Goal: Task Accomplishment & Management: Manage account settings

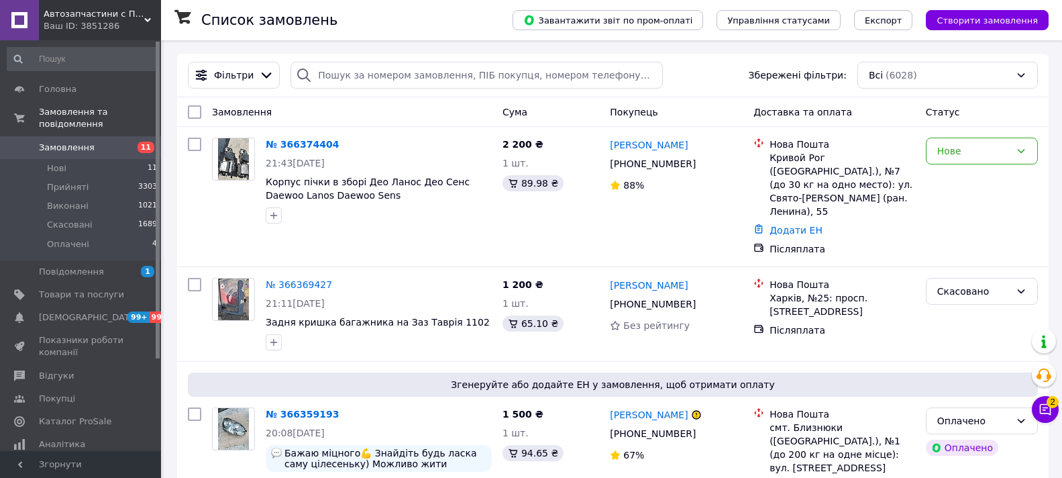
click at [1046, 408] on icon at bounding box center [1045, 409] width 11 height 11
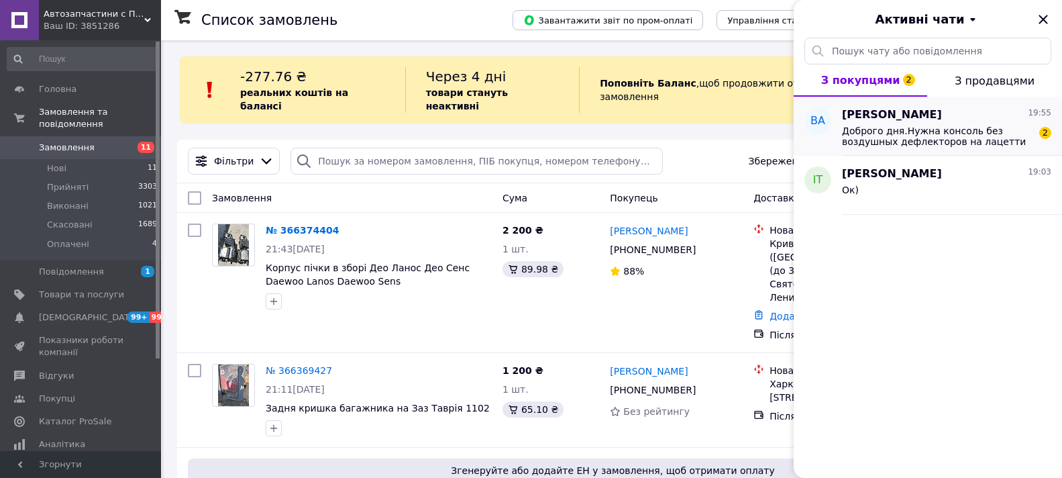
click at [943, 134] on span "Доброго дня.Нужна консоль без воздушных дефлекторов на лацетти .Черная." at bounding box center [937, 135] width 191 height 21
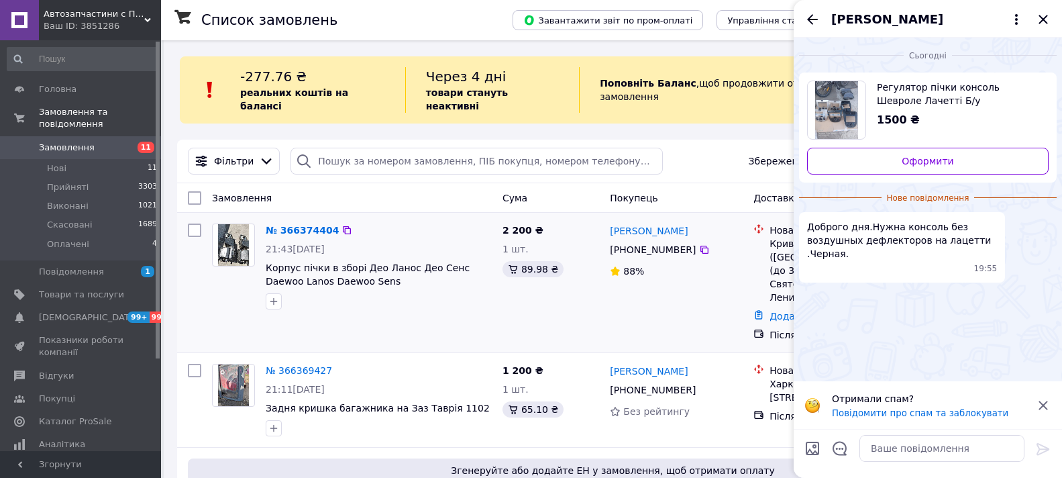
click at [465, 298] on div at bounding box center [378, 301] width 231 height 21
click at [1044, 17] on icon "Закрити" at bounding box center [1043, 19] width 16 height 16
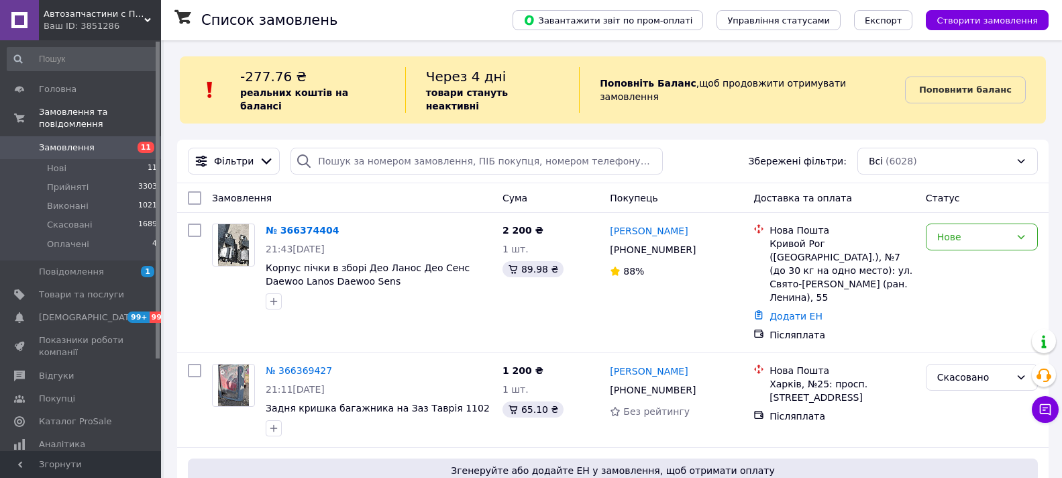
scroll to position [418, 0]
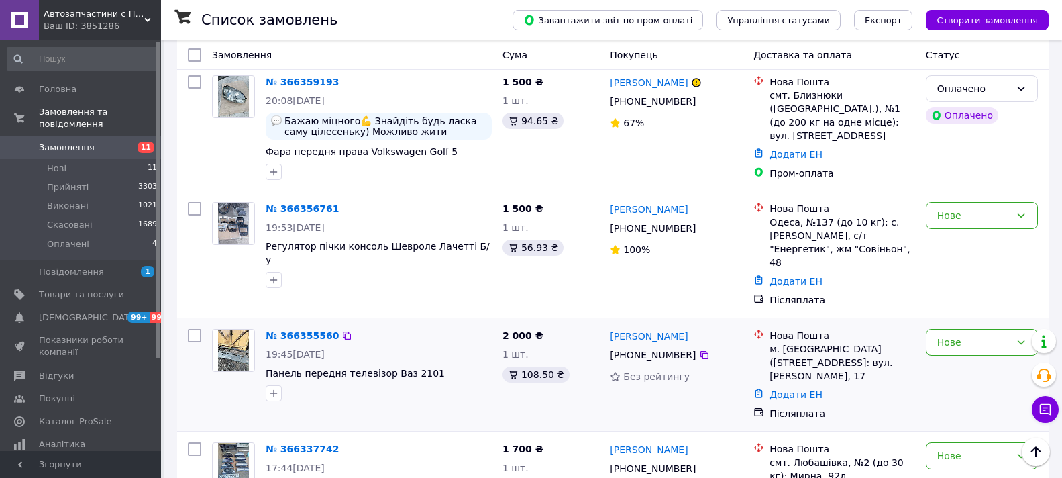
click at [236, 329] on img at bounding box center [234, 350] width 32 height 42
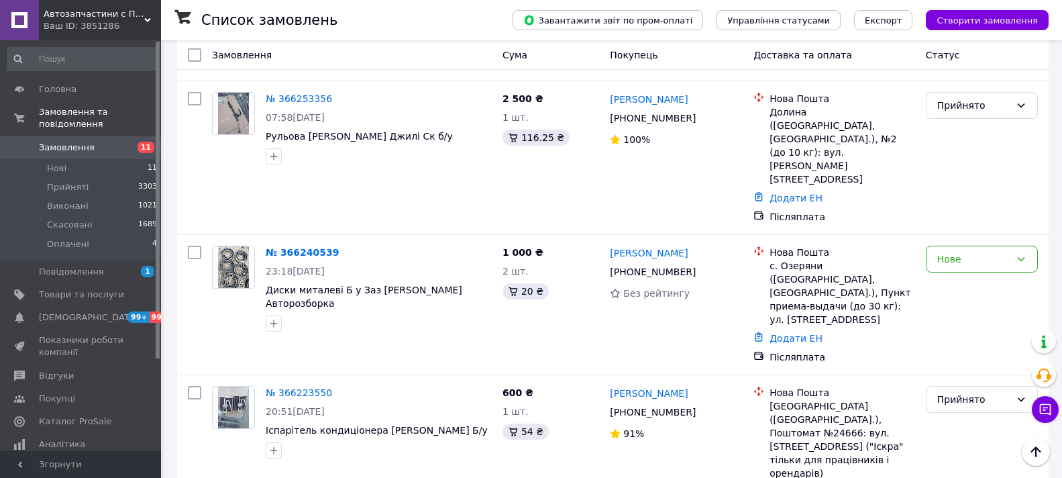
scroll to position [2090, 0]
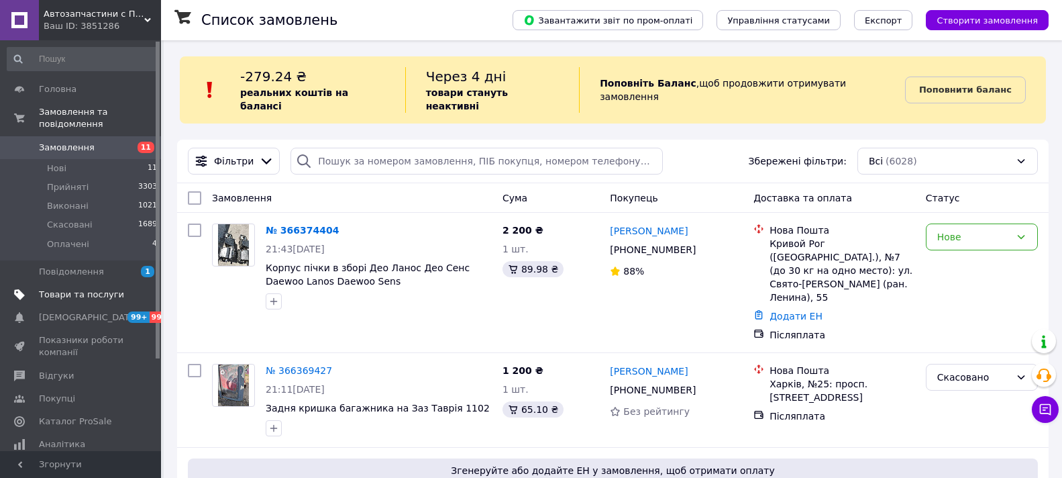
click at [72, 289] on span "Товари та послуги" at bounding box center [81, 295] width 85 height 12
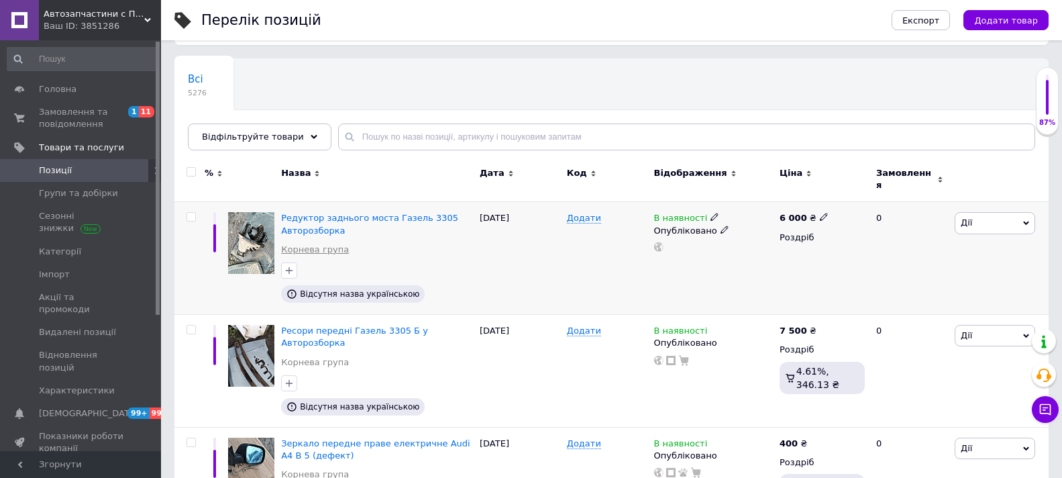
scroll to position [134, 0]
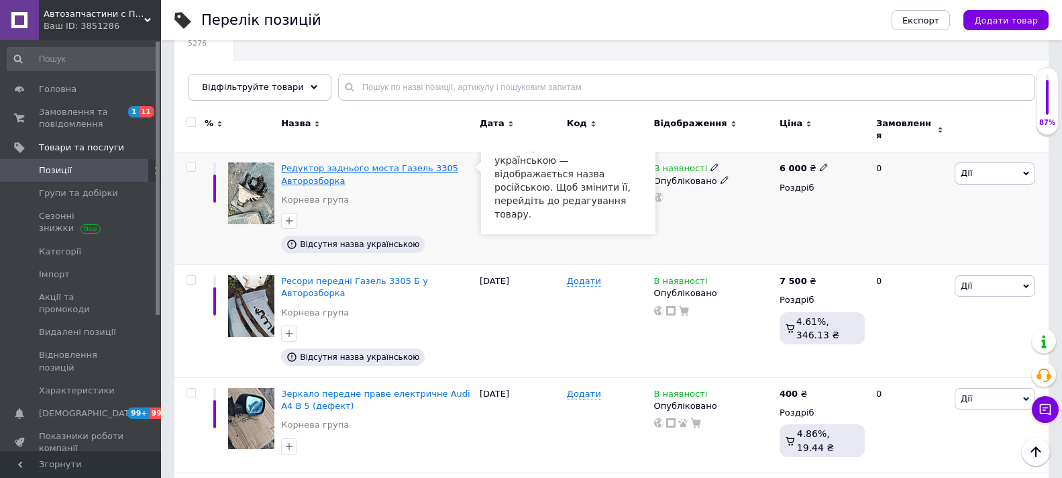
click at [354, 163] on span "Редуктор заднього моста Газель 3305 Авторозборка" at bounding box center [369, 174] width 177 height 22
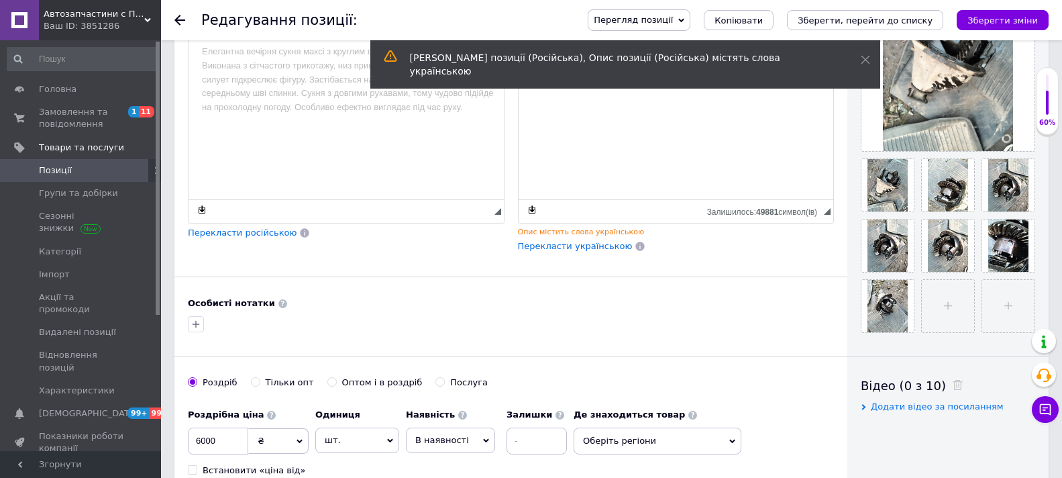
scroll to position [403, 0]
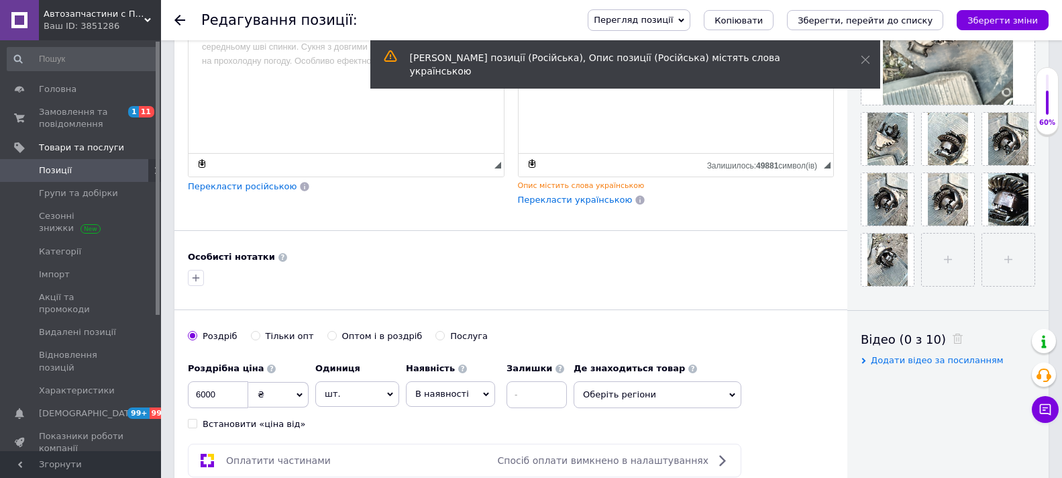
click at [577, 197] on span "Перекласти українською" at bounding box center [575, 200] width 115 height 10
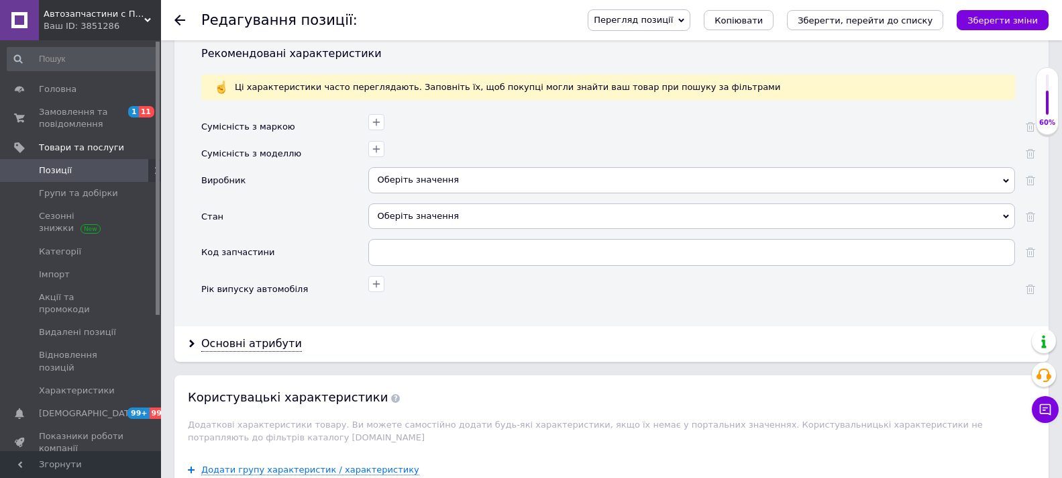
scroll to position [1208, 0]
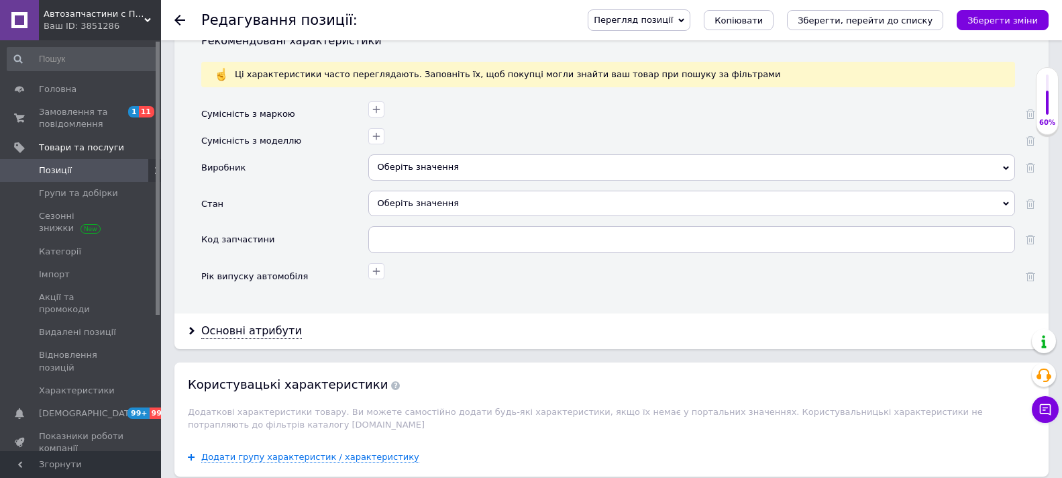
click at [493, 199] on div "Оберіть значення" at bounding box center [691, 203] width 647 height 25
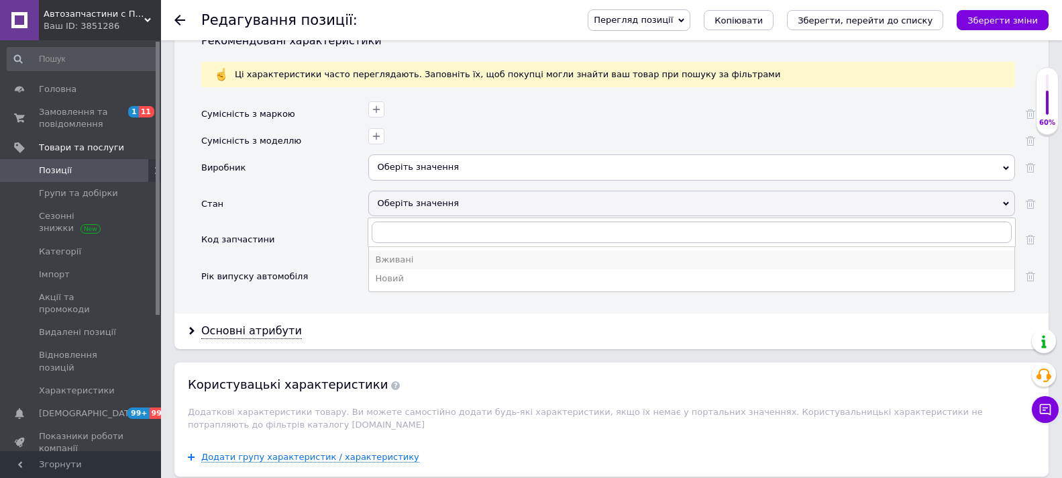
click at [397, 255] on div "Вживані" at bounding box center [692, 260] width 632 height 12
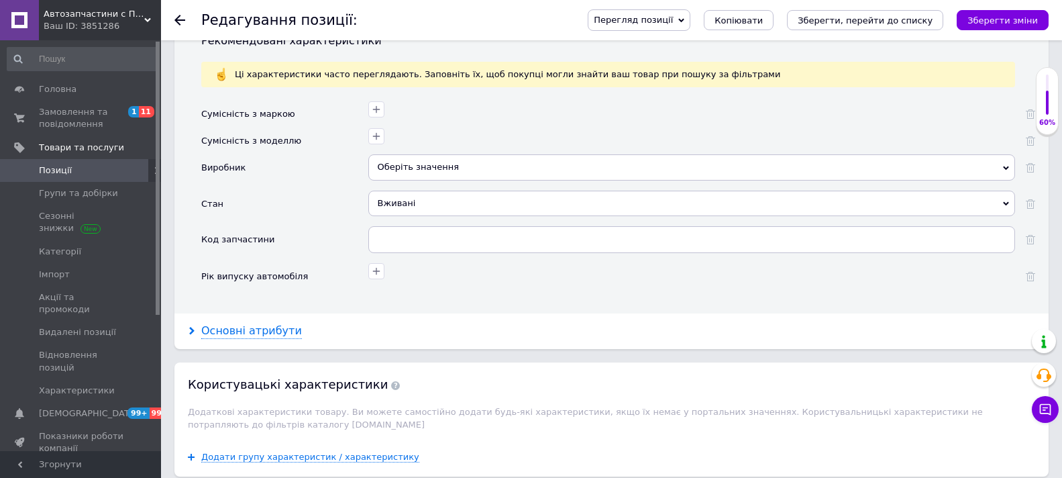
click at [239, 329] on div "Основні атрибути" at bounding box center [251, 330] width 101 height 15
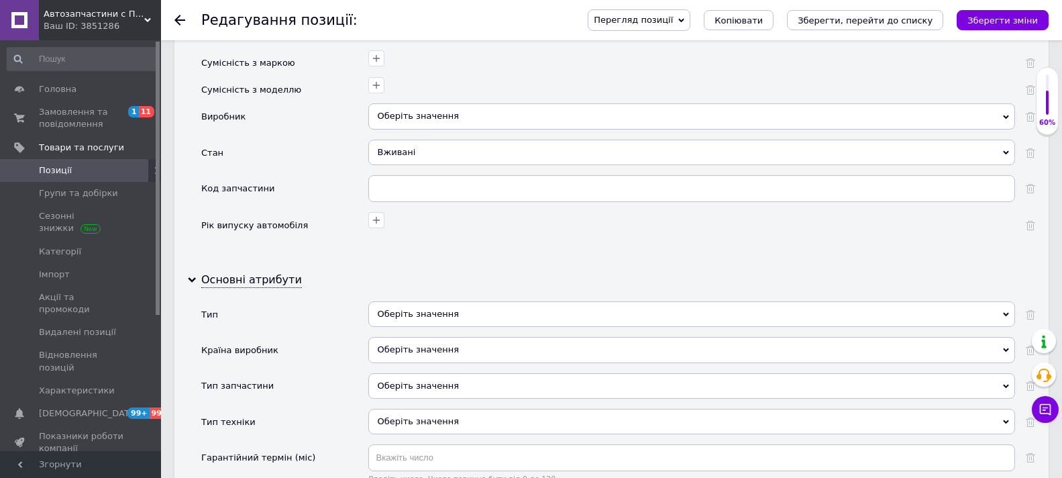
scroll to position [1409, 0]
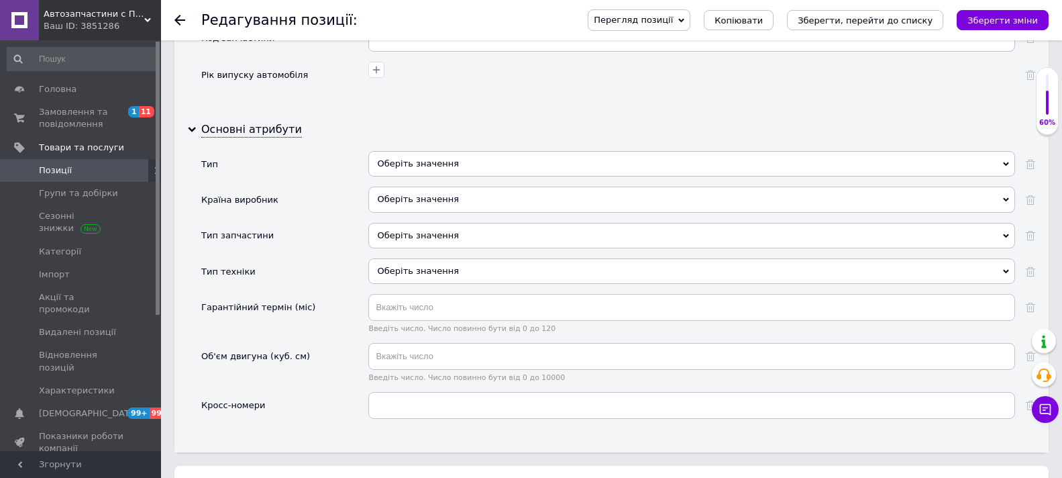
click at [521, 159] on div "Оберіть значення" at bounding box center [691, 163] width 647 height 25
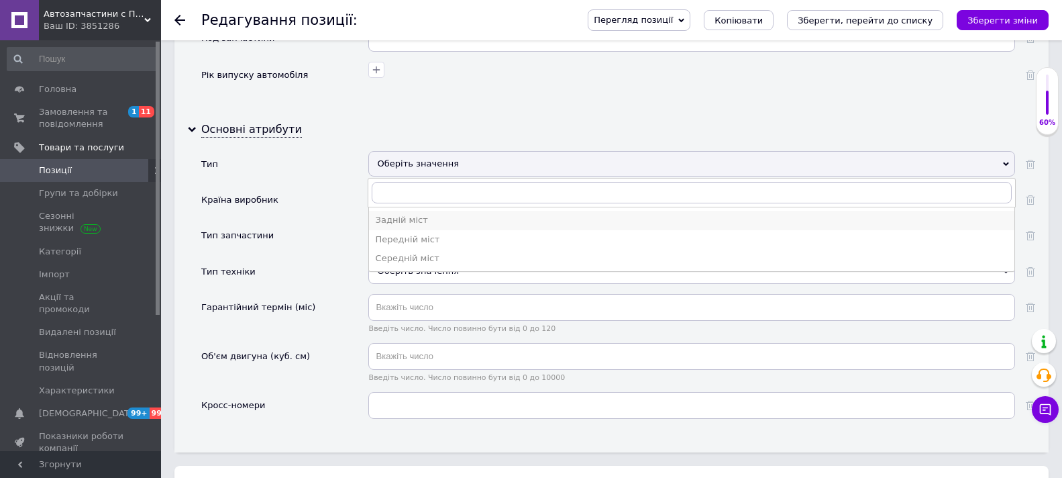
click at [409, 219] on div "Задній міст" at bounding box center [692, 220] width 632 height 12
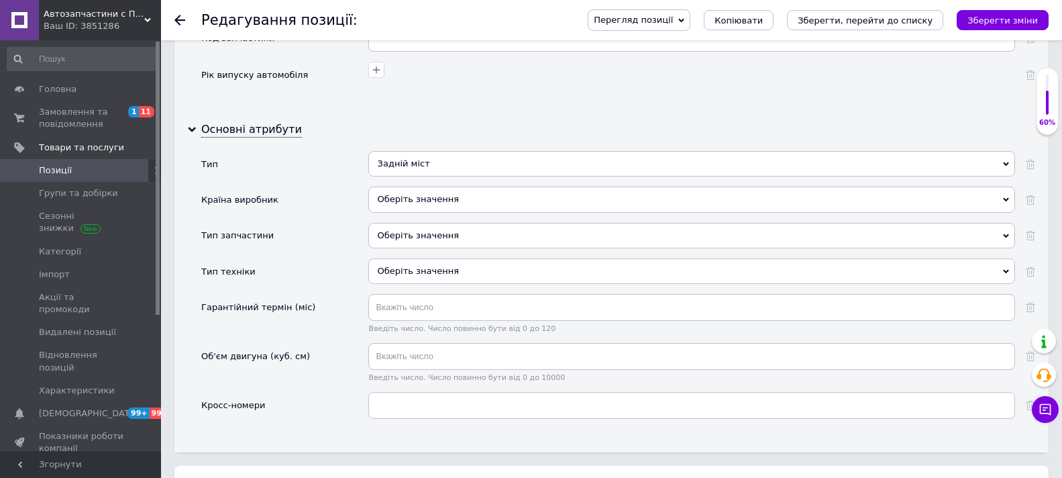
scroll to position [1476, 0]
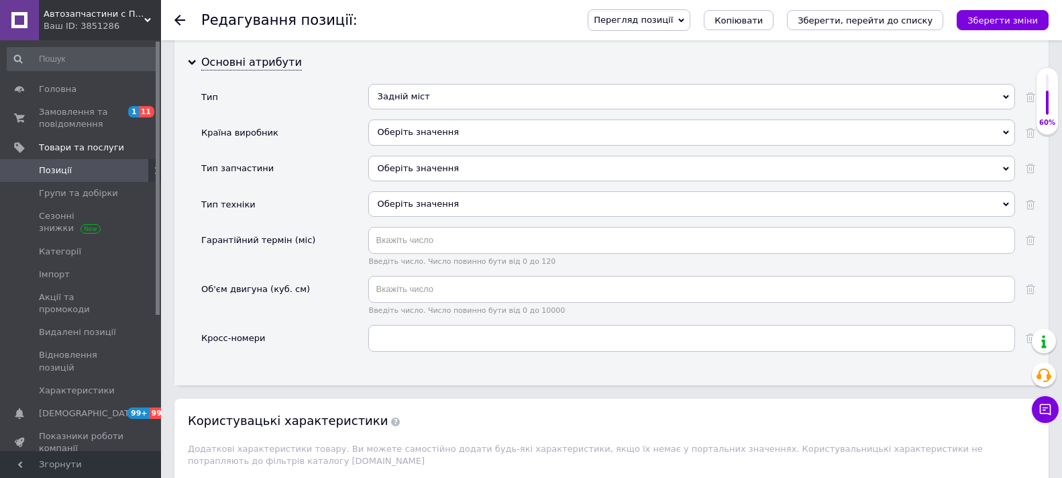
click at [516, 162] on div "Оберіть значення" at bounding box center [691, 168] width 647 height 25
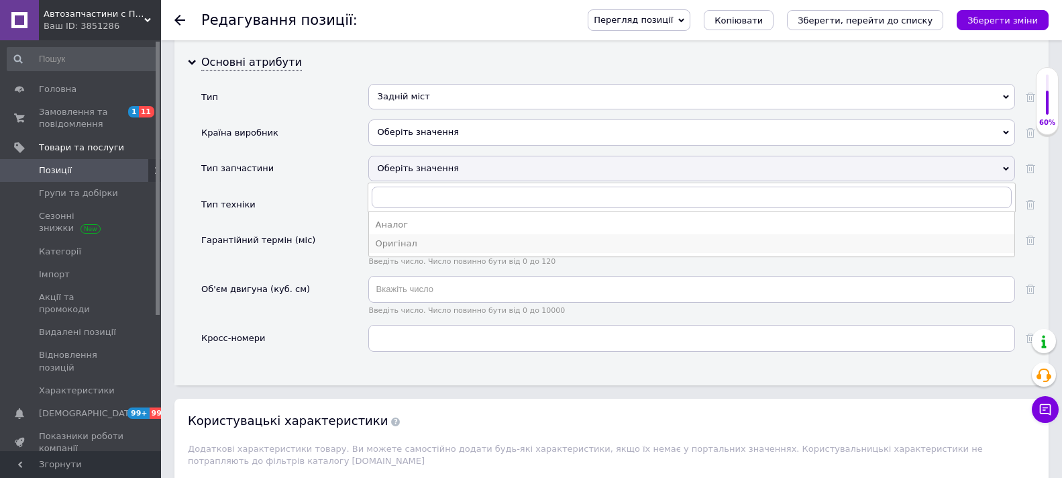
click at [399, 242] on div "Оригінал" at bounding box center [692, 244] width 632 height 12
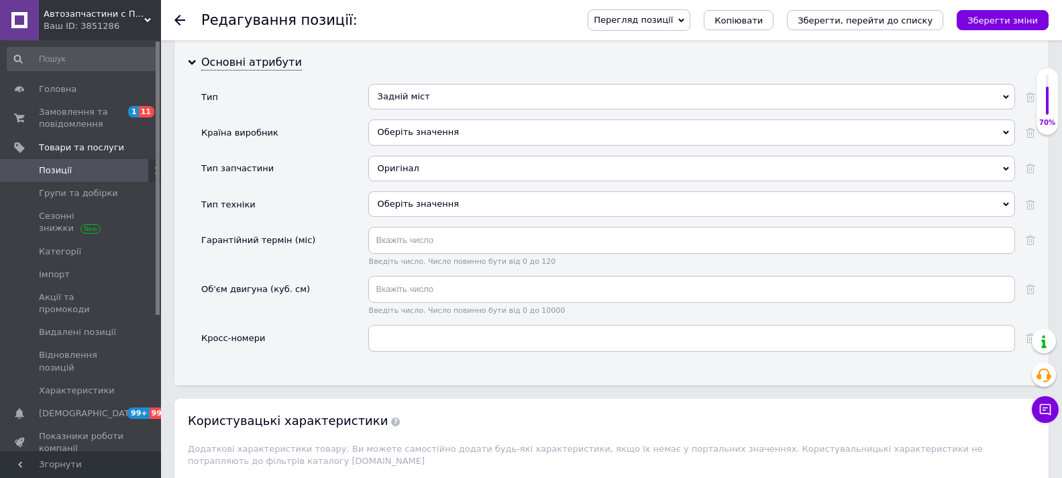
click at [531, 201] on div "Оберіть значення" at bounding box center [691, 203] width 647 height 25
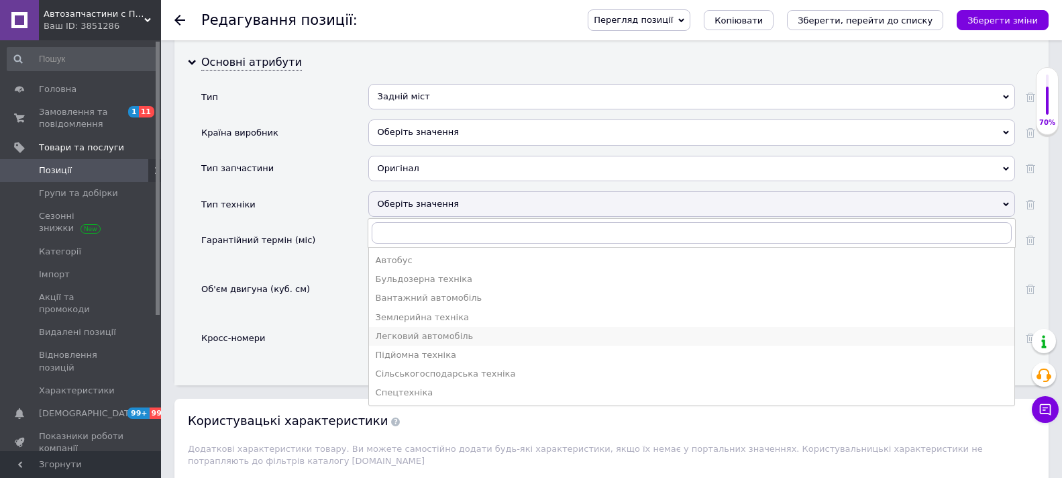
click at [440, 337] on div "Легковий автомобіль" at bounding box center [692, 336] width 632 height 12
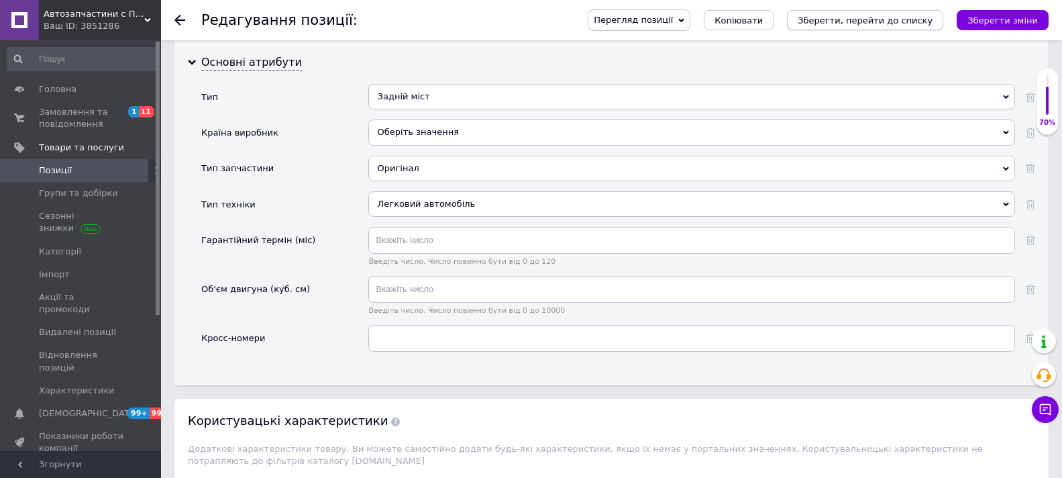
click at [862, 23] on icon "Зберегти, перейти до списку" at bounding box center [865, 20] width 135 height 10
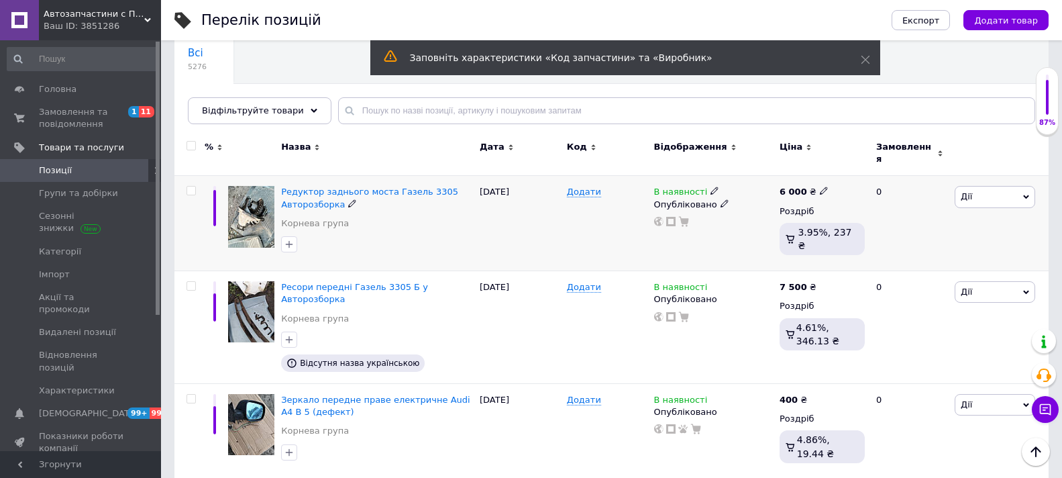
scroll to position [134, 0]
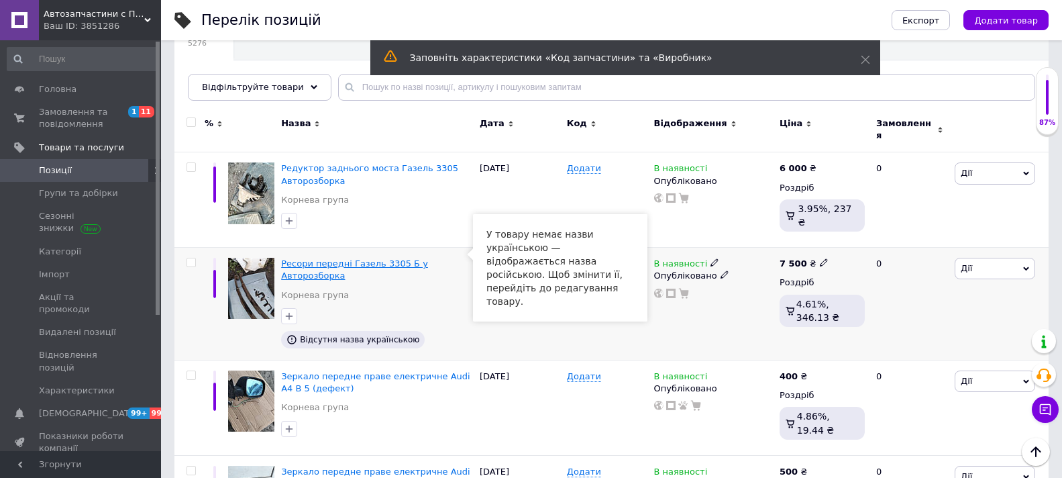
click at [360, 258] on span "Ресори передні Газель 3305 Б у Авторозборка" at bounding box center [354, 269] width 147 height 22
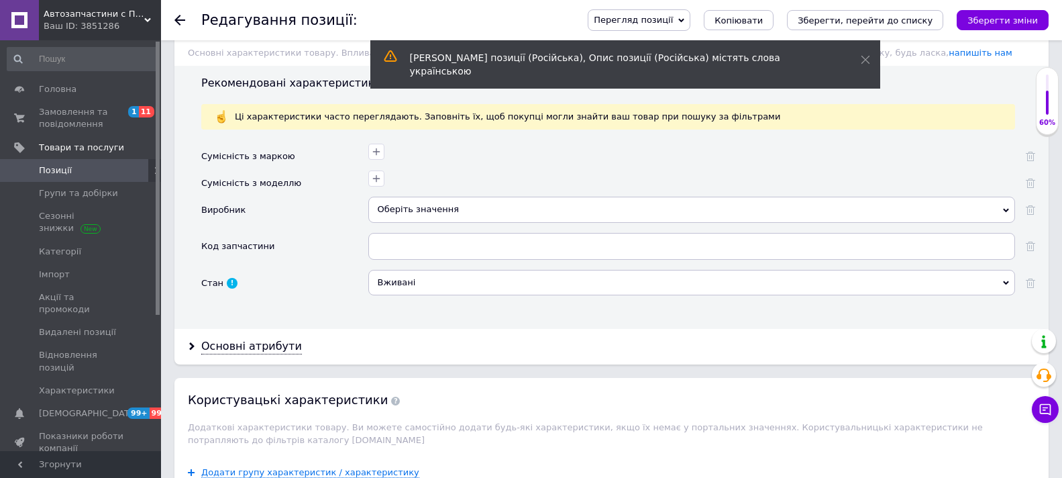
scroll to position [1208, 0]
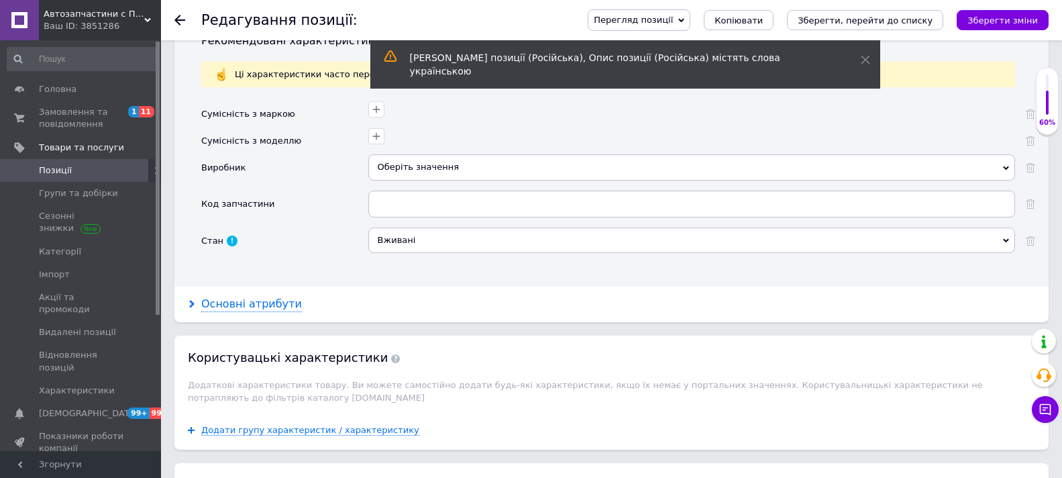
click at [260, 306] on div "Основні атрибути" at bounding box center [251, 304] width 101 height 15
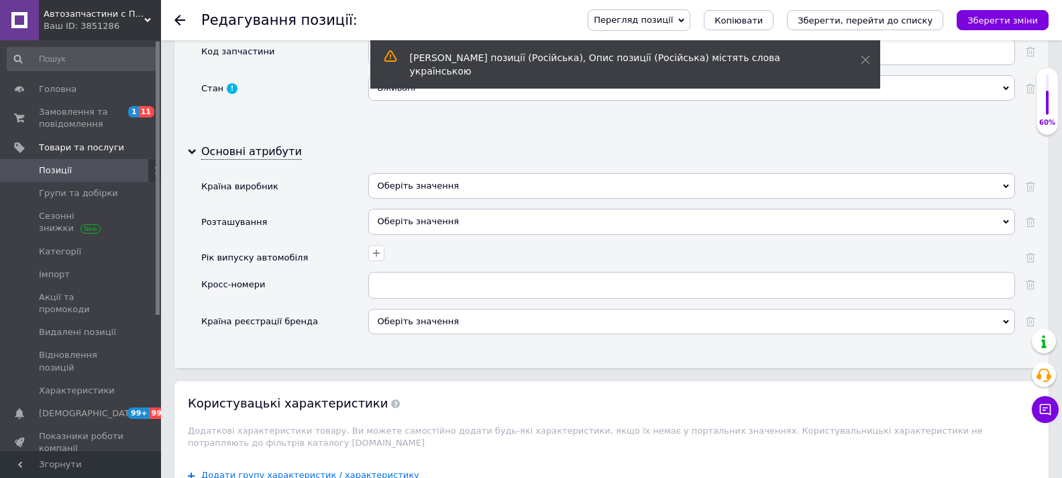
scroll to position [1409, 0]
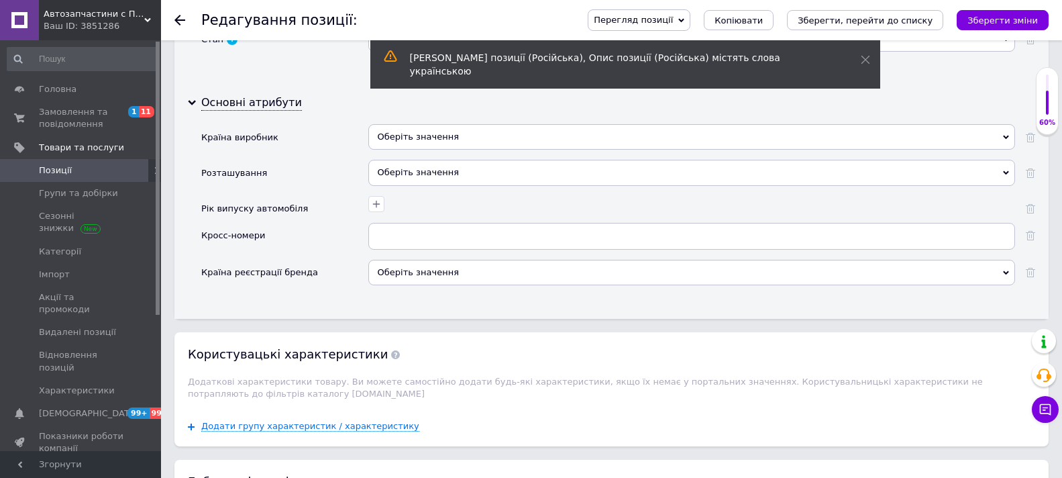
click at [479, 132] on div "Оберіть значення" at bounding box center [691, 136] width 647 height 25
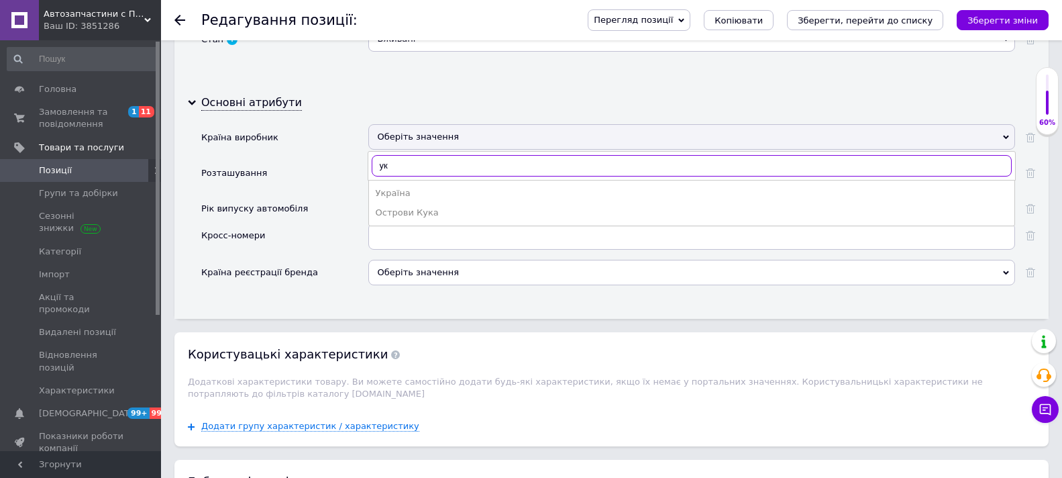
scroll to position [0, 0]
type input "ук"
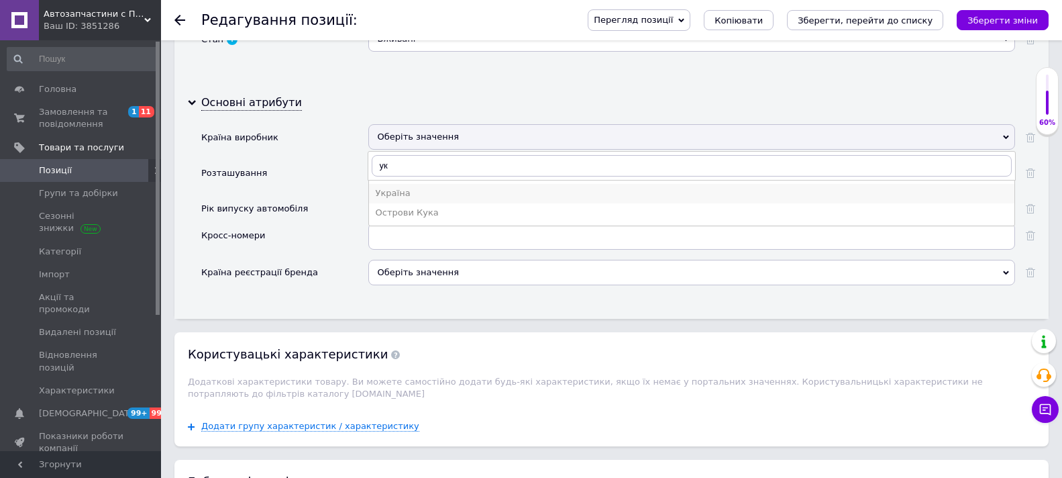
click at [392, 191] on div "Україна" at bounding box center [692, 193] width 632 height 12
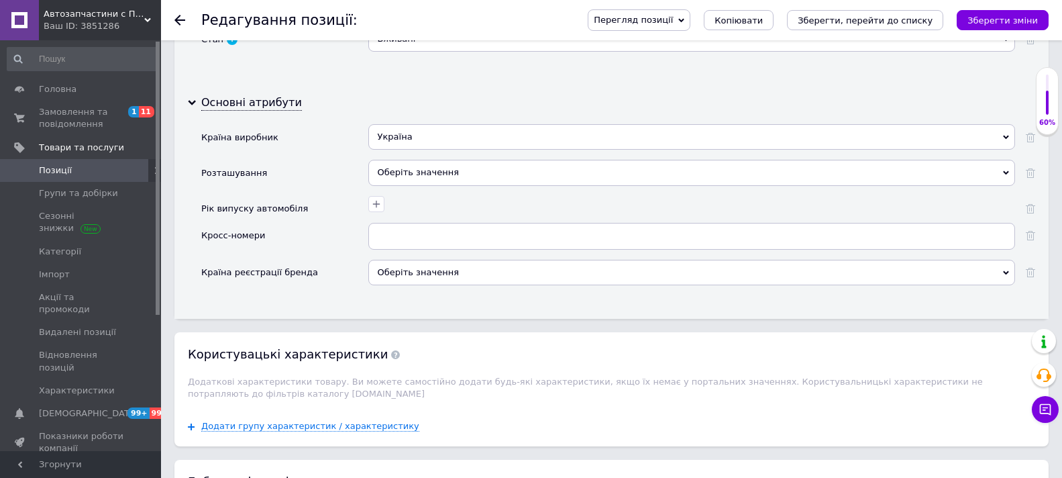
click at [468, 165] on div "Оберіть значення" at bounding box center [691, 172] width 647 height 25
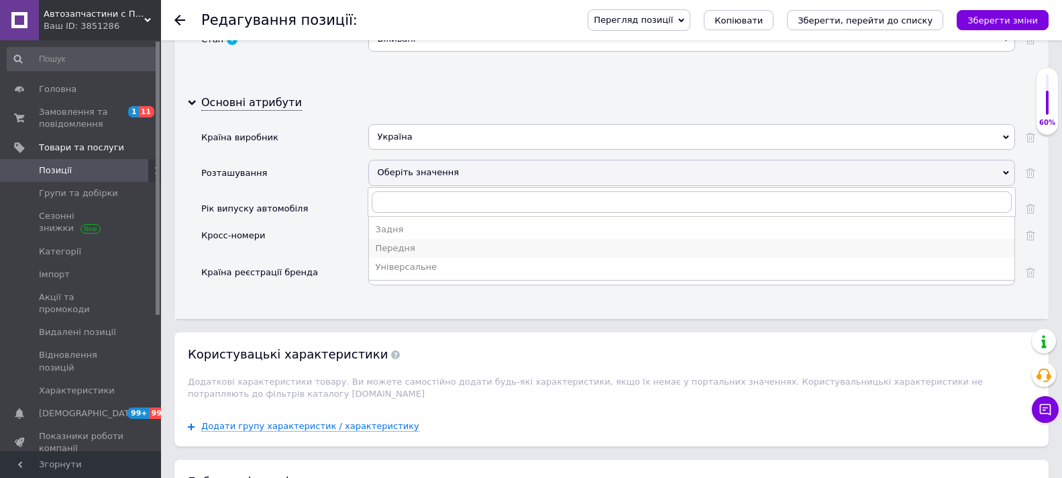
click at [403, 245] on div "Передня" at bounding box center [692, 248] width 632 height 12
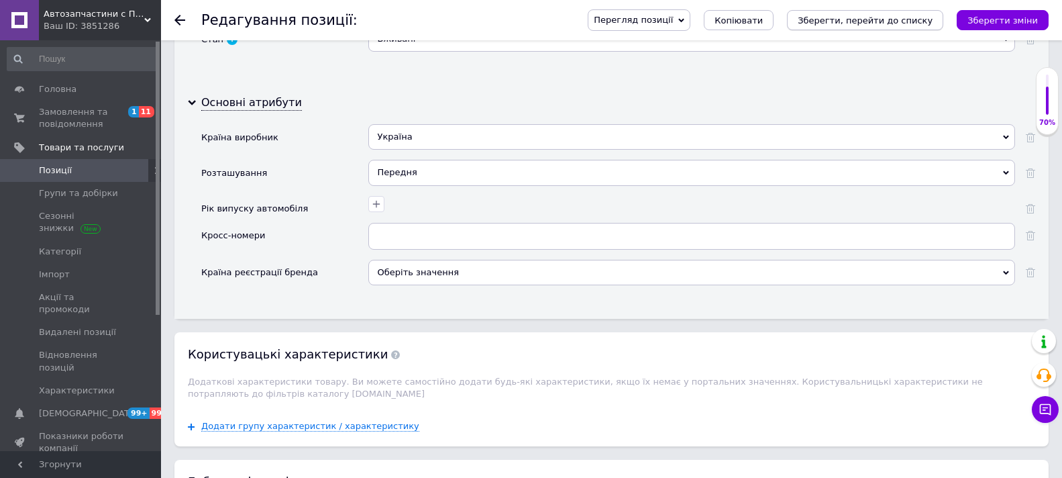
click at [872, 16] on icon "Зберегти, перейти до списку" at bounding box center [865, 20] width 135 height 10
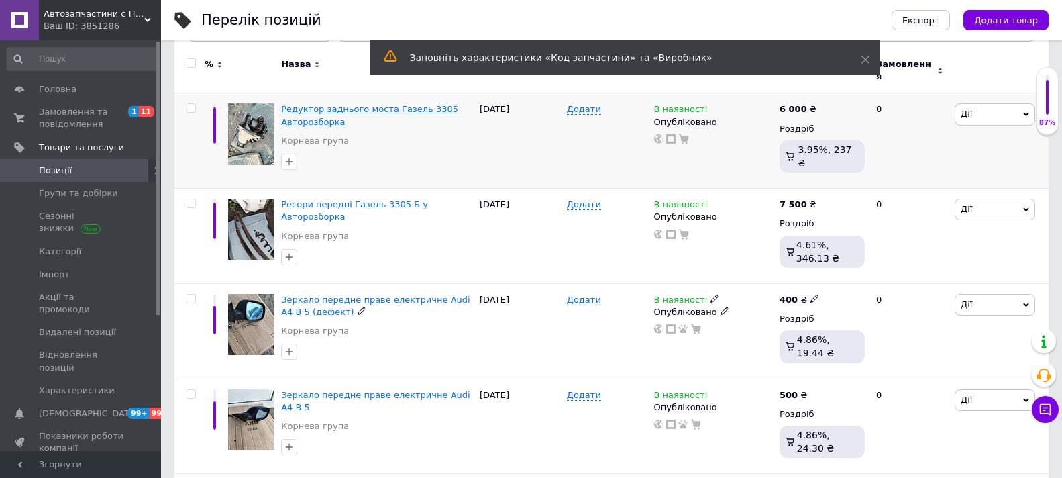
scroll to position [201, 0]
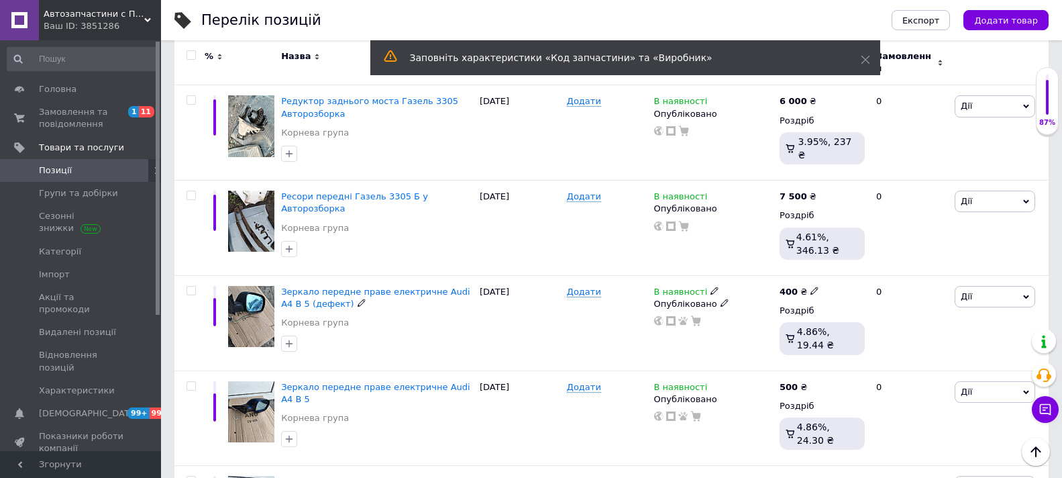
click at [399, 287] on span "Зеркало передне праве електричне Audi A4 B 5 (дефект)" at bounding box center [375, 298] width 189 height 22
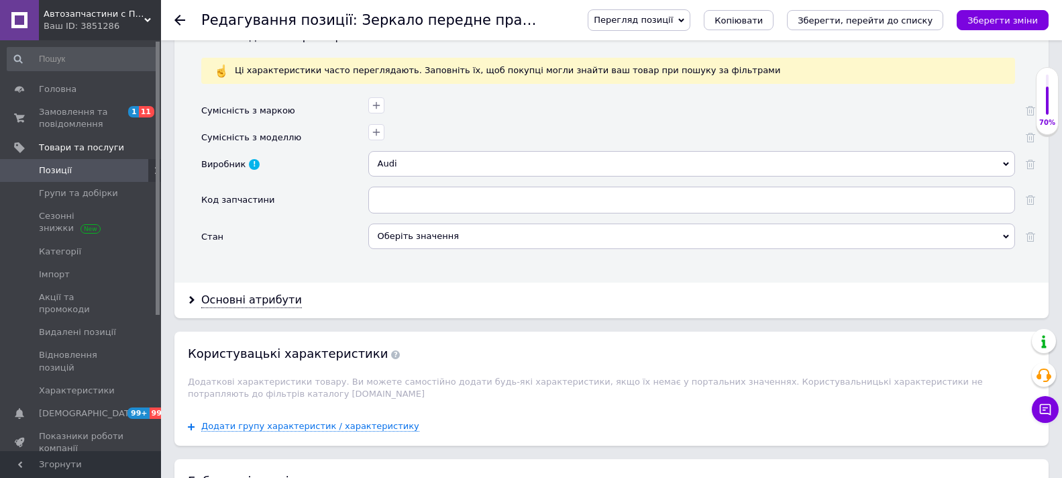
scroll to position [1208, 0]
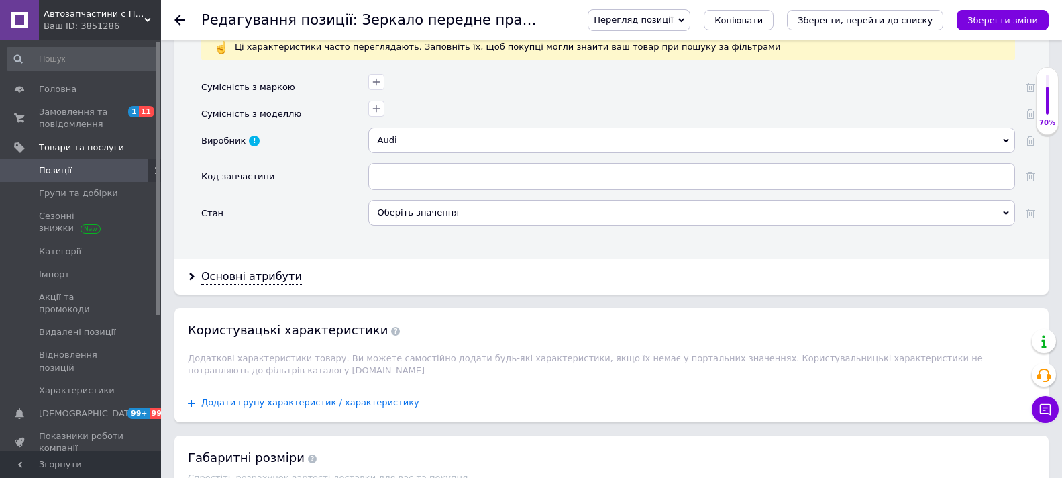
click at [479, 207] on div "Оберіть значення" at bounding box center [691, 212] width 647 height 25
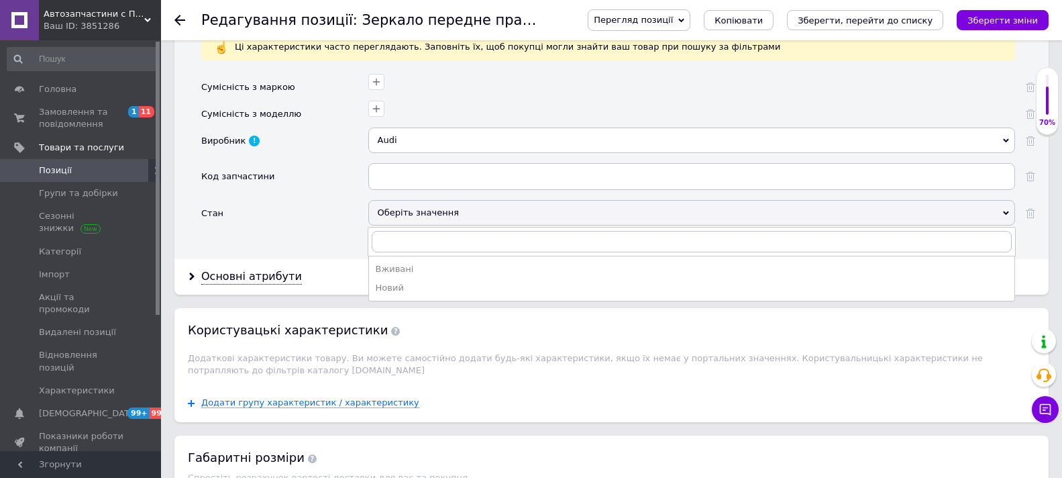
drag, startPoint x: 395, startPoint y: 264, endPoint x: 297, endPoint y: 269, distance: 97.4
click at [395, 264] on div "Вживані" at bounding box center [692, 269] width 632 height 12
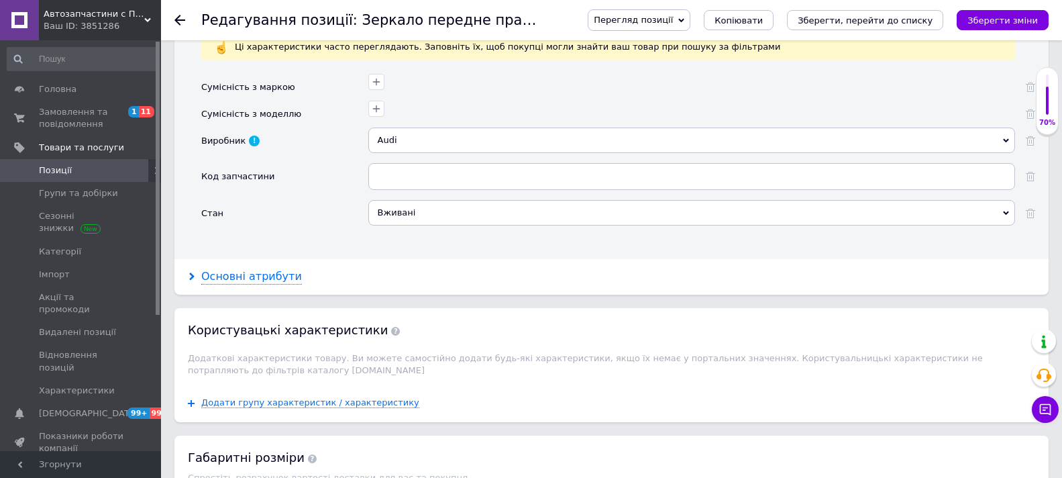
click at [235, 272] on div "Основні атрибути" at bounding box center [251, 276] width 101 height 15
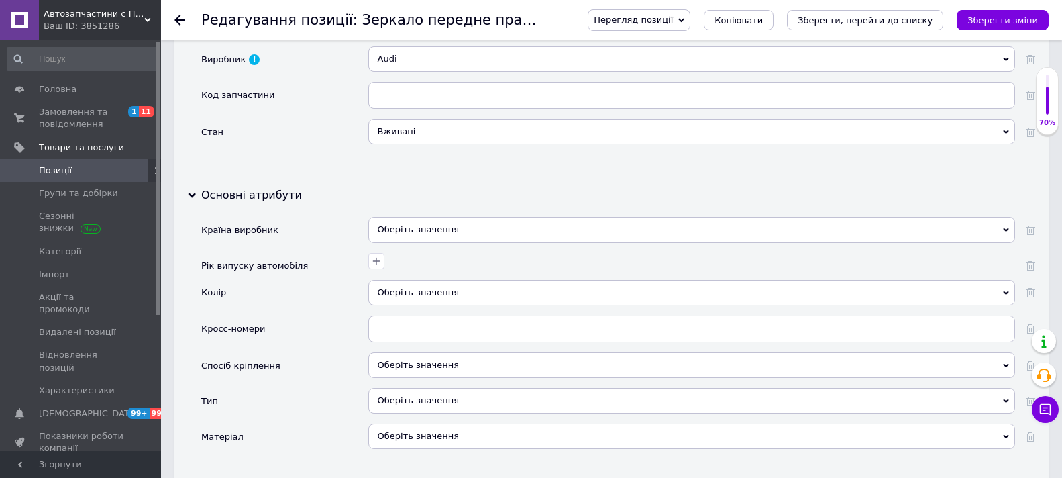
scroll to position [1409, 0]
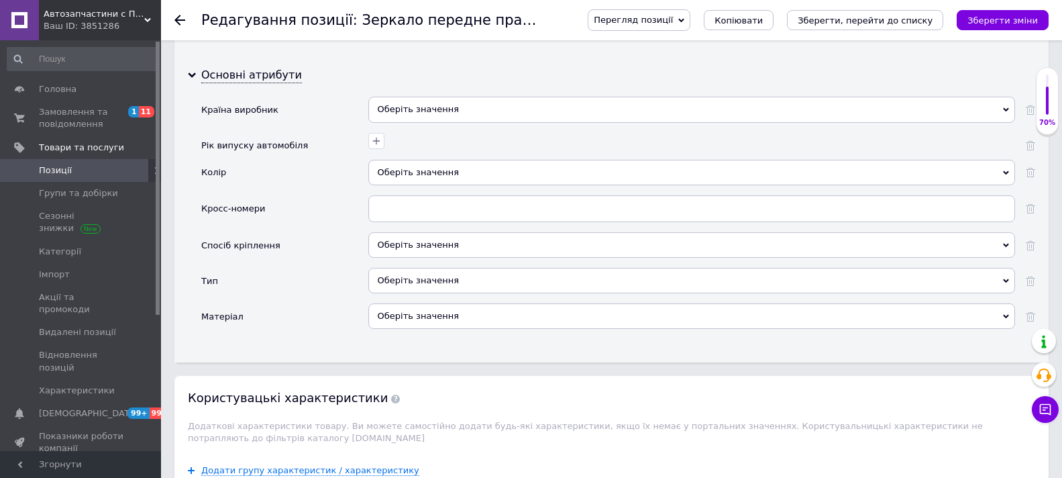
click at [483, 268] on div "Оберіть значення" at bounding box center [691, 280] width 647 height 25
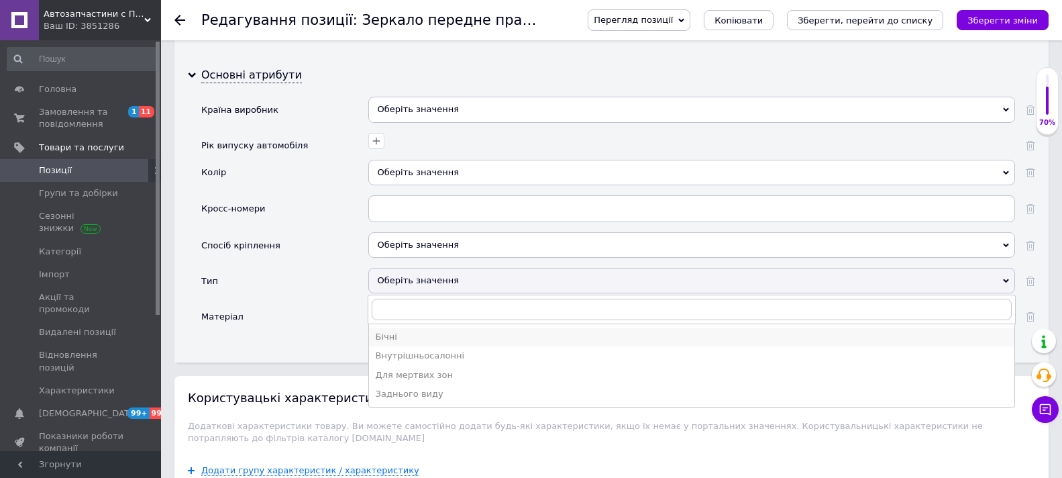
click at [382, 334] on div "Бічні" at bounding box center [692, 337] width 632 height 12
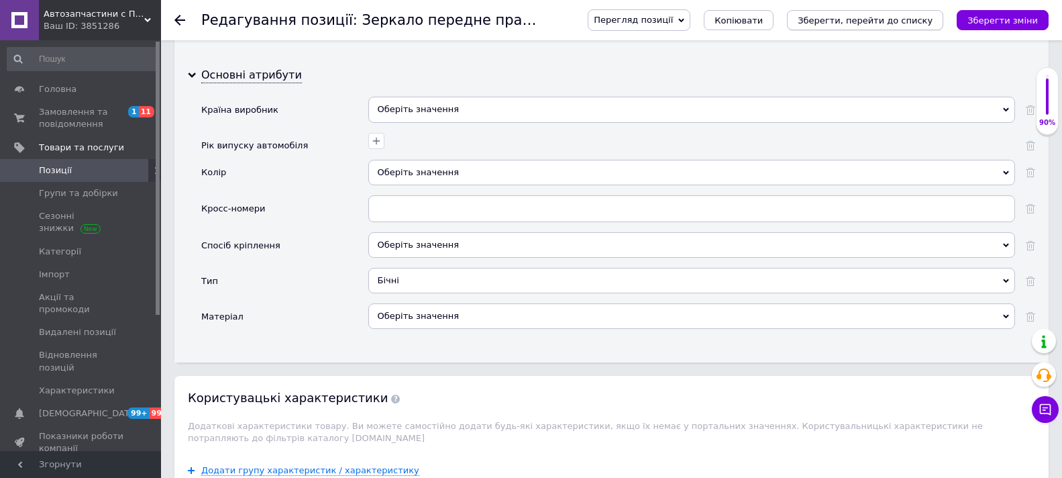
click at [876, 15] on icon "Зберегти, перейти до списку" at bounding box center [865, 20] width 135 height 10
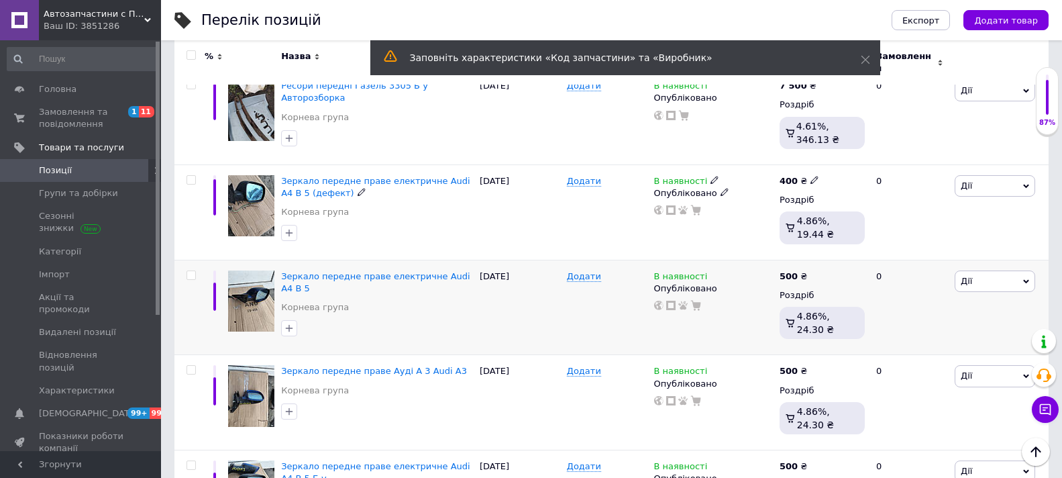
scroll to position [336, 0]
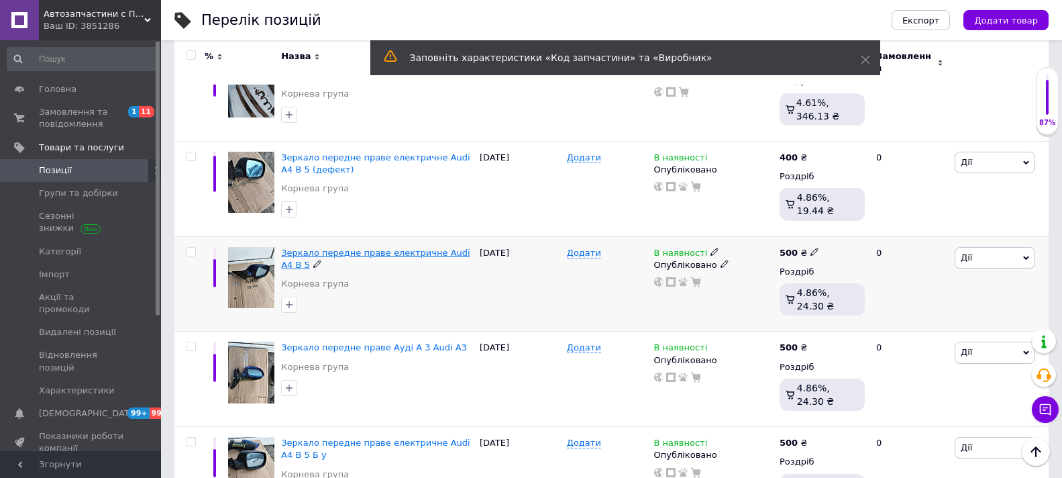
click at [364, 248] on span "Зеркало передне праве електричне Audi A4 B 5" at bounding box center [375, 259] width 189 height 22
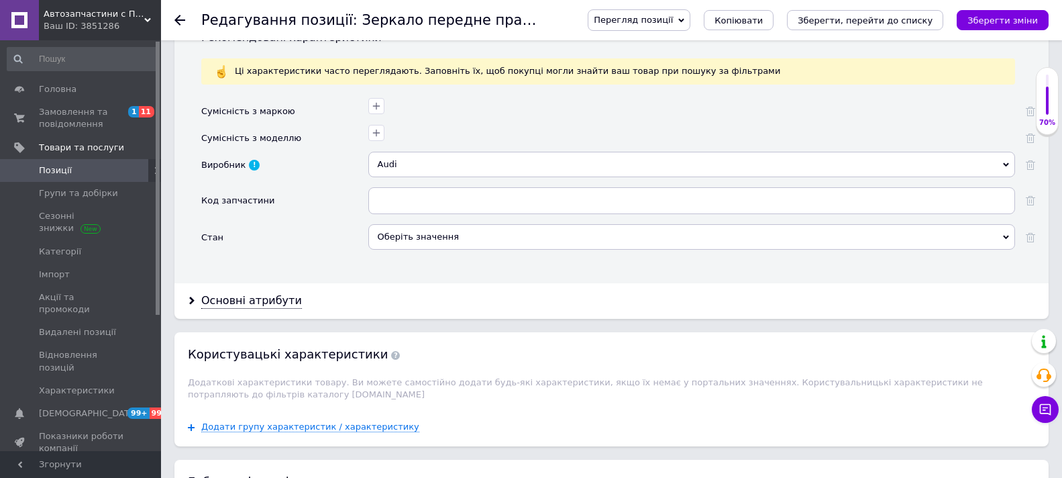
scroll to position [1208, 0]
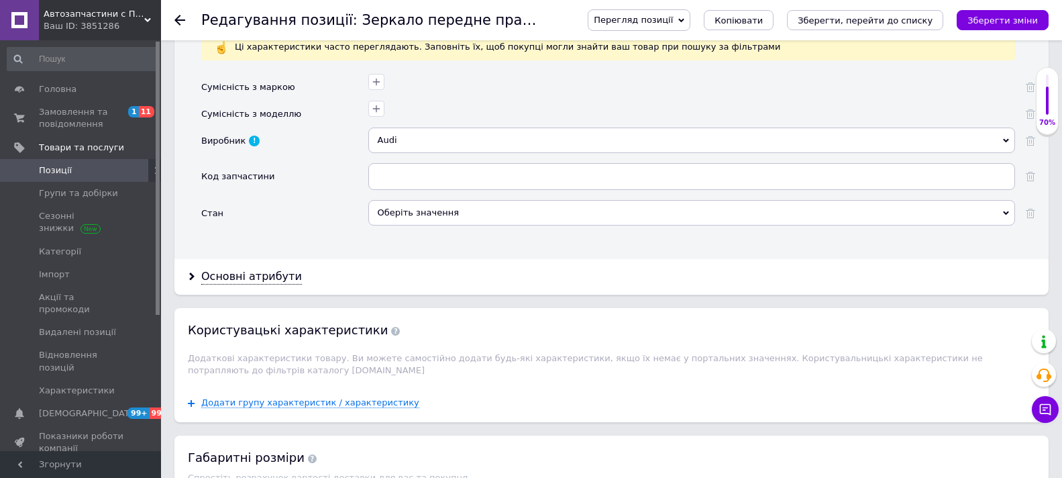
click at [446, 205] on div "Оберіть значення" at bounding box center [691, 212] width 647 height 25
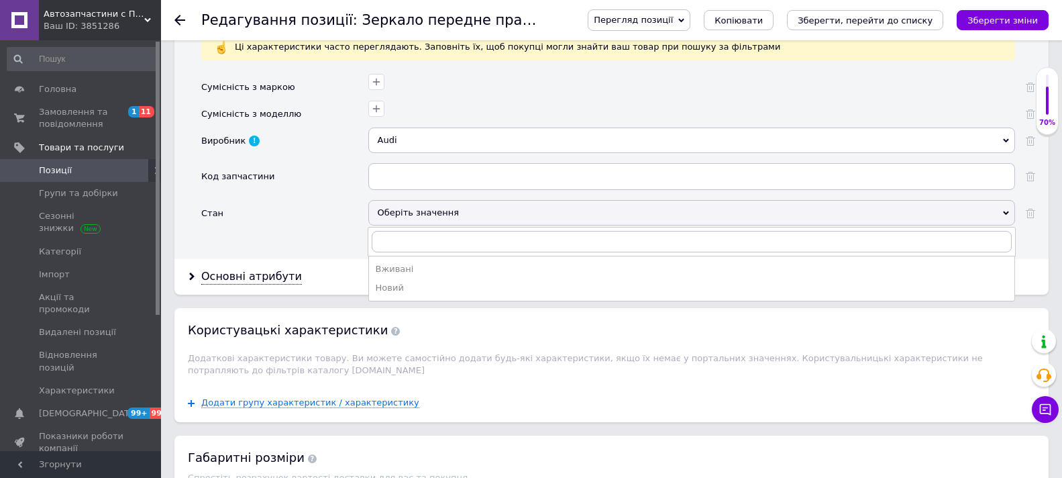
drag, startPoint x: 399, startPoint y: 264, endPoint x: 386, endPoint y: 267, distance: 13.0
click at [398, 264] on div "Вживані" at bounding box center [692, 269] width 632 height 12
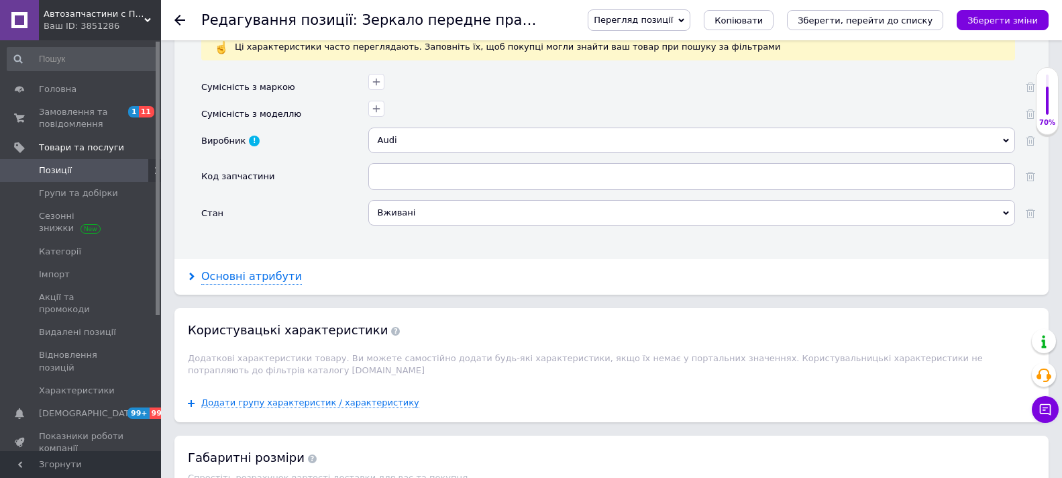
click at [252, 275] on div "Основні атрибути" at bounding box center [251, 276] width 101 height 15
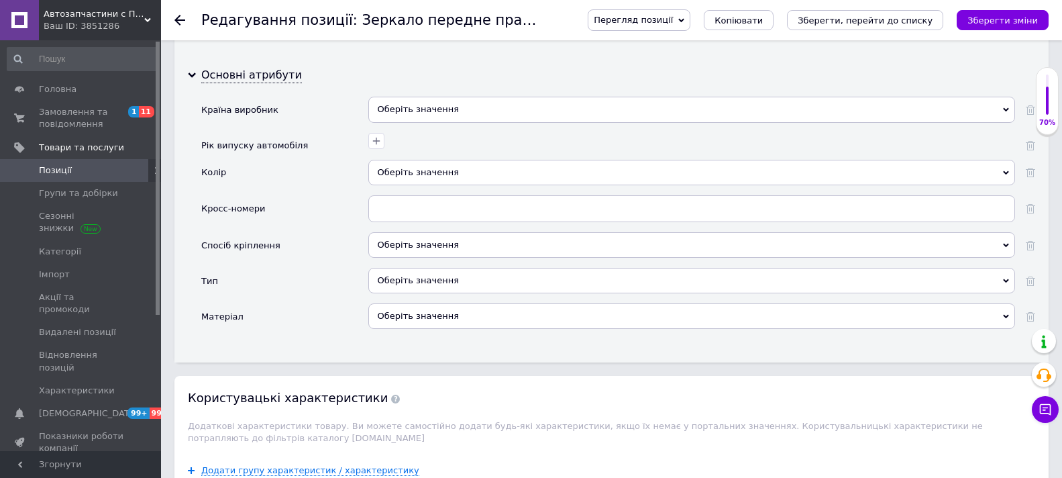
scroll to position [1476, 0]
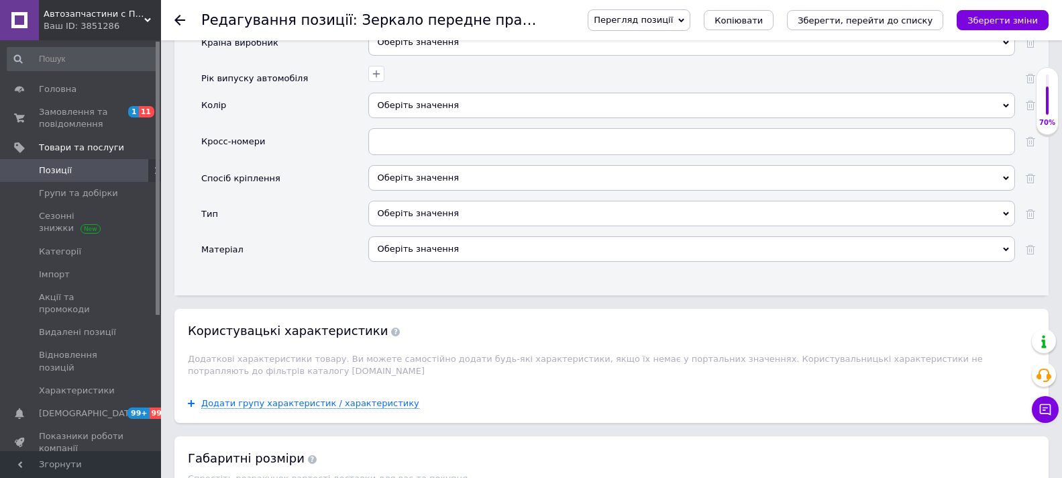
click at [483, 207] on div "Оберіть значення" at bounding box center [691, 213] width 647 height 25
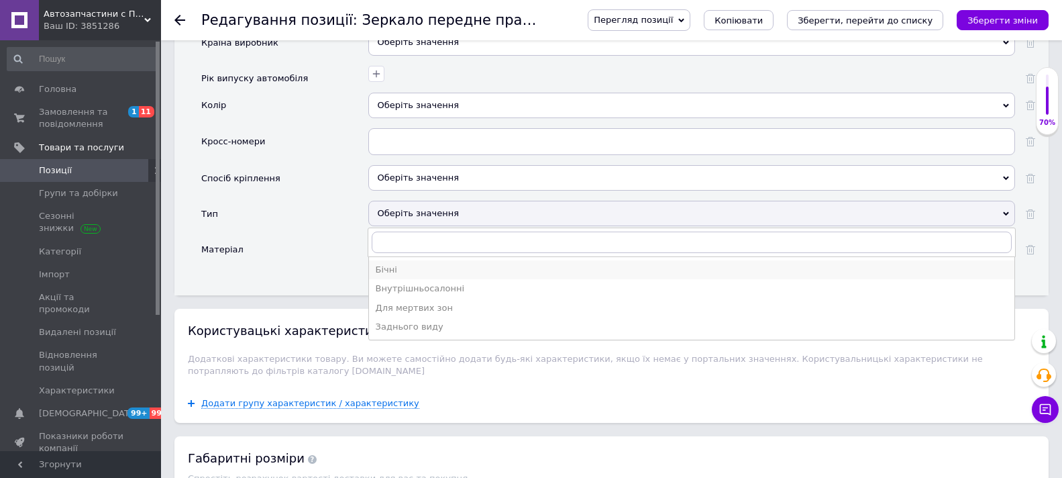
click at [389, 268] on div "Бічні" at bounding box center [692, 270] width 632 height 12
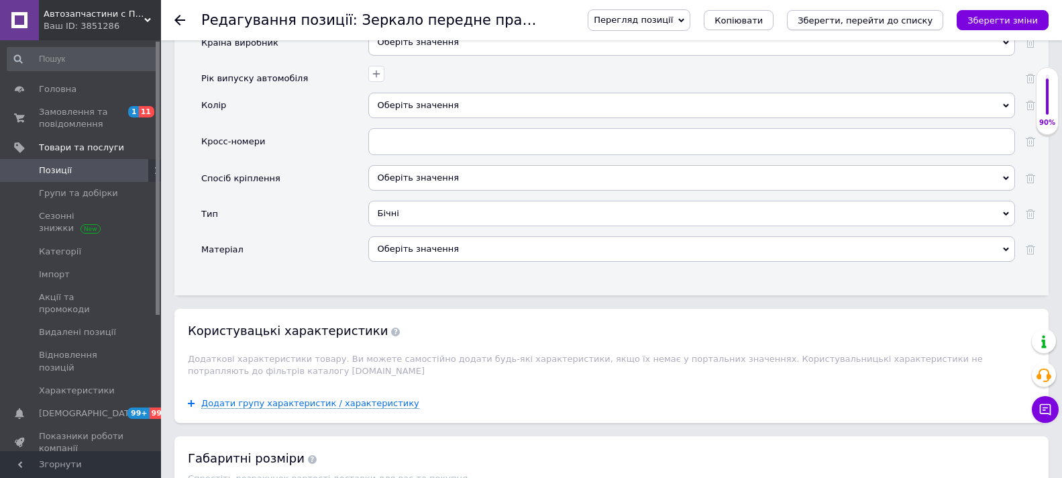
click at [876, 19] on icon "Зберегти, перейти до списку" at bounding box center [865, 20] width 135 height 10
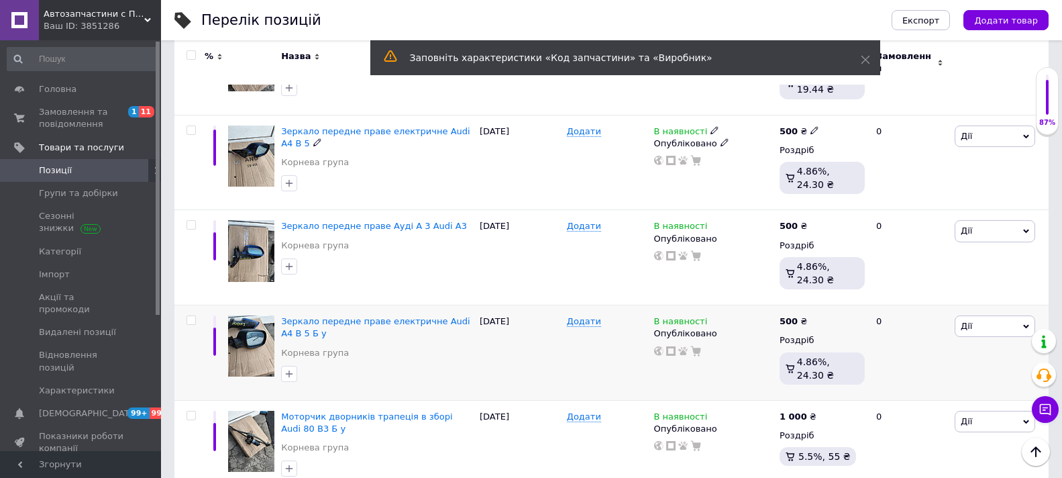
scroll to position [470, 0]
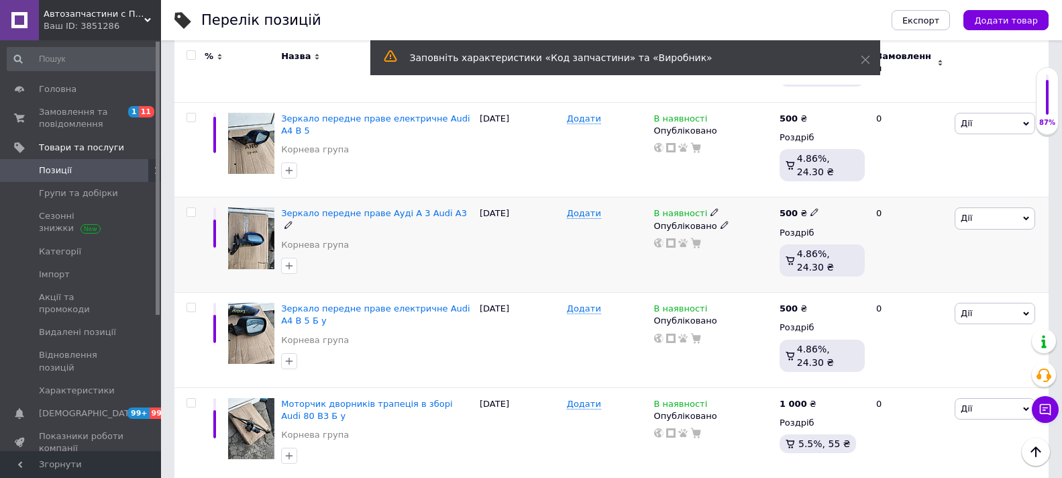
click at [364, 197] on div "Зеркало передне праве Ауді А 3 Audi A3 [PERSON_NAME] група" at bounding box center [377, 244] width 199 height 95
click at [354, 208] on span "Зеркало передне праве Ауді А 3 Audi A3" at bounding box center [374, 213] width 186 height 10
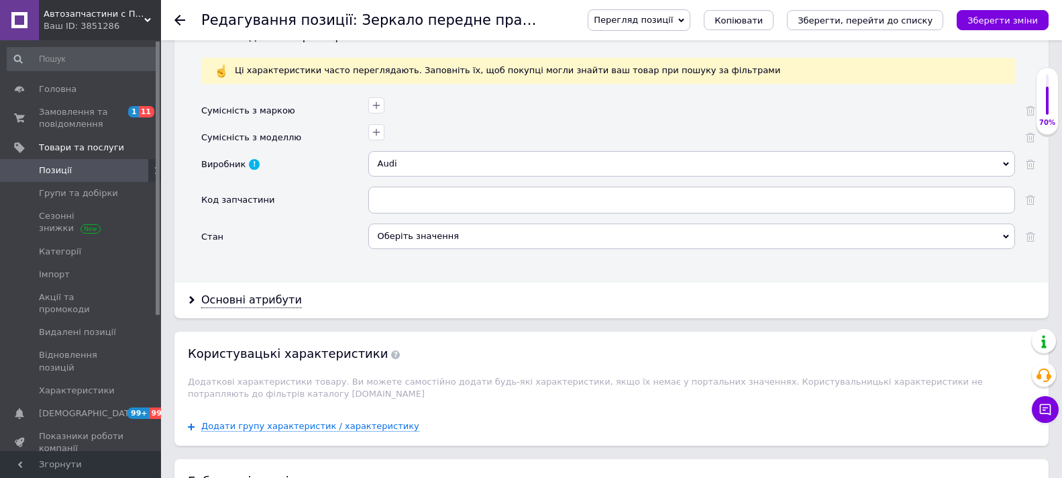
scroll to position [1208, 0]
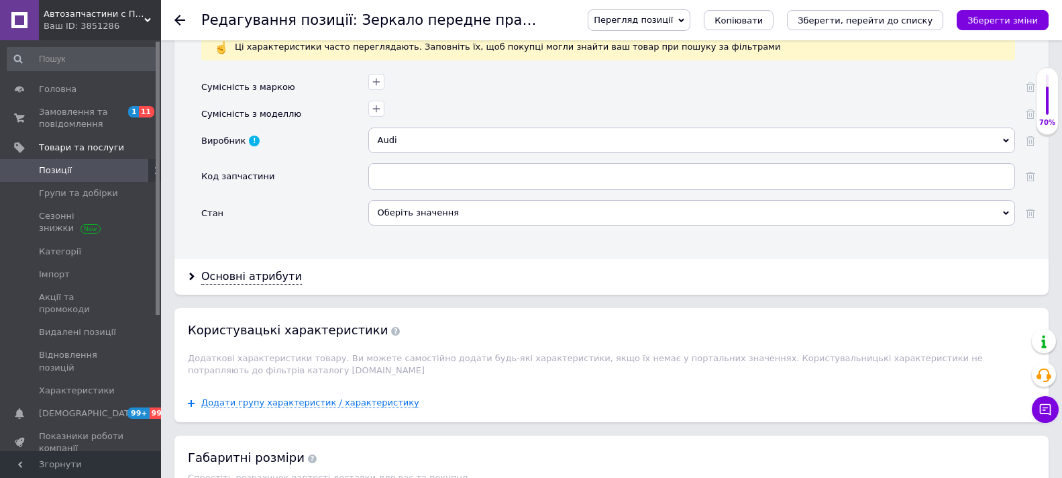
click at [443, 208] on div "Оберіть значення" at bounding box center [691, 212] width 647 height 25
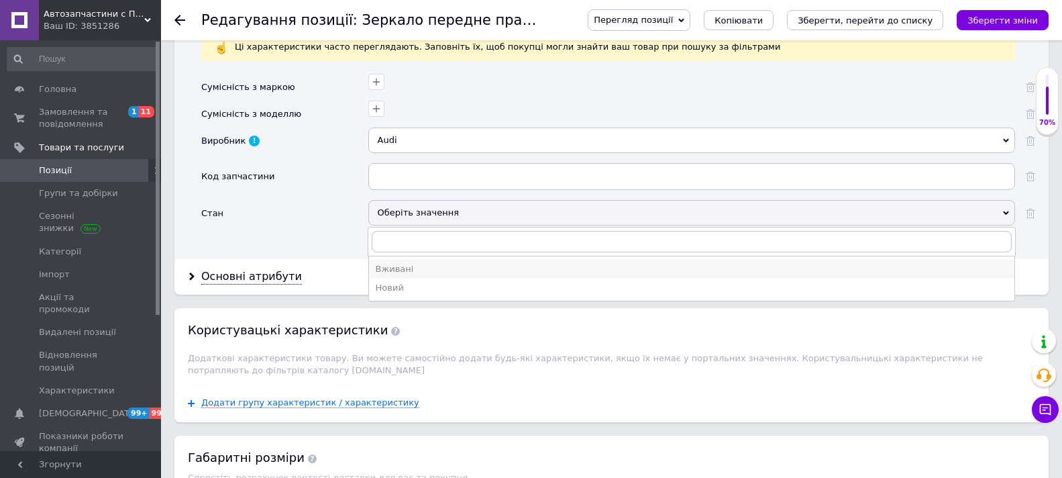
click at [391, 266] on div "Вживані" at bounding box center [692, 269] width 632 height 12
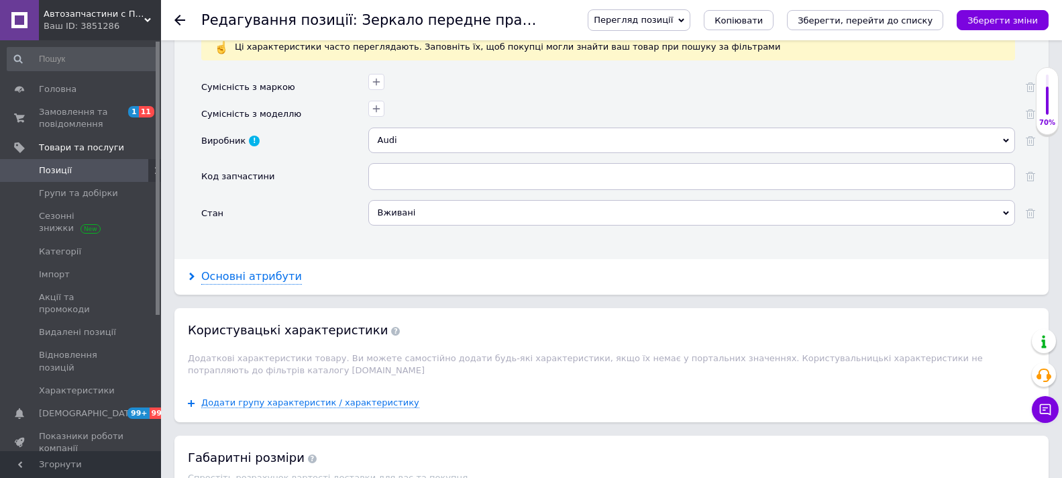
click at [226, 276] on div "Основні атрибути" at bounding box center [251, 276] width 101 height 15
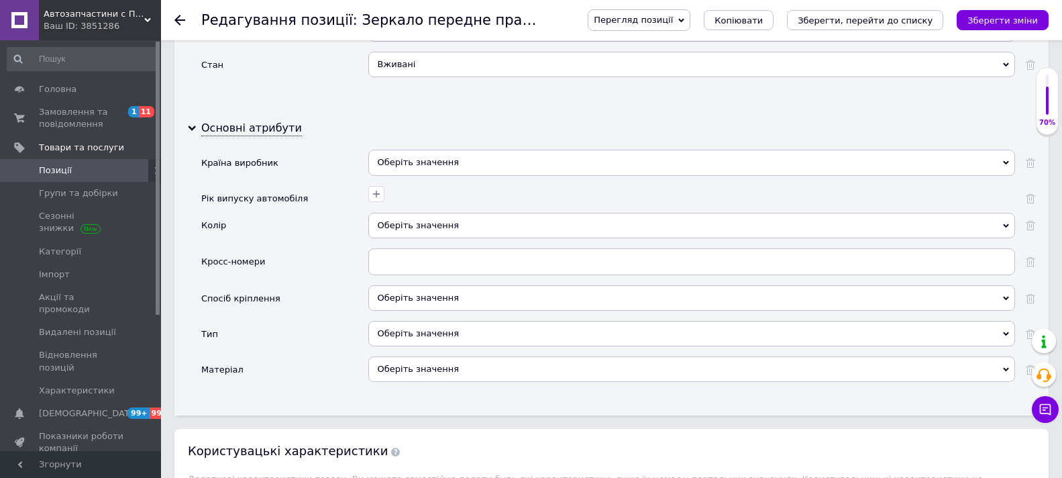
scroll to position [1409, 0]
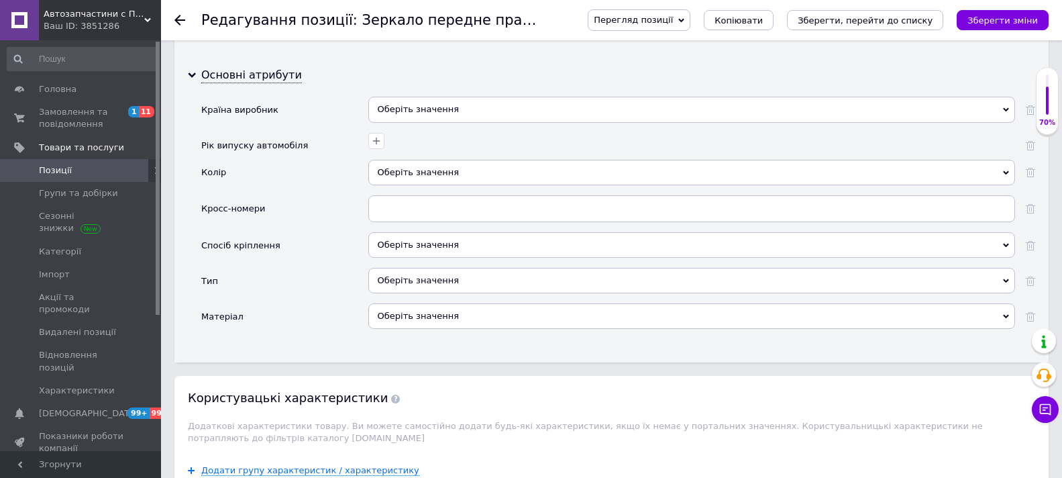
click at [453, 276] on div "Оберіть значення" at bounding box center [691, 280] width 647 height 25
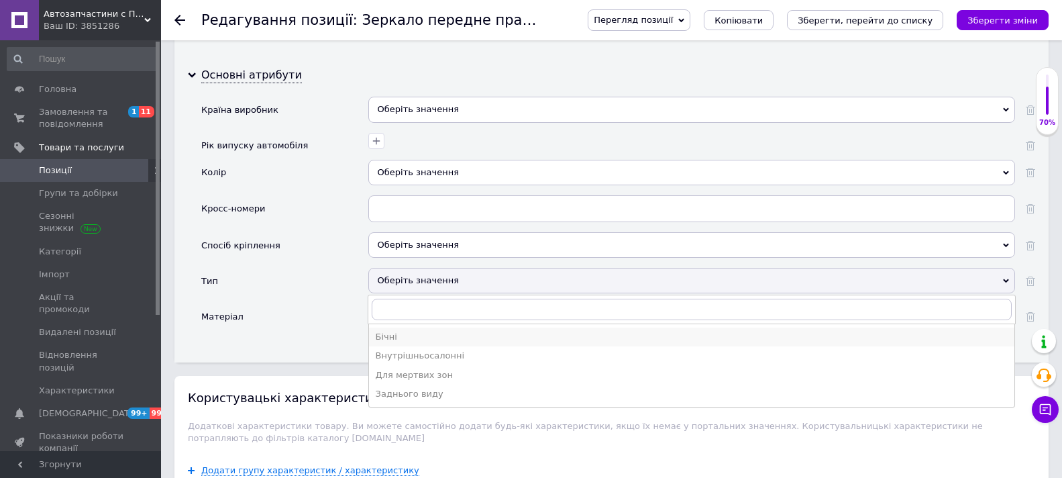
click at [381, 333] on div "Бічні" at bounding box center [692, 337] width 632 height 12
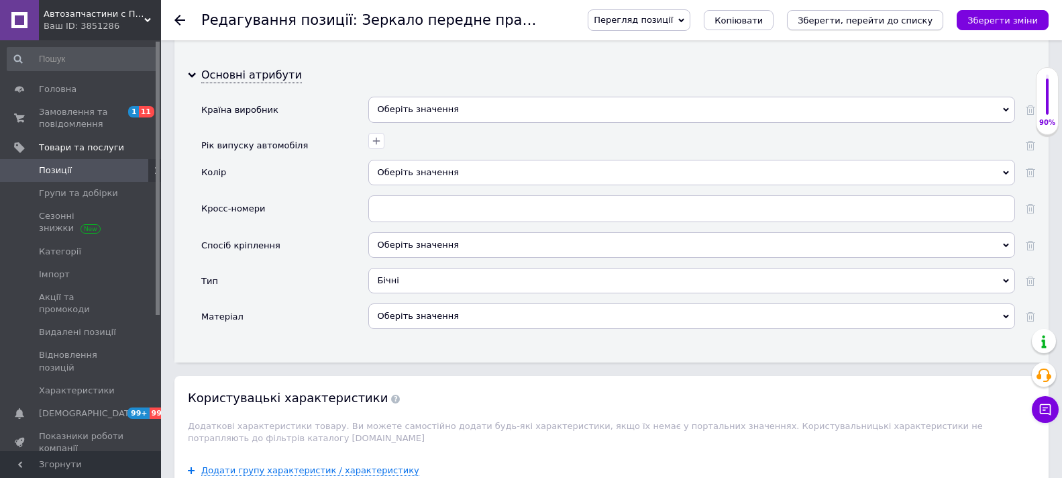
click at [864, 16] on icon "Зберегти, перейти до списку" at bounding box center [865, 20] width 135 height 10
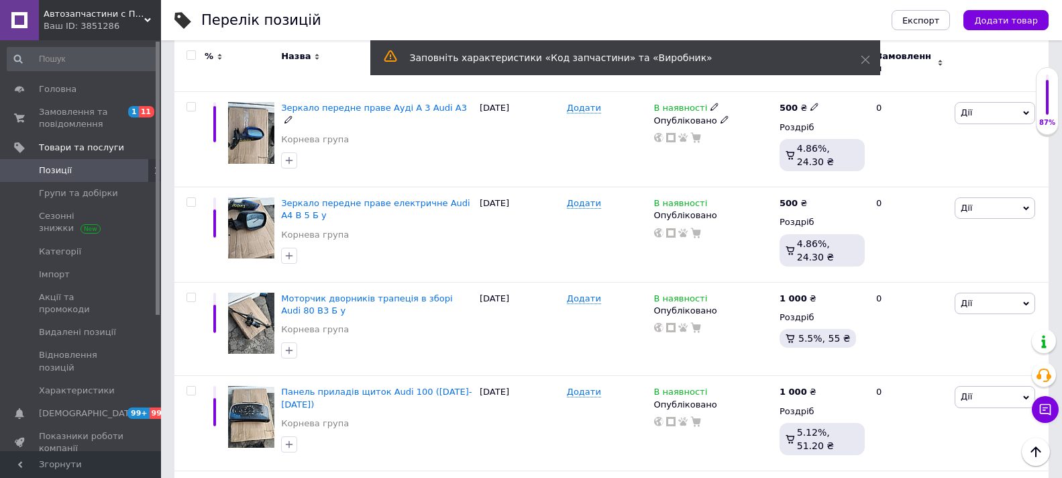
scroll to position [604, 0]
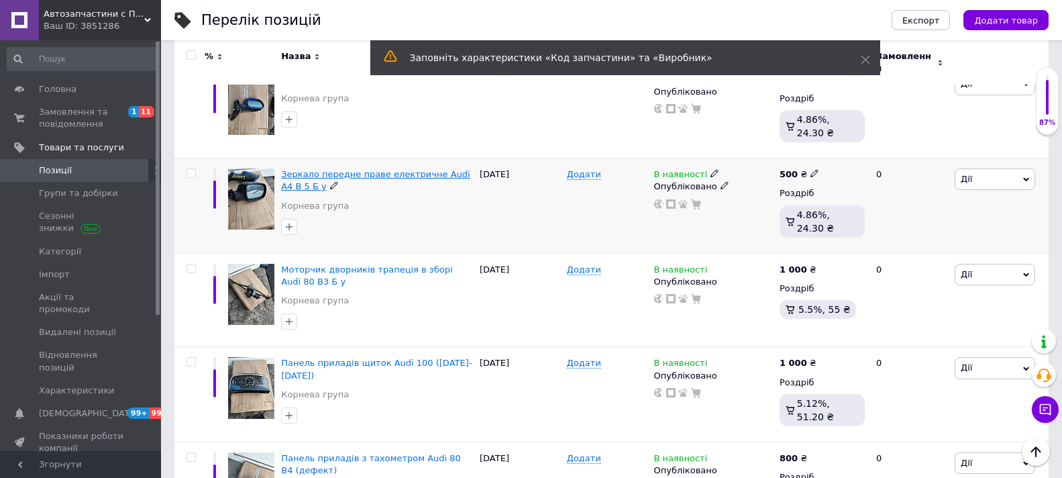
click at [362, 169] on span "Зеркало передне праве електричне Audi A4 B 5 Б у" at bounding box center [375, 180] width 189 height 22
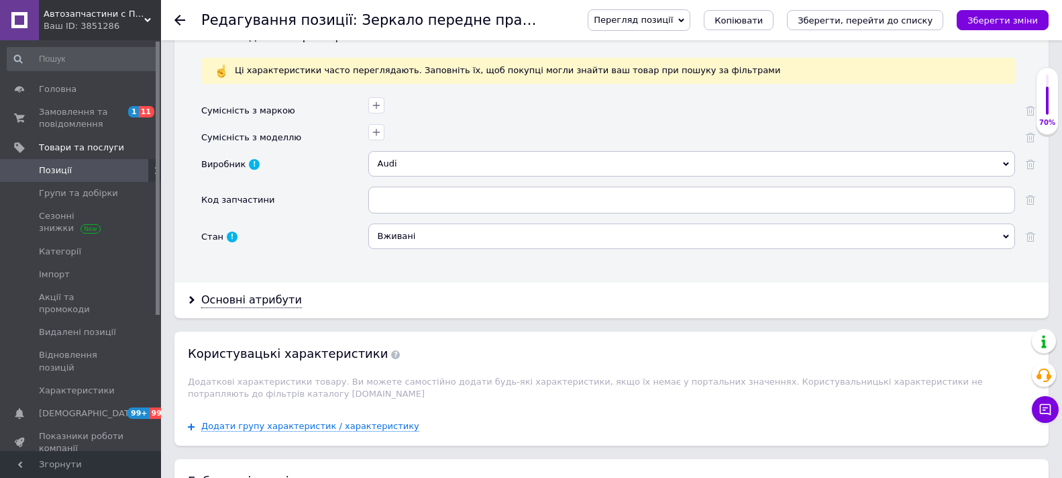
scroll to position [1208, 0]
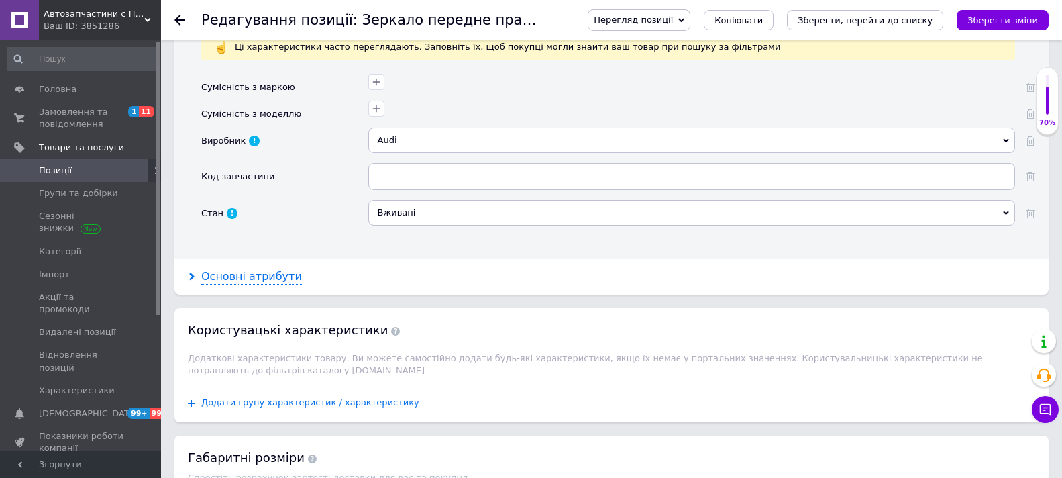
click at [245, 278] on div "Основні атрибути" at bounding box center [251, 276] width 101 height 15
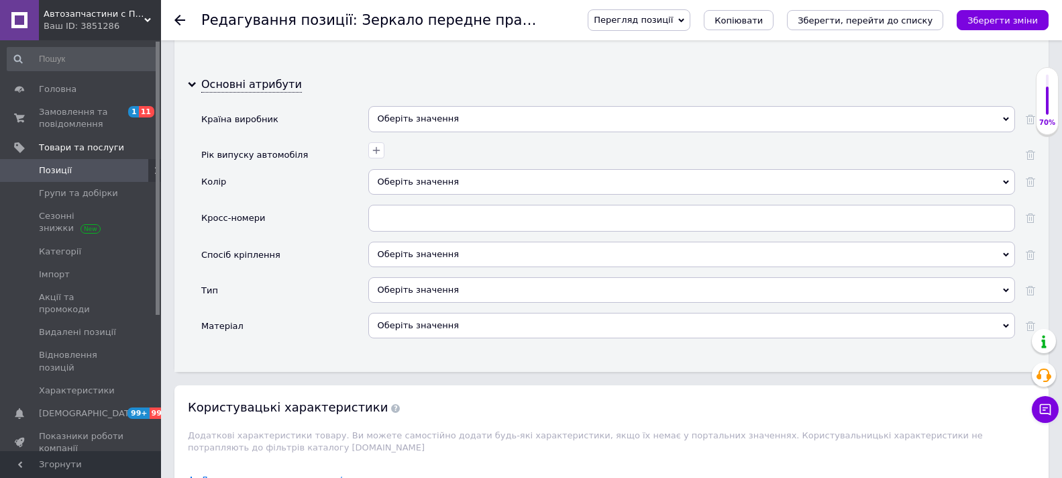
scroll to position [1409, 0]
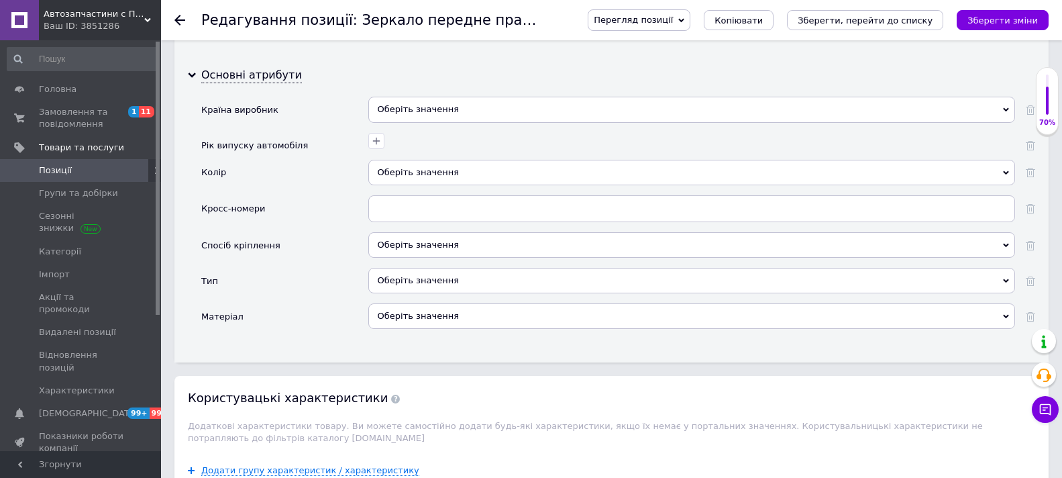
click at [454, 272] on div "Оберіть значення" at bounding box center [691, 280] width 647 height 25
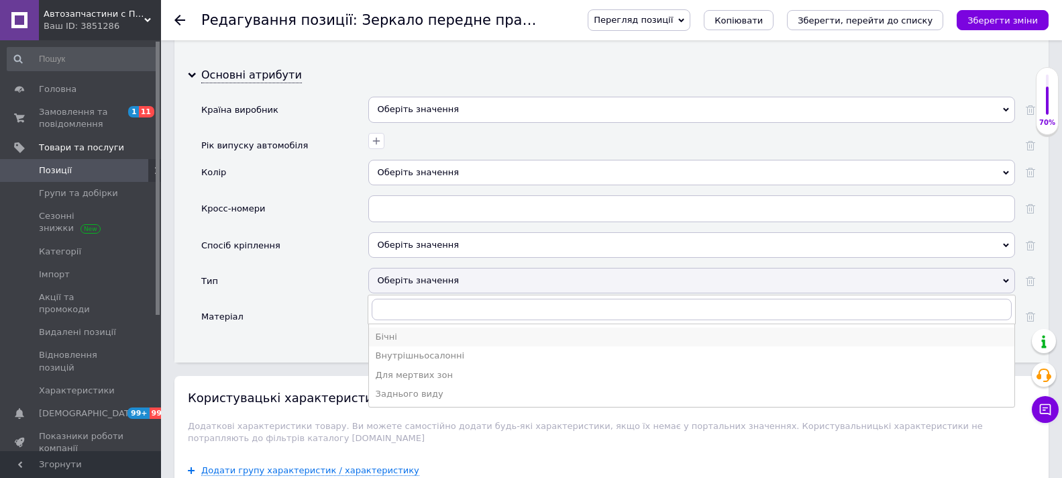
click at [397, 336] on div "Бічні" at bounding box center [692, 337] width 632 height 12
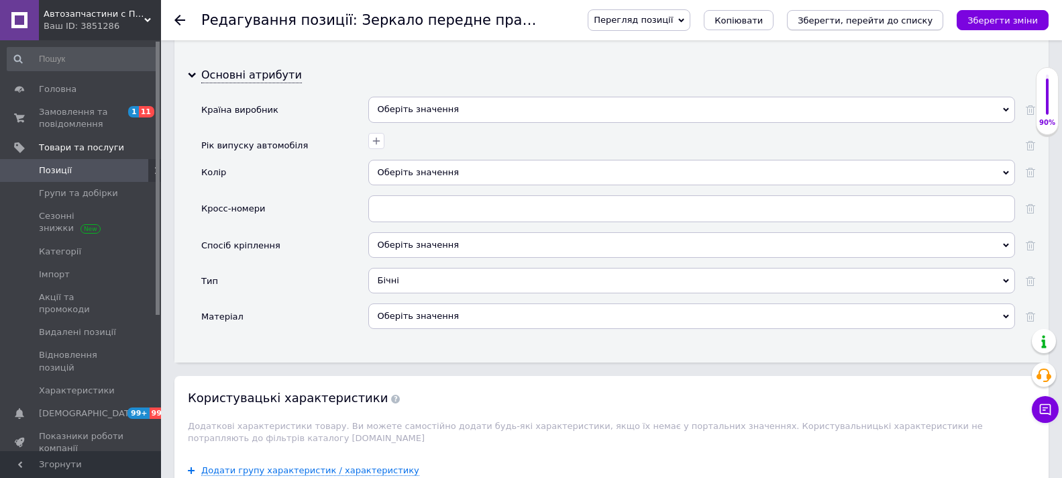
click at [852, 23] on icon "Зберегти, перейти до списку" at bounding box center [865, 20] width 135 height 10
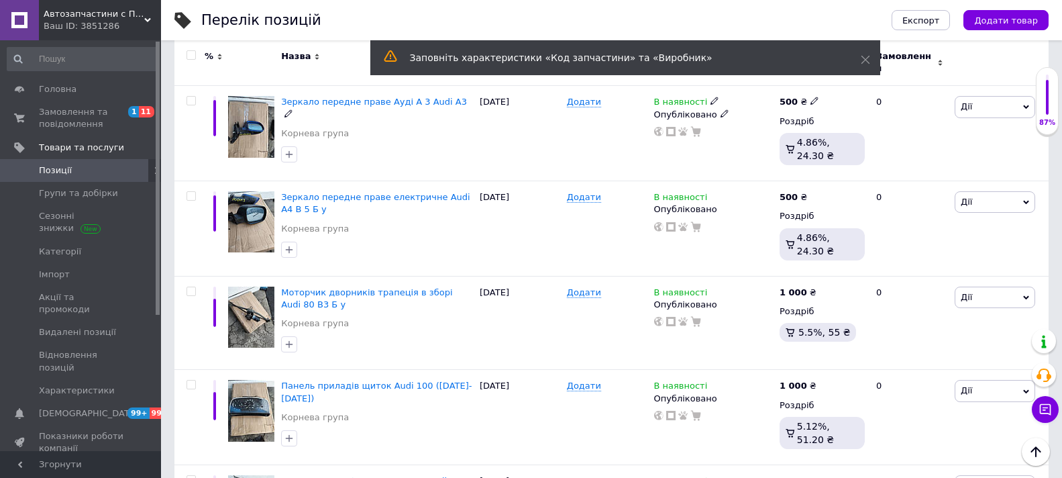
scroll to position [671, 0]
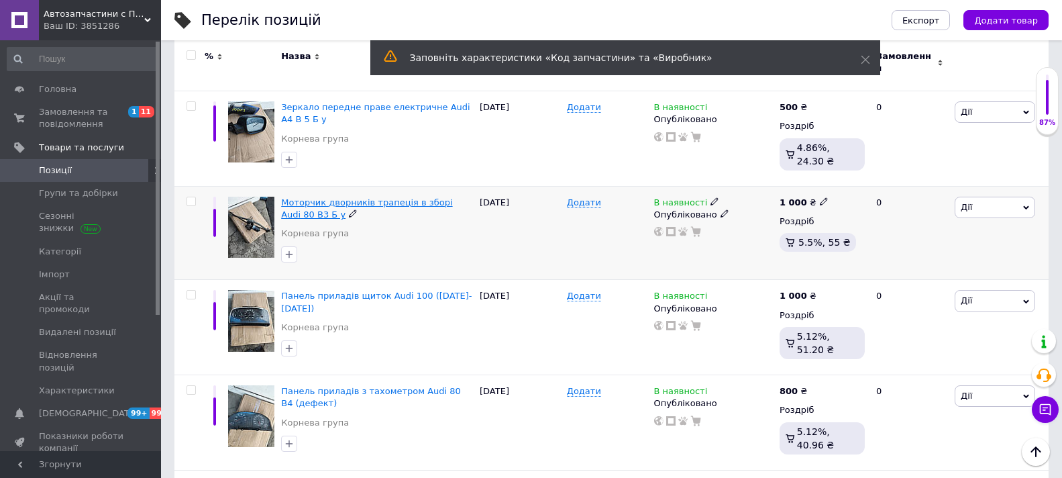
click at [355, 197] on span "Моторчик дворників трапеція в зборі Audi 80 B3 Б у" at bounding box center [366, 208] width 171 height 22
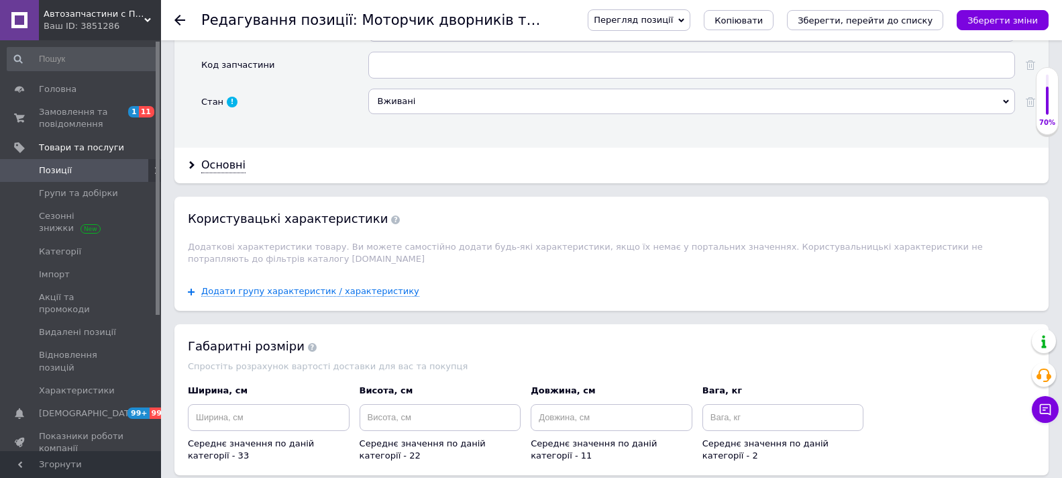
scroll to position [1342, 0]
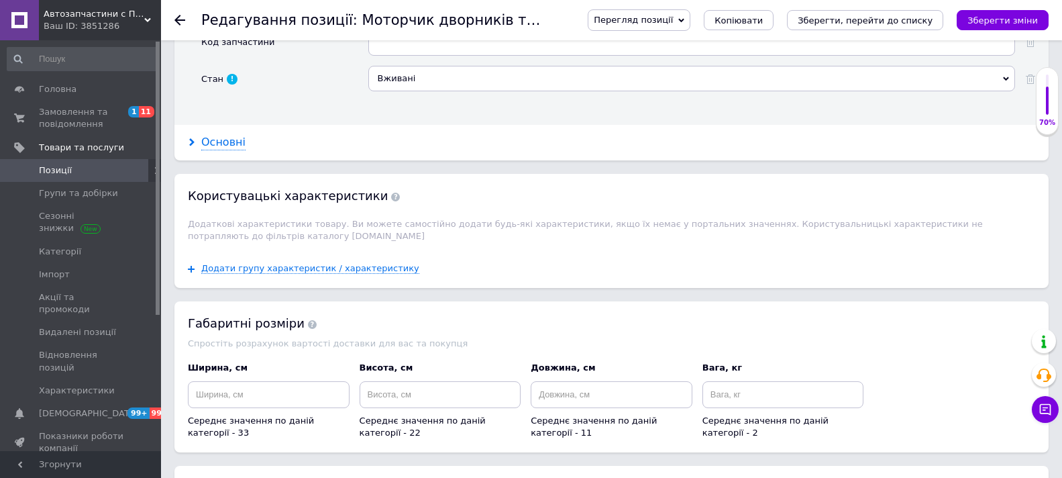
click at [221, 144] on div "Основні" at bounding box center [223, 142] width 44 height 15
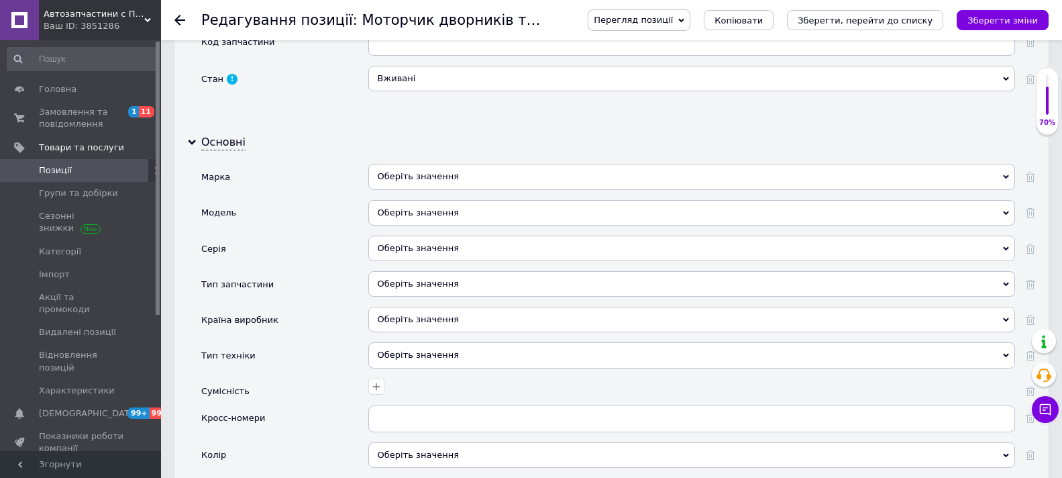
click at [564, 171] on div "Оберіть значення" at bounding box center [691, 176] width 647 height 25
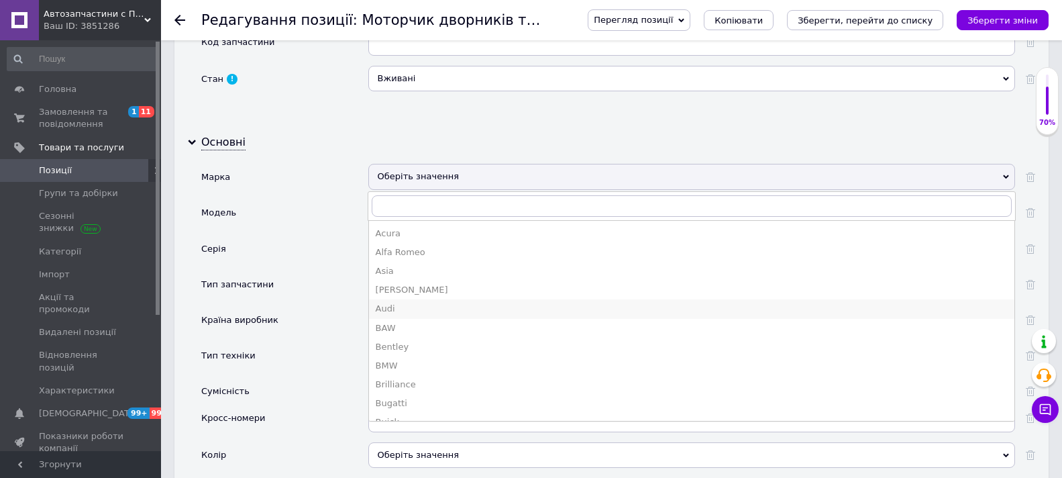
click at [389, 303] on div "Audi" at bounding box center [692, 309] width 632 height 12
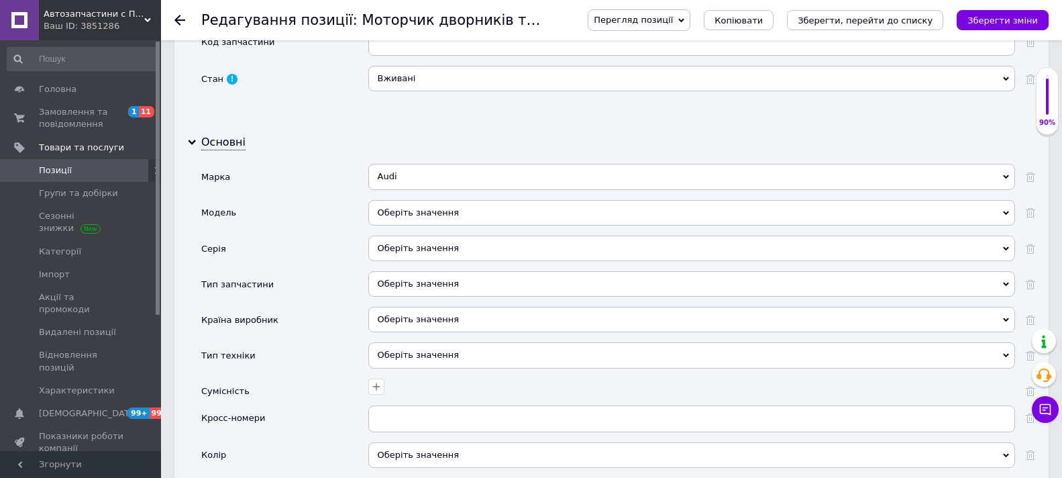
click at [513, 206] on div "Оберіть значення" at bounding box center [691, 212] width 647 height 25
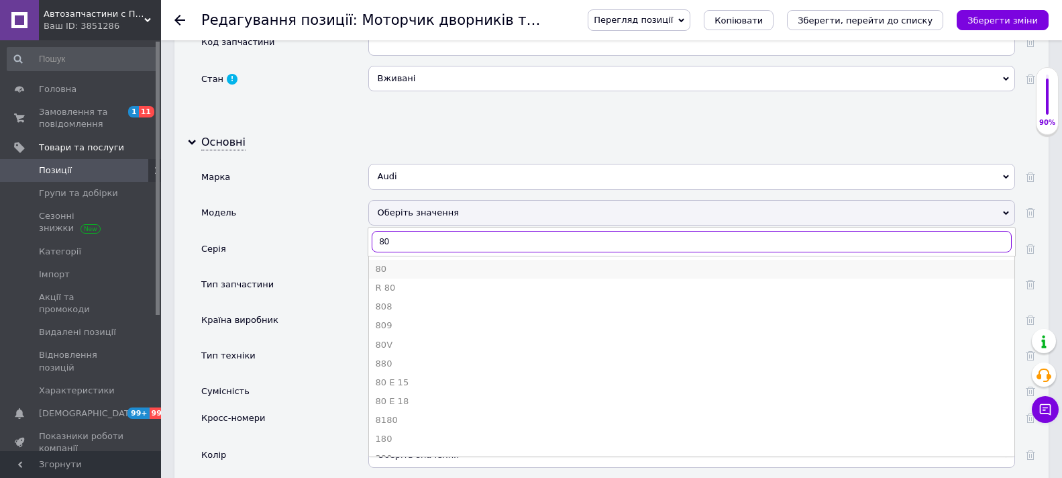
type input "80"
click at [380, 268] on div "80" at bounding box center [692, 269] width 632 height 12
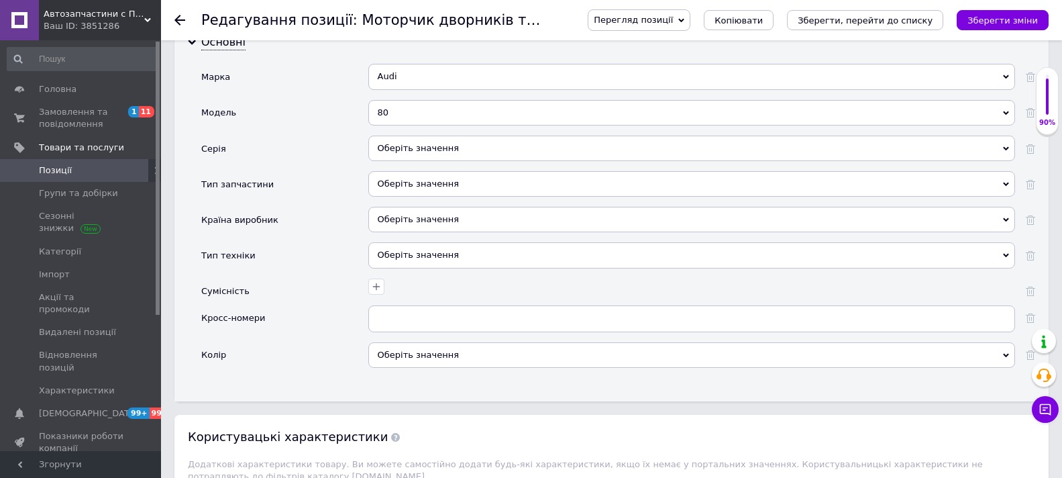
scroll to position [1476, 0]
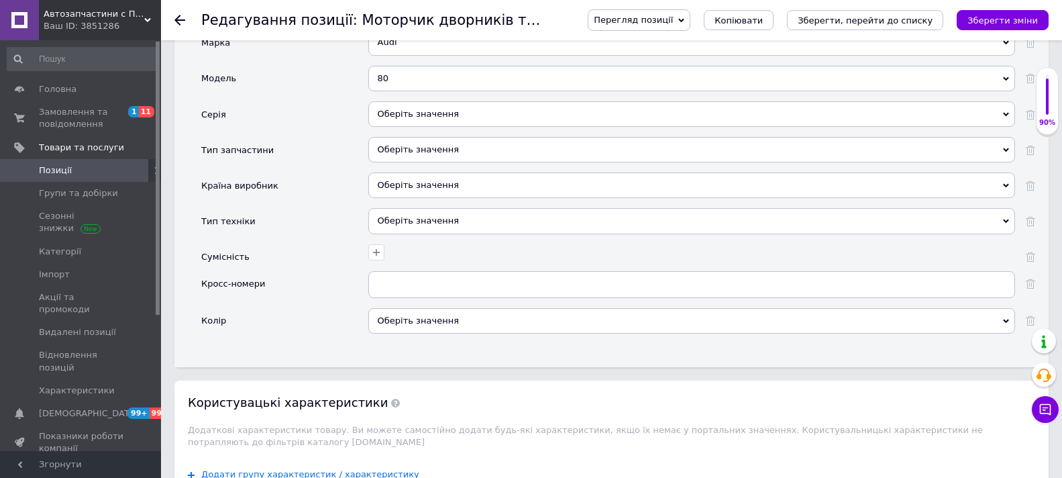
click at [501, 210] on div "Оберіть значення" at bounding box center [691, 220] width 647 height 25
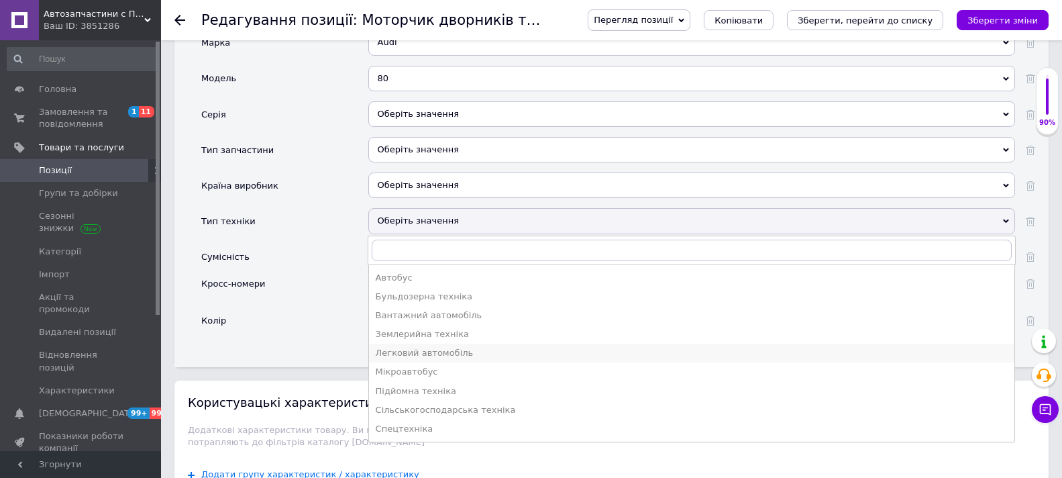
click at [424, 352] on div "Легковий автомобіль" at bounding box center [692, 353] width 632 height 12
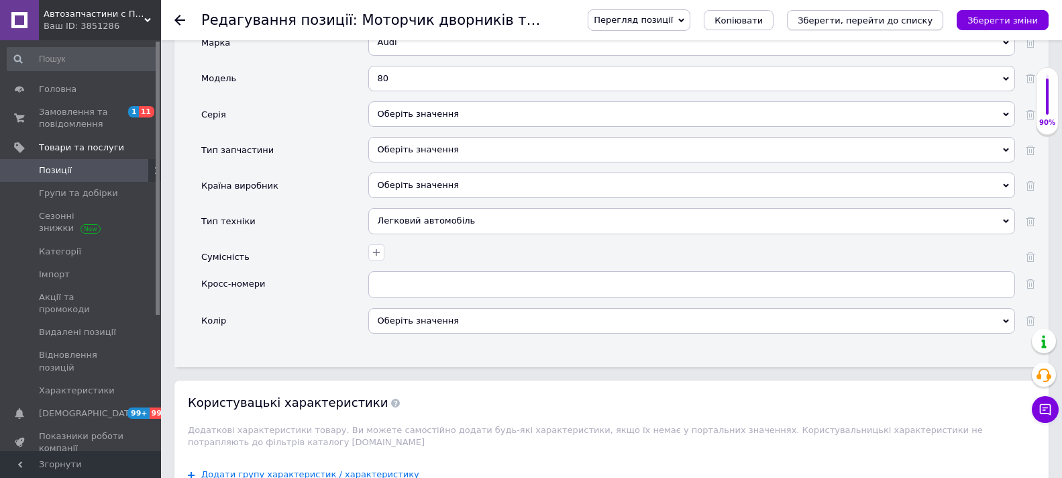
click at [882, 15] on icon "Зберегти, перейти до списку" at bounding box center [865, 20] width 135 height 10
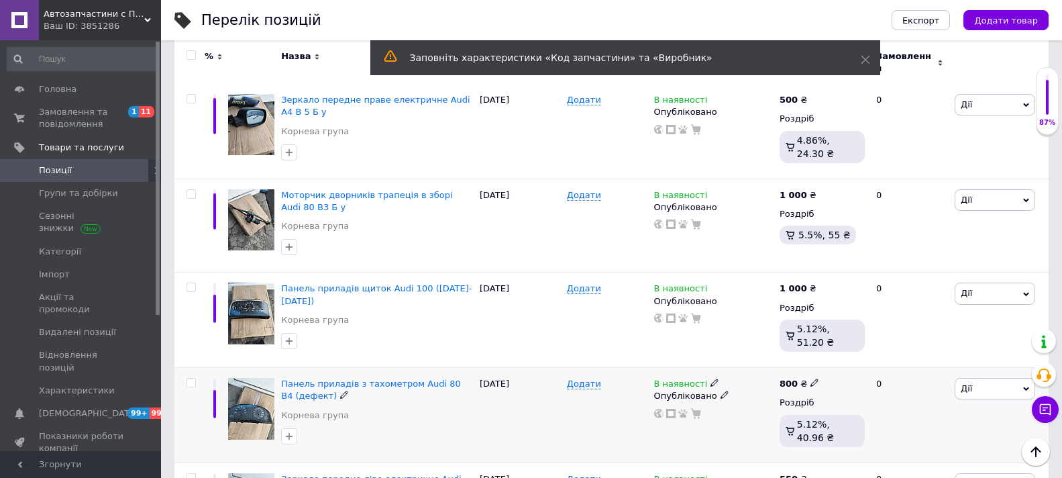
scroll to position [671, 0]
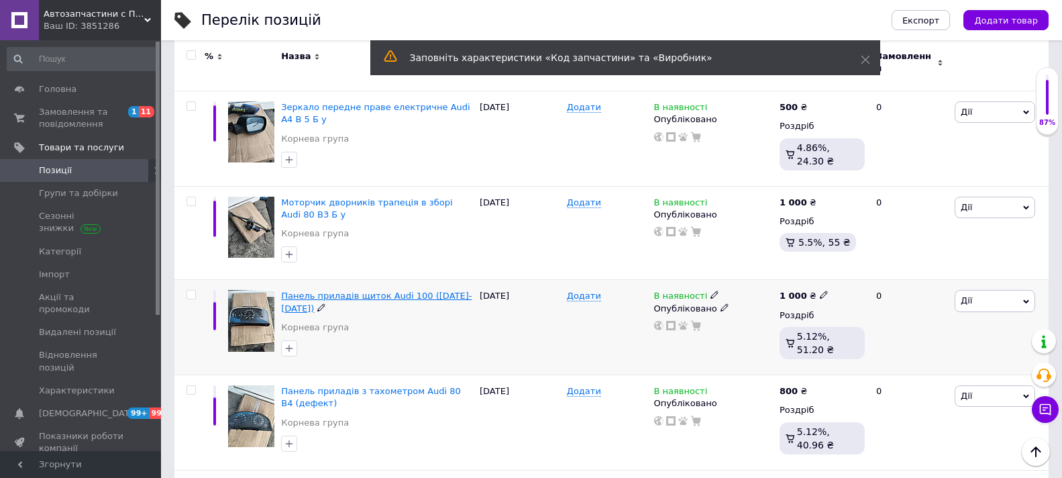
click at [371, 291] on span "Панель приладів щиток Audi 100 ([DATE]-[DATE])" at bounding box center [376, 302] width 191 height 22
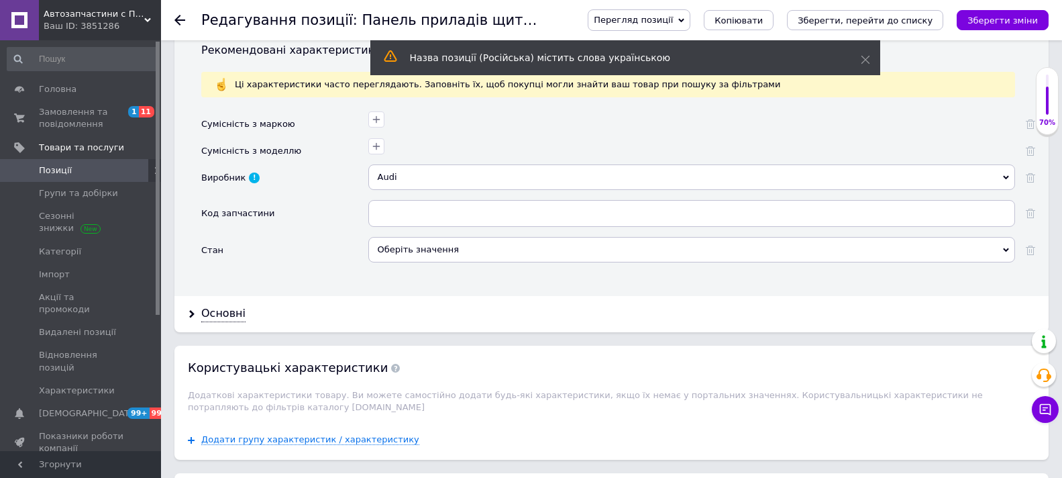
scroll to position [1208, 0]
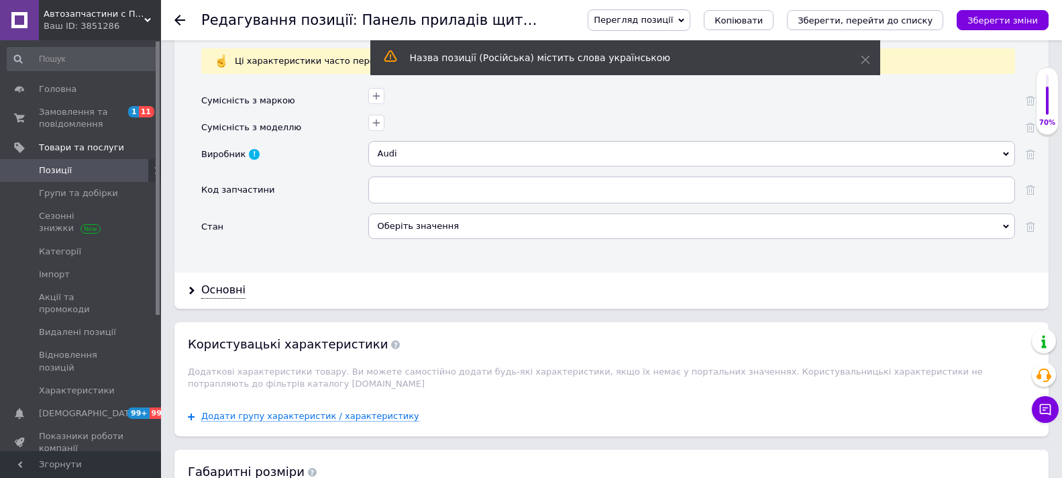
click at [478, 223] on div "Оберіть значення" at bounding box center [691, 225] width 647 height 25
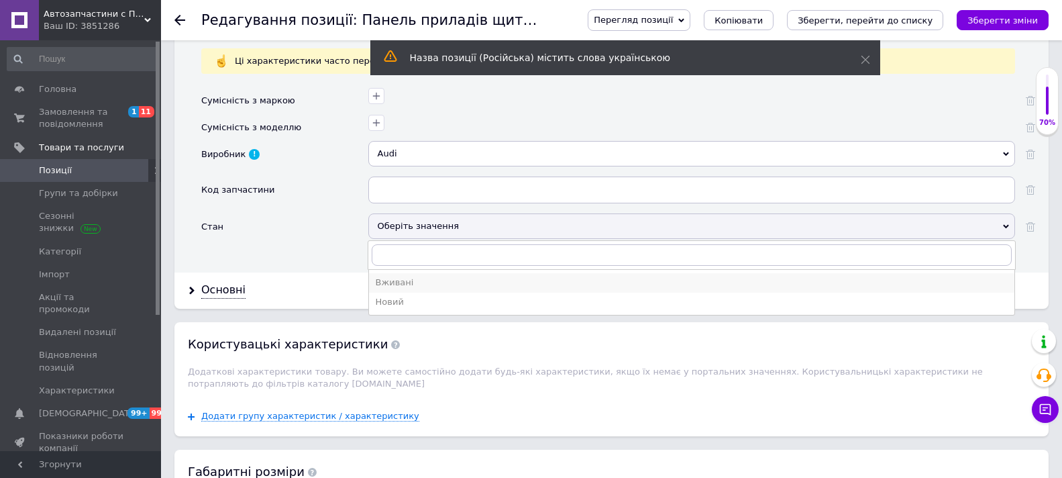
click at [389, 279] on div "Вживані" at bounding box center [692, 282] width 632 height 12
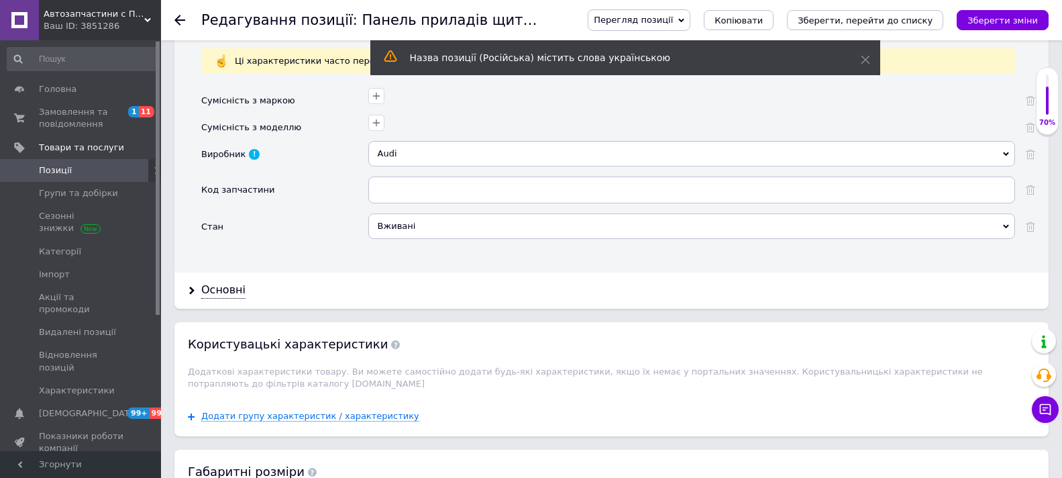
drag, startPoint x: 227, startPoint y: 293, endPoint x: 242, endPoint y: 286, distance: 16.2
click at [227, 292] on div "Основні" at bounding box center [223, 289] width 44 height 15
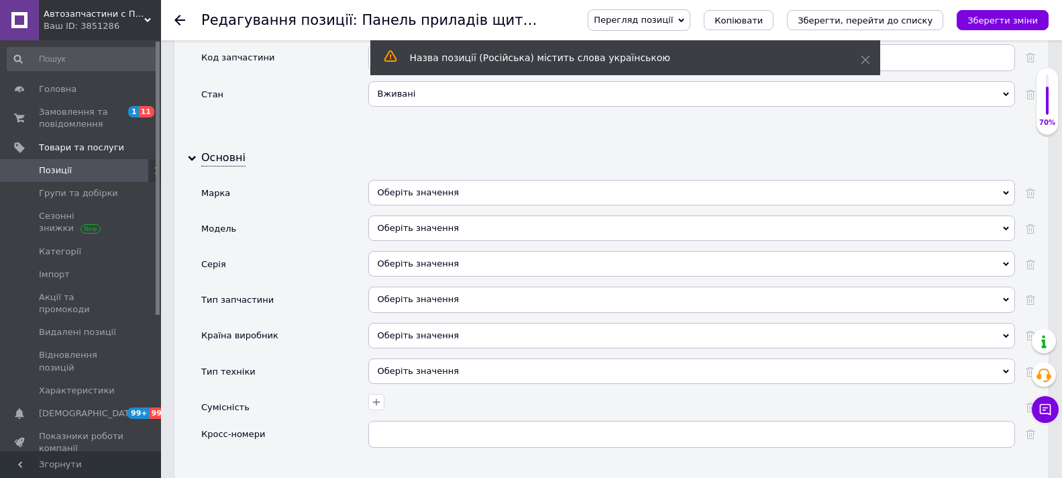
scroll to position [1342, 0]
click at [570, 187] on div "Оберіть значення" at bounding box center [691, 190] width 647 height 25
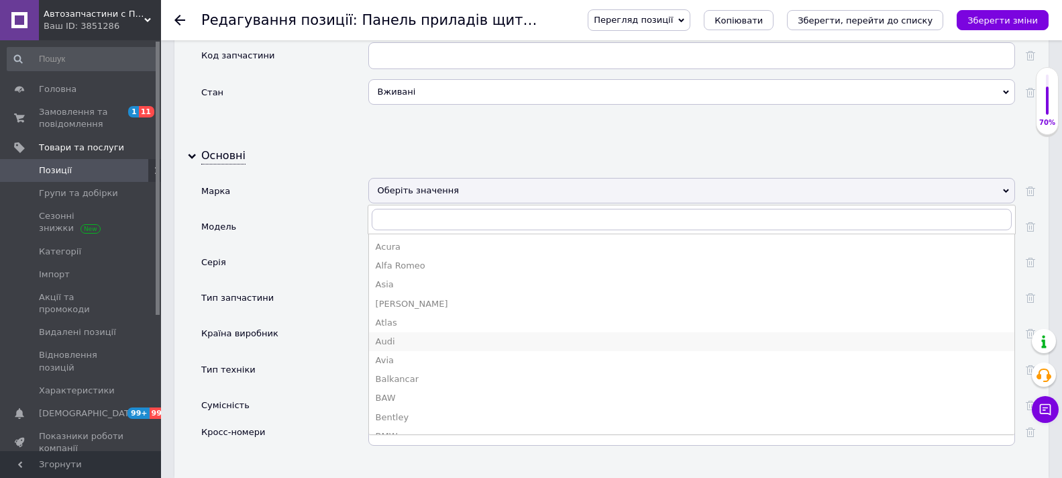
click at [394, 342] on div "Audi" at bounding box center [692, 342] width 632 height 12
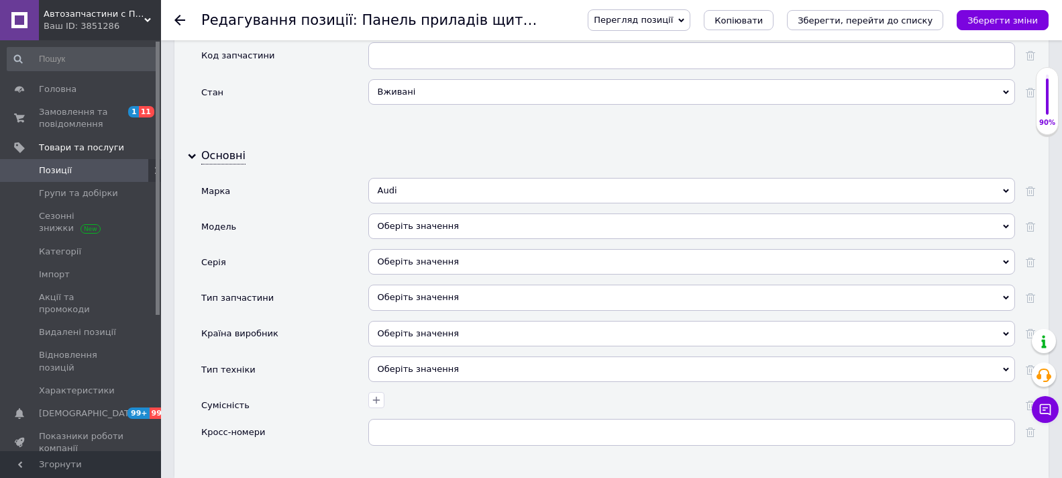
click at [486, 219] on div "Оберіть значення" at bounding box center [691, 225] width 647 height 25
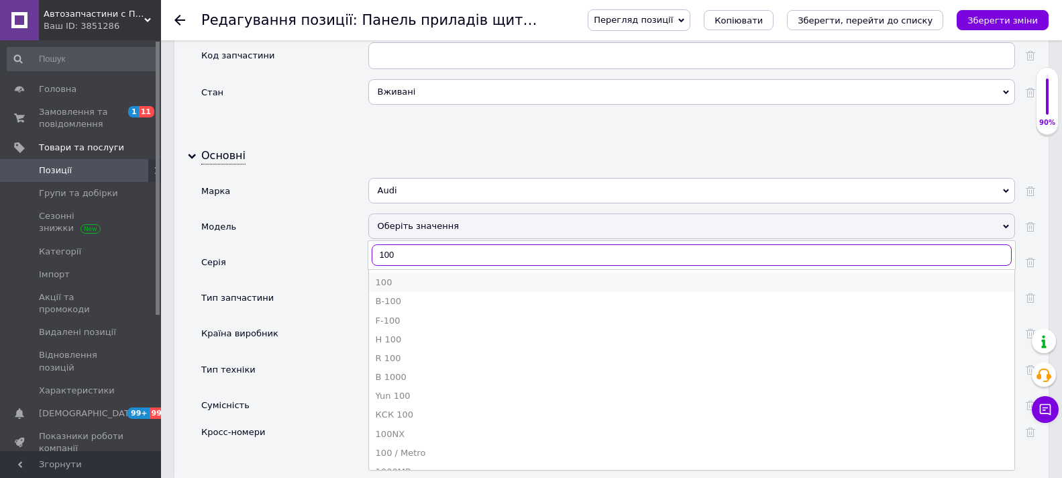
type input "100"
click at [397, 282] on div "100" at bounding box center [692, 282] width 632 height 12
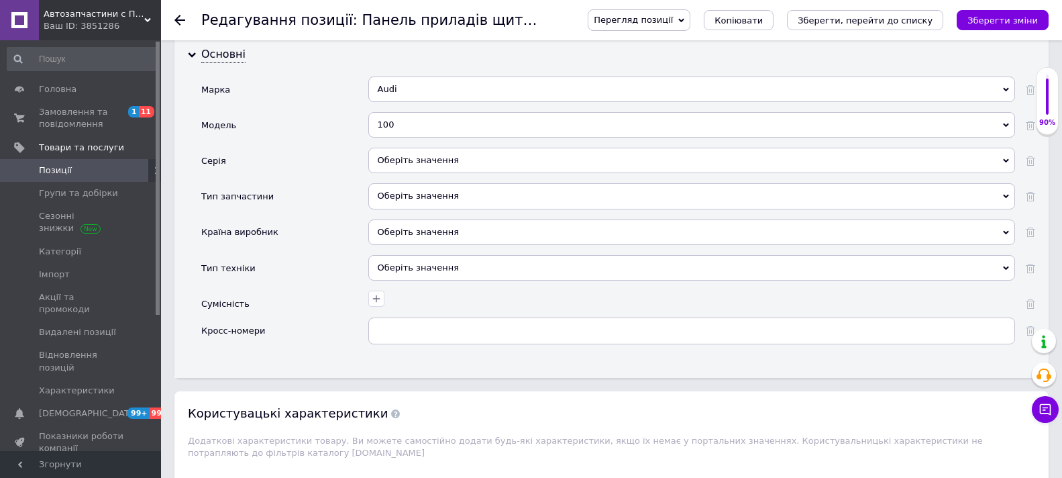
scroll to position [1476, 0]
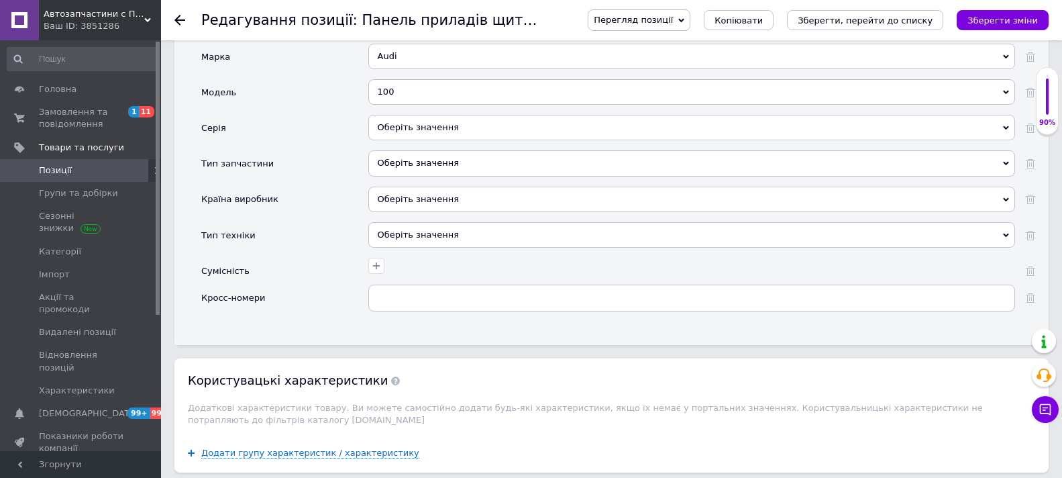
click at [510, 228] on div "Оберіть значення" at bounding box center [691, 234] width 647 height 25
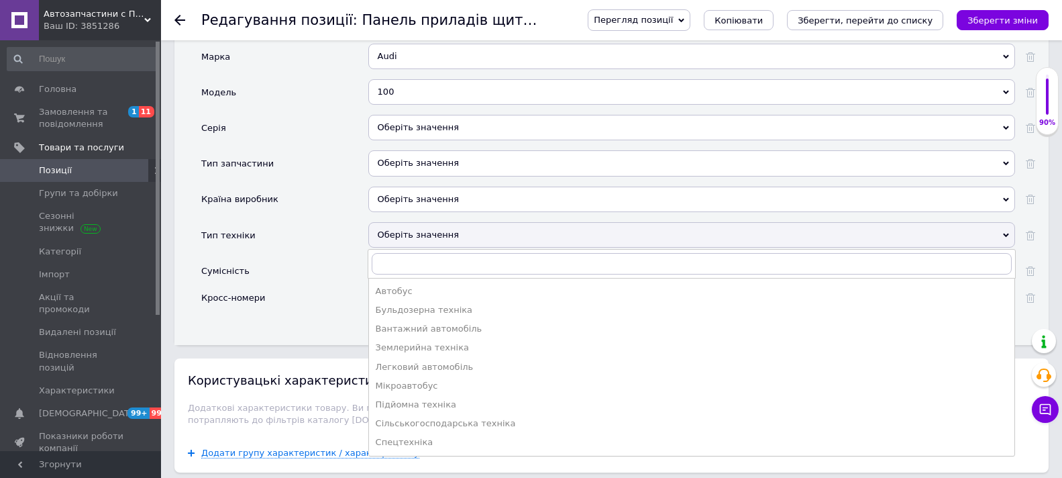
drag, startPoint x: 403, startPoint y: 365, endPoint x: 421, endPoint y: 349, distance: 23.7
click at [404, 365] on div "Легковий автомобіль" at bounding box center [692, 367] width 632 height 12
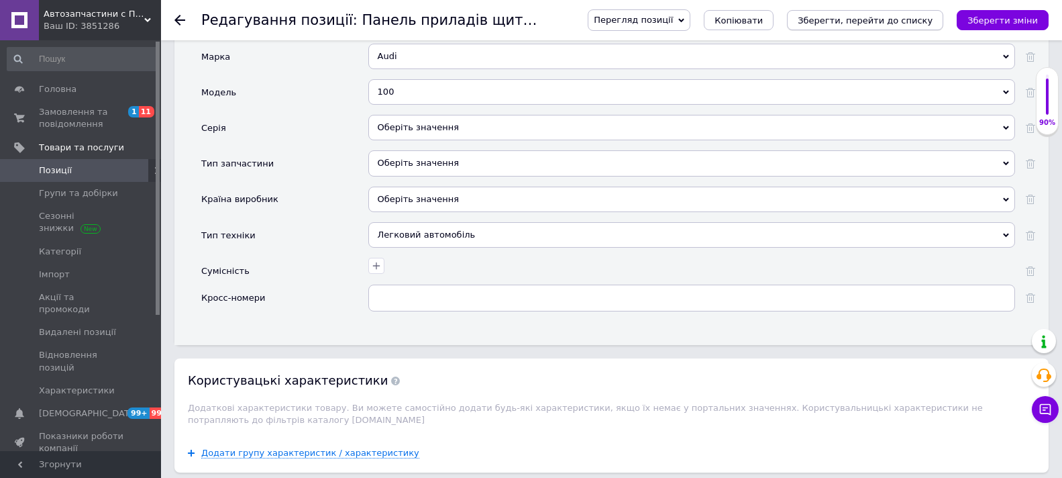
click at [894, 18] on icon "Зберегти, перейти до списку" at bounding box center [865, 20] width 135 height 10
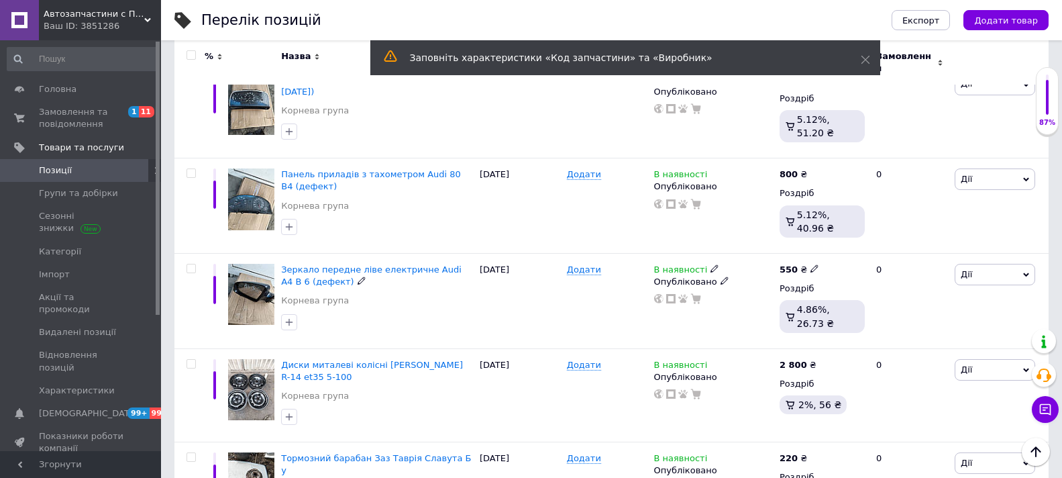
scroll to position [805, 0]
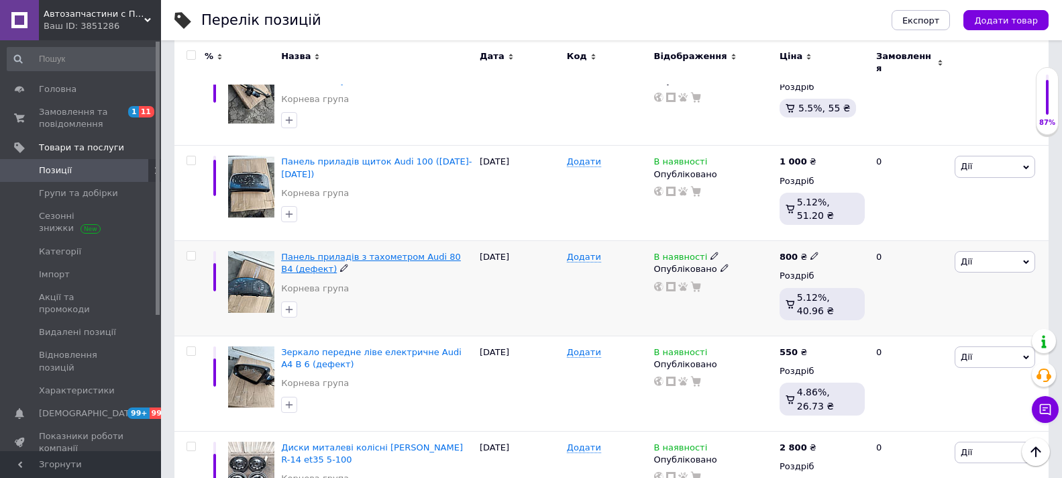
click at [358, 252] on span "Панель приладів з тахометром Audi 80 B4 (дефект)" at bounding box center [371, 263] width 180 height 22
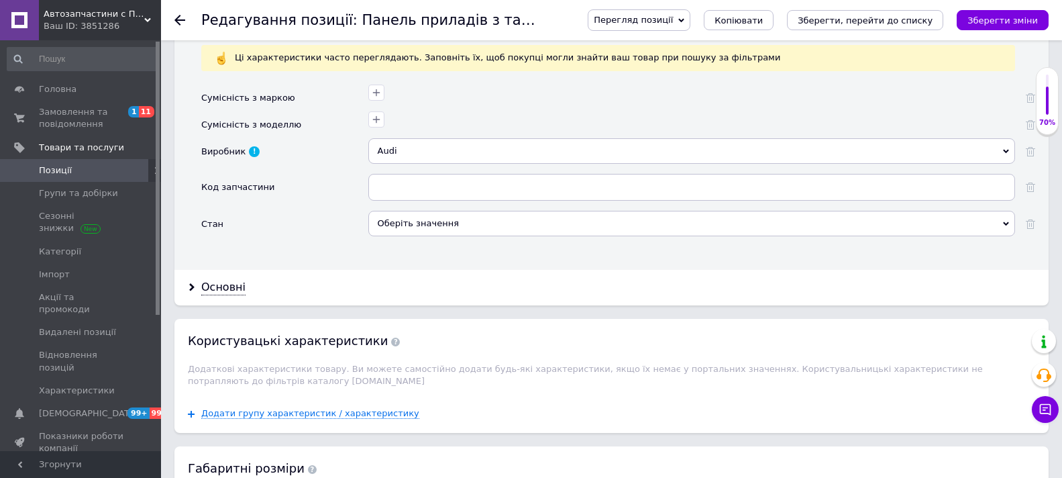
scroll to position [1208, 0]
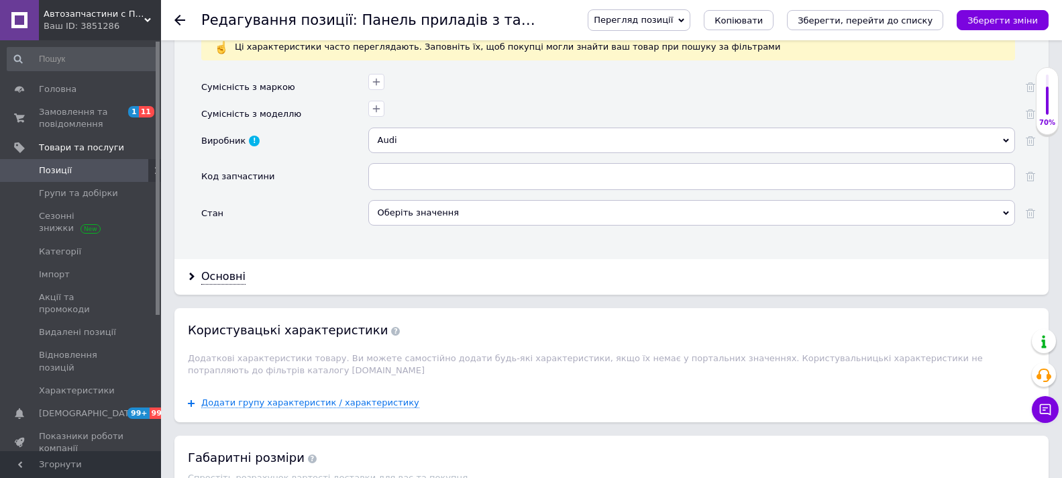
click at [510, 205] on div "Оберіть значення" at bounding box center [691, 212] width 647 height 25
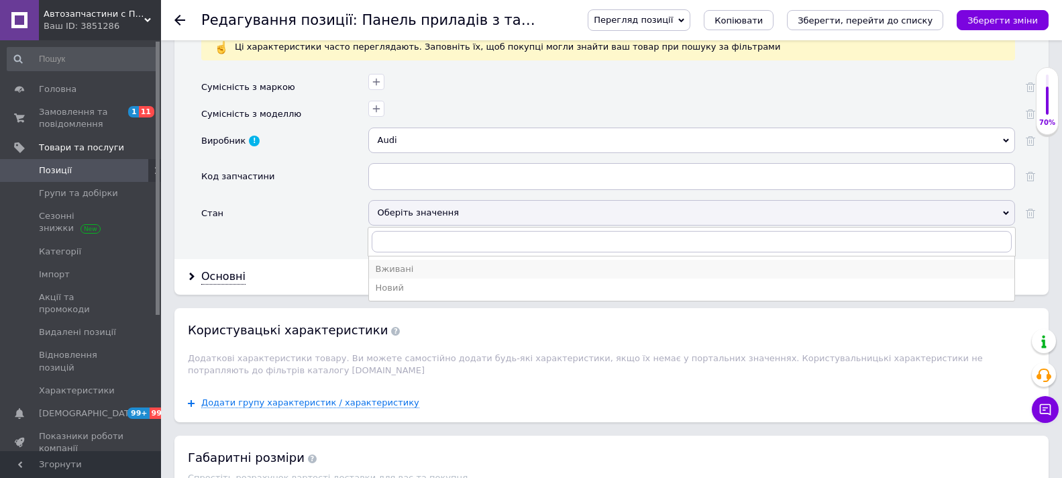
click at [404, 268] on div "Вживані" at bounding box center [692, 269] width 632 height 12
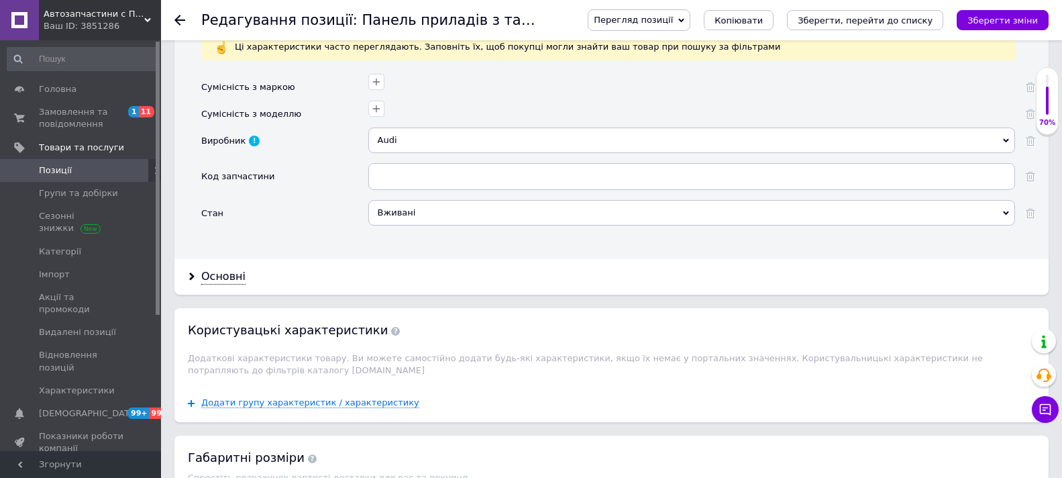
drag, startPoint x: 213, startPoint y: 272, endPoint x: 240, endPoint y: 259, distance: 30.6
click at [213, 274] on div "Основні" at bounding box center [223, 276] width 44 height 15
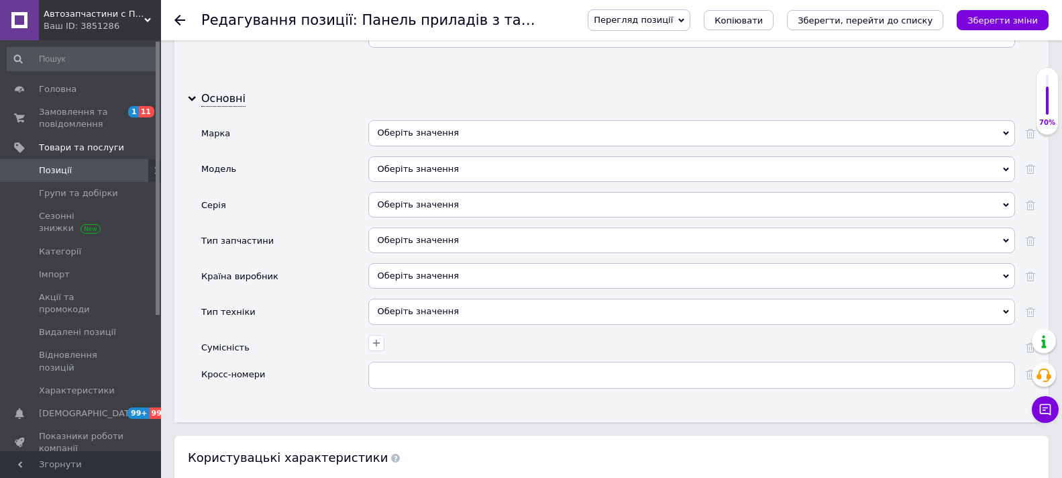
scroll to position [1342, 0]
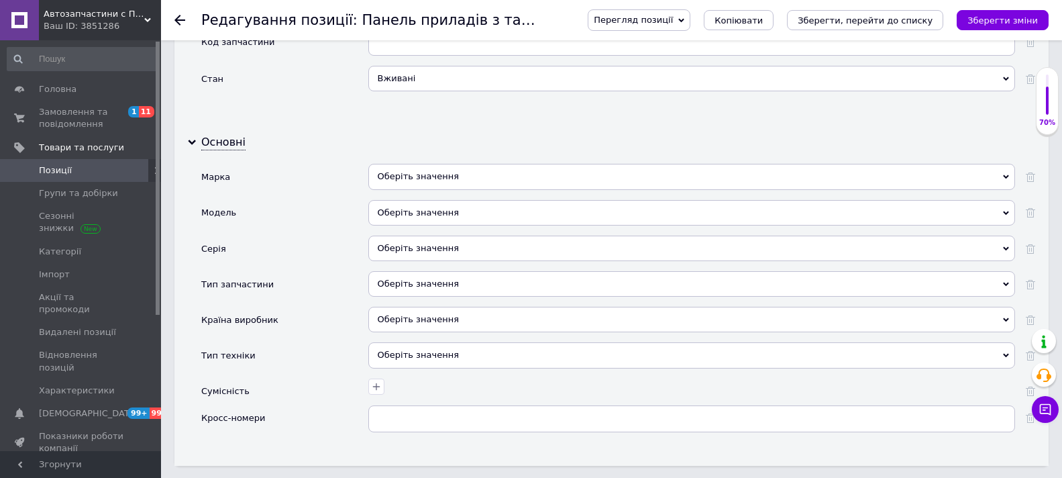
click at [581, 172] on div "Оберіть значення" at bounding box center [691, 176] width 647 height 25
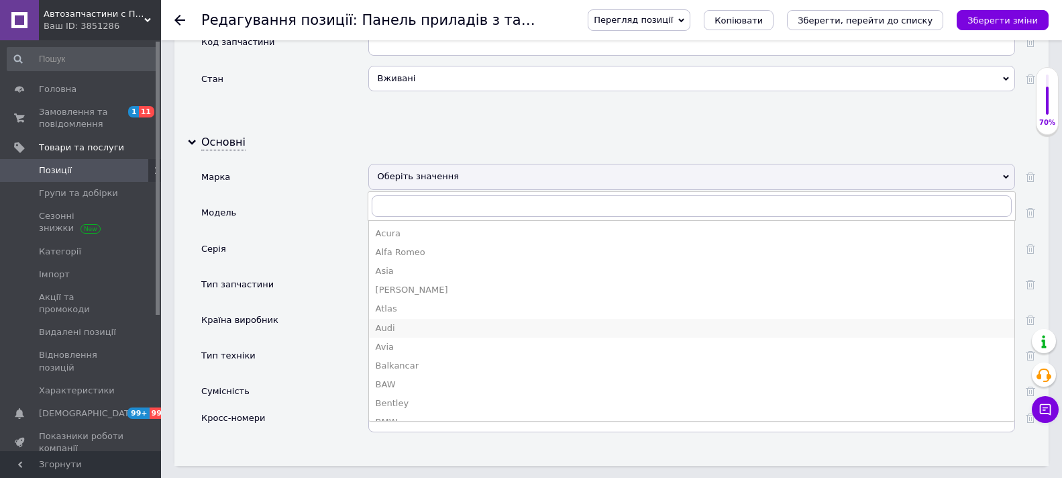
click at [403, 319] on li "Audi" at bounding box center [692, 328] width 646 height 19
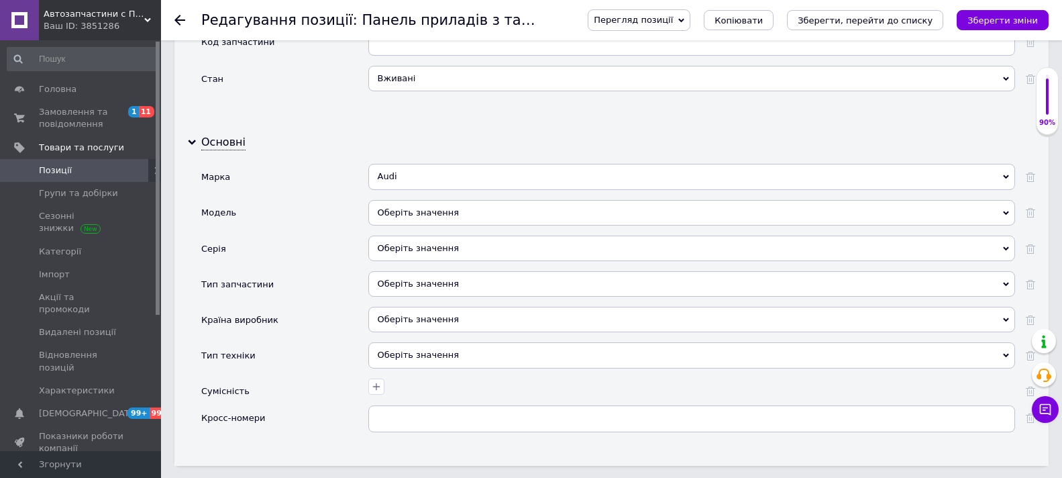
click at [499, 206] on div "Оберіть значення" at bounding box center [691, 212] width 647 height 25
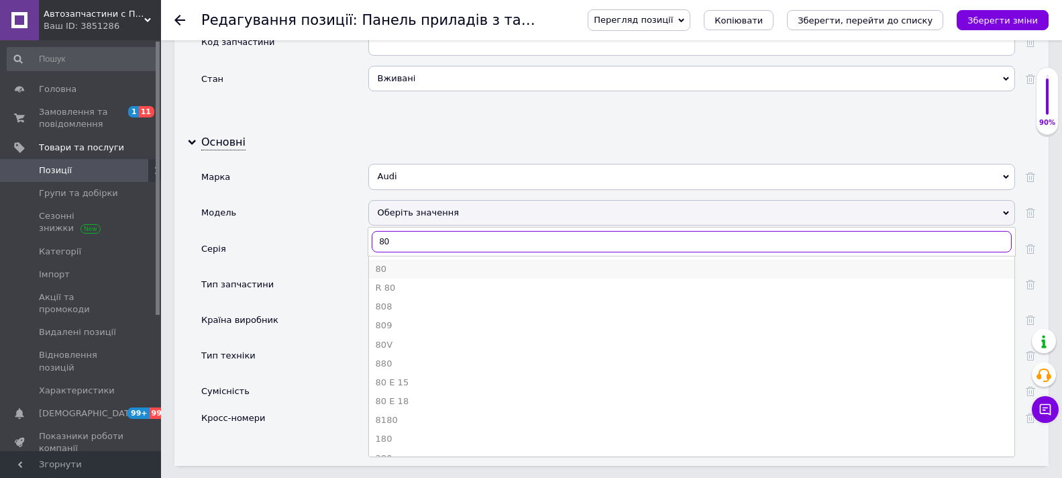
type input "80"
click at [391, 266] on div "80" at bounding box center [692, 269] width 632 height 12
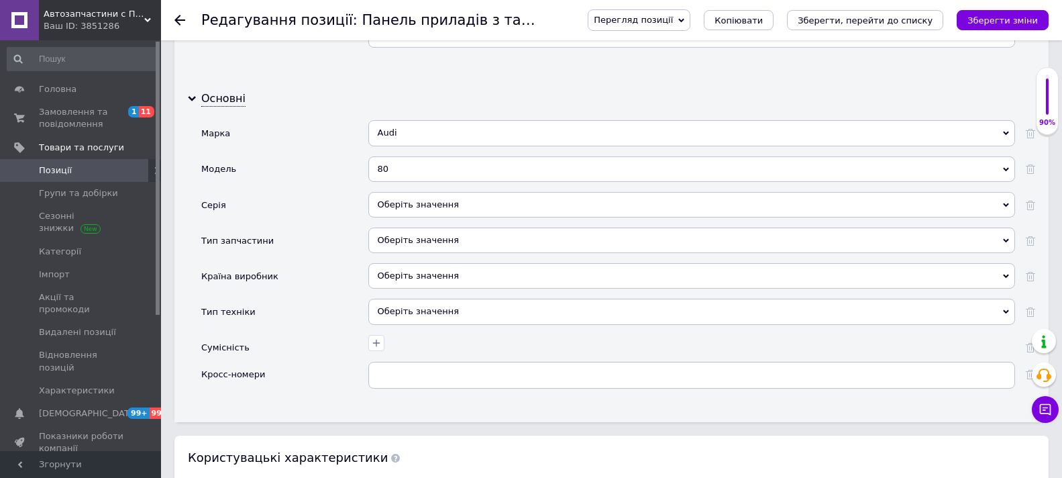
scroll to position [1409, 0]
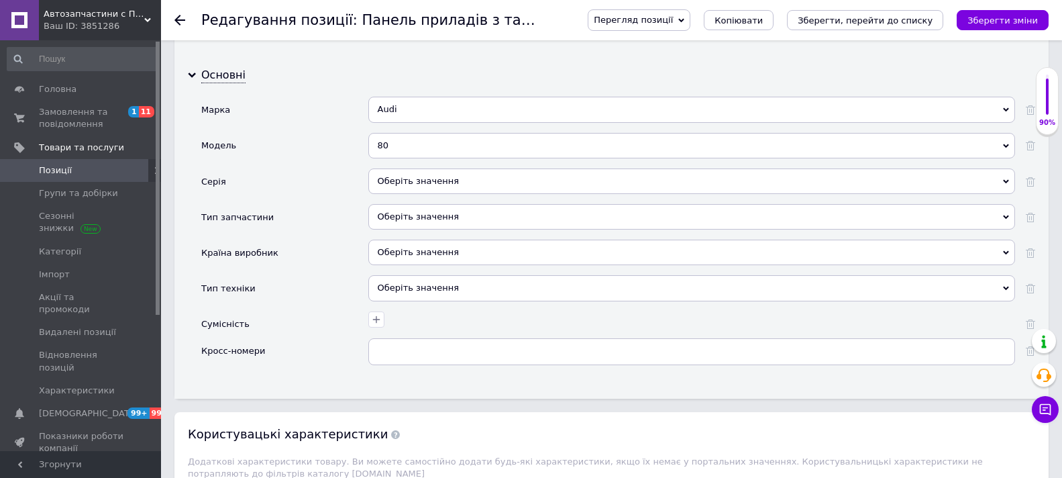
click at [546, 285] on div "Оберіть значення" at bounding box center [691, 287] width 647 height 25
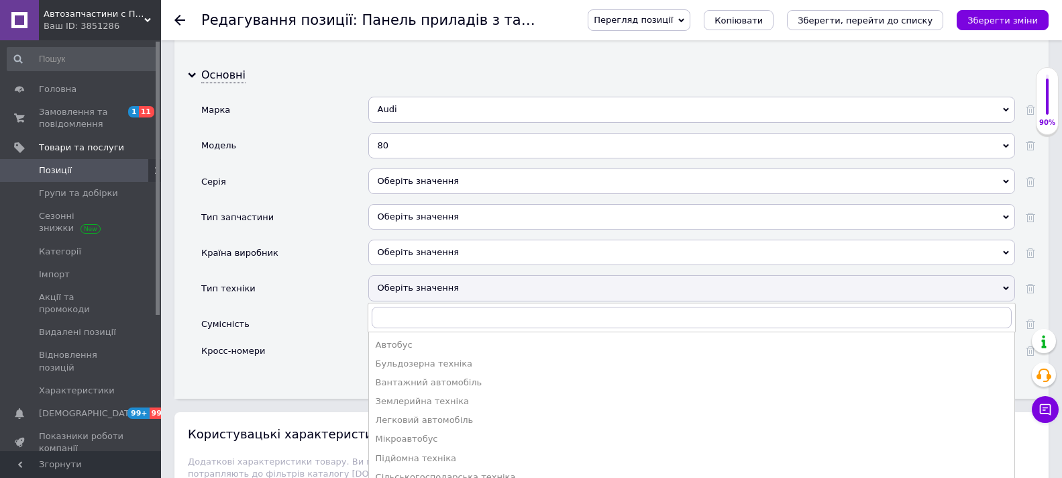
click at [444, 419] on div "Легковий автомобіль" at bounding box center [692, 420] width 632 height 12
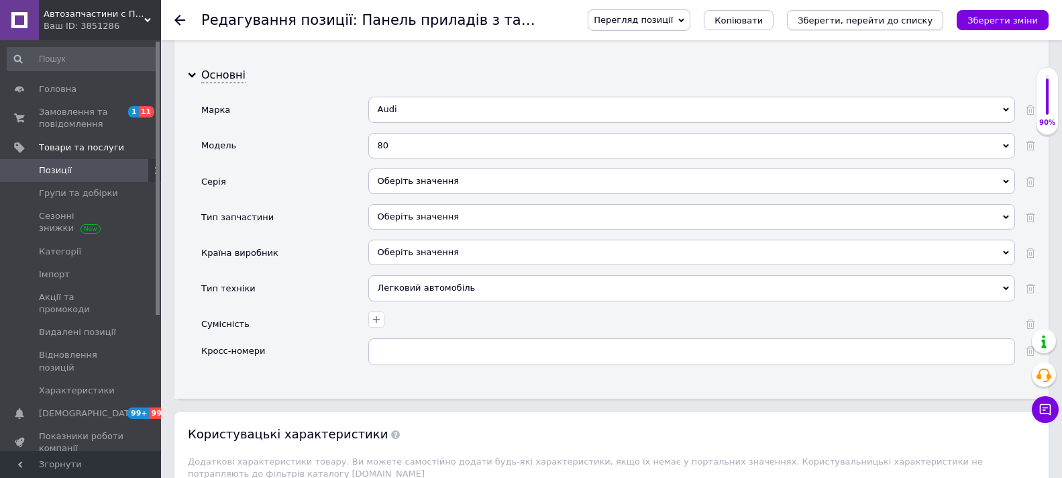
click at [904, 15] on icon "Зберегти, перейти до списку" at bounding box center [865, 20] width 135 height 10
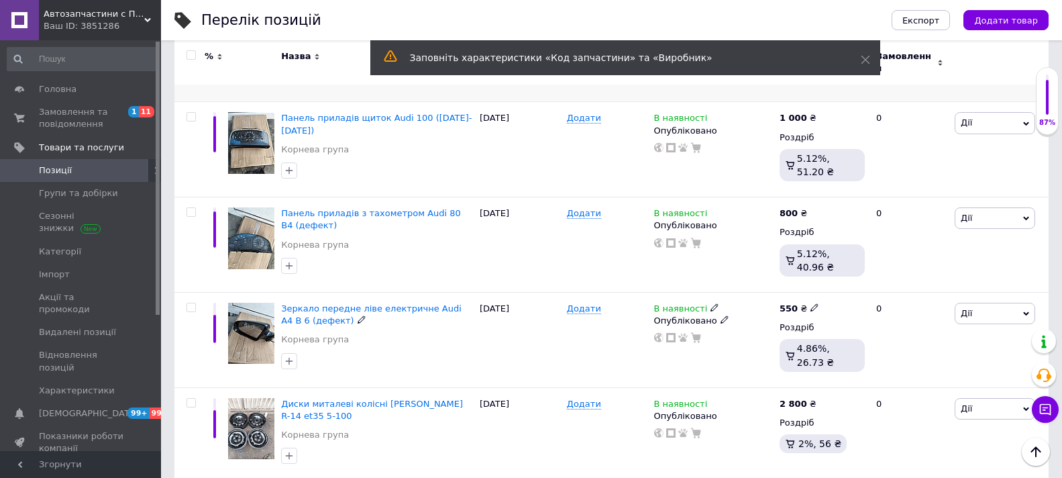
scroll to position [872, 0]
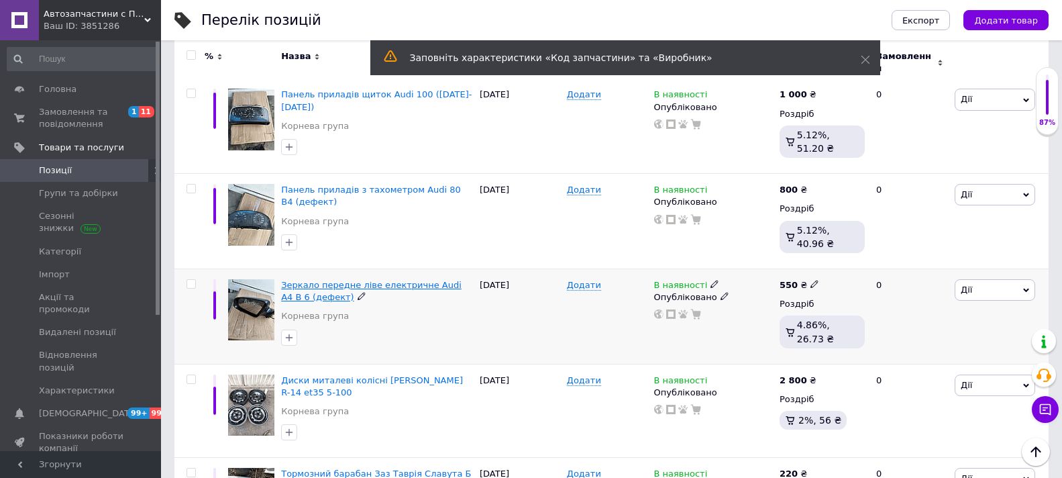
click at [368, 280] on span "Зеркало передне ліве електричне Audi A4 B 6 (дефект)" at bounding box center [371, 291] width 181 height 22
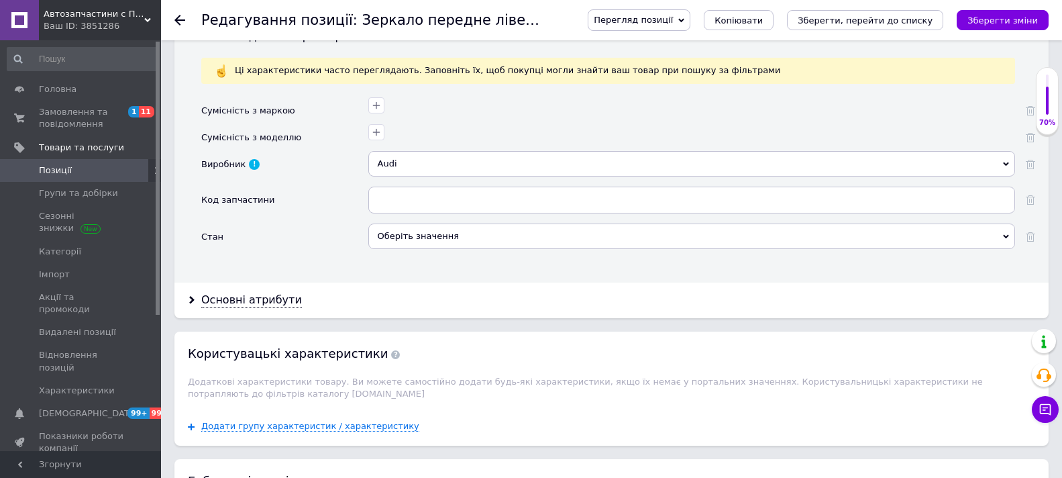
scroll to position [1208, 0]
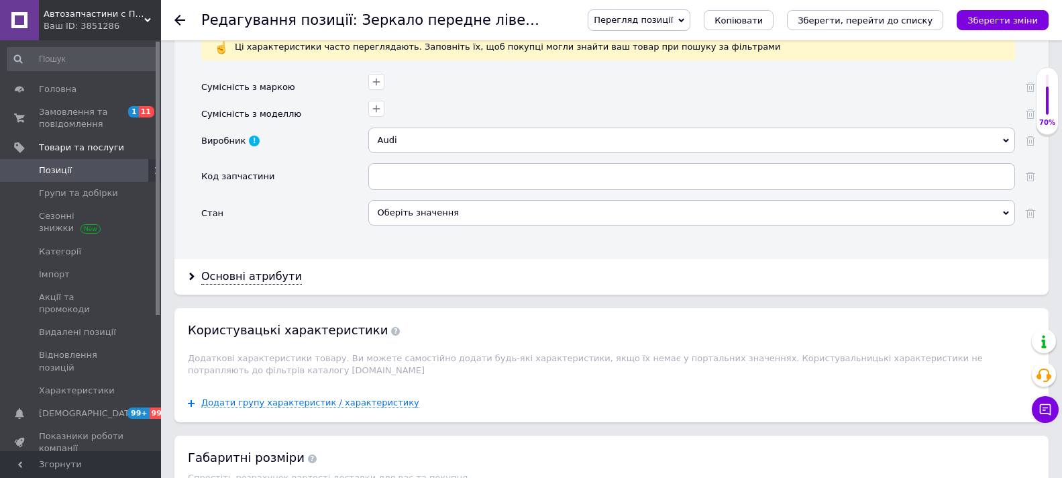
click at [452, 203] on div "Оберіть значення" at bounding box center [691, 212] width 647 height 25
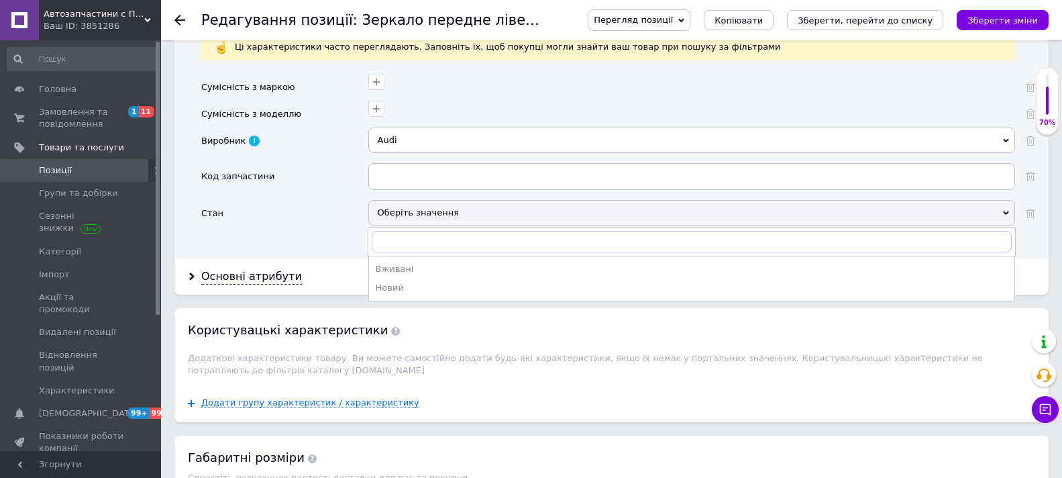
drag, startPoint x: 387, startPoint y: 265, endPoint x: 271, endPoint y: 265, distance: 116.1
click at [386, 265] on div "Вживані" at bounding box center [692, 269] width 632 height 12
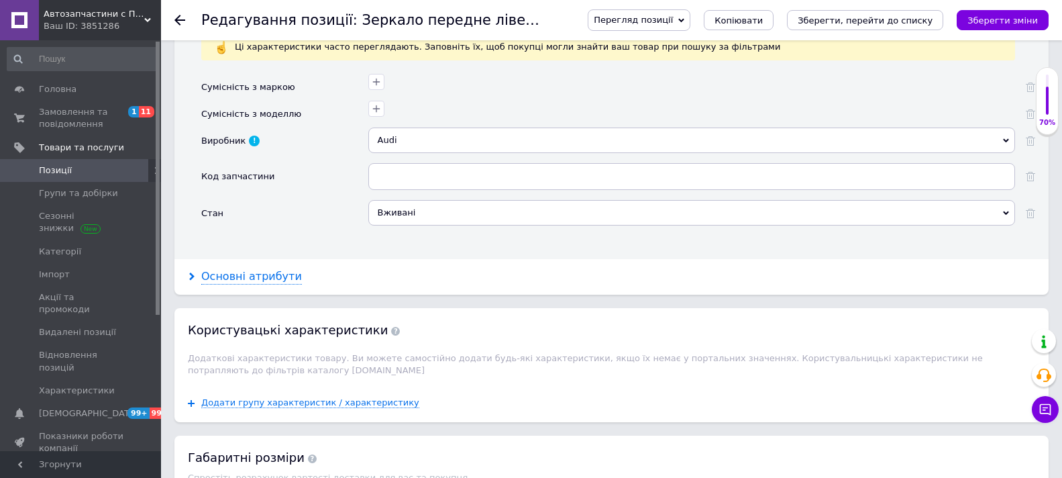
click at [208, 274] on div "Основні атрибути" at bounding box center [251, 276] width 101 height 15
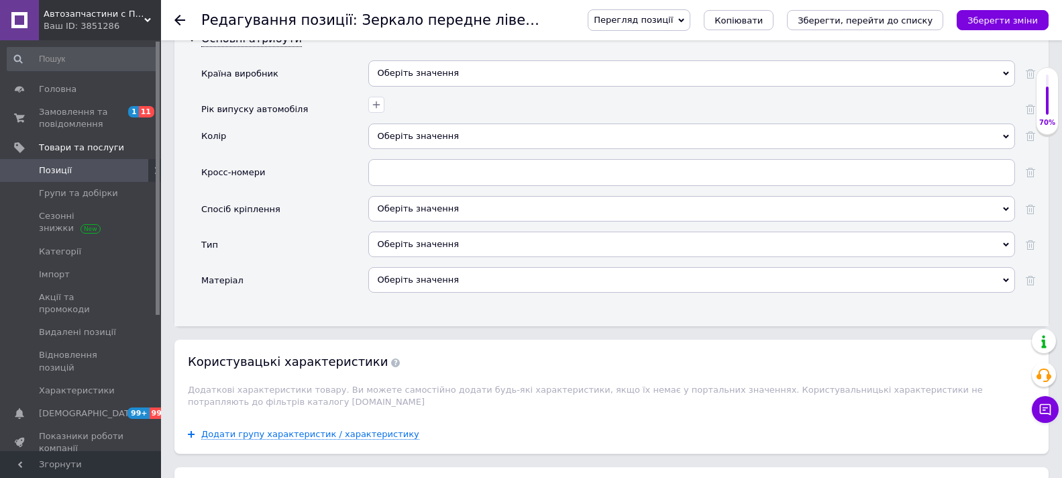
scroll to position [1476, 0]
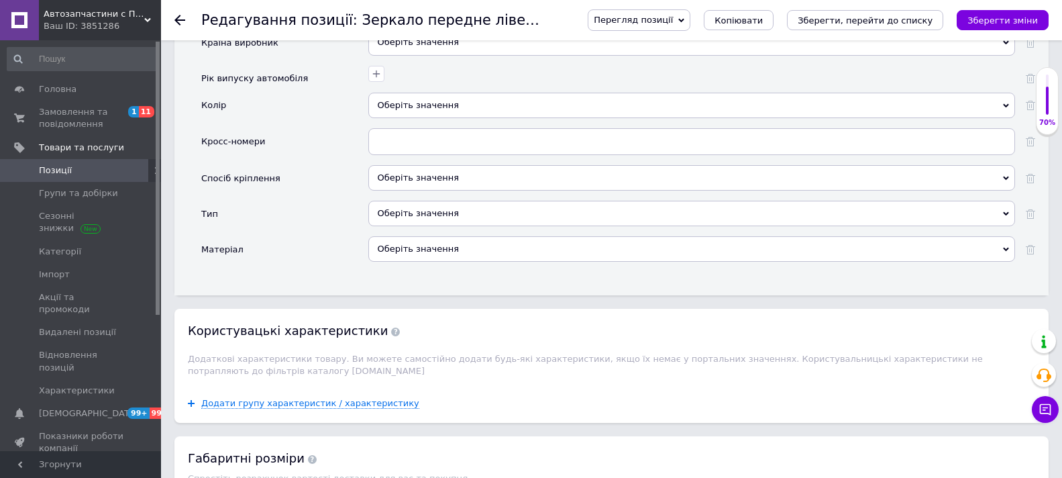
click at [458, 208] on div "Оберіть значення" at bounding box center [691, 213] width 647 height 25
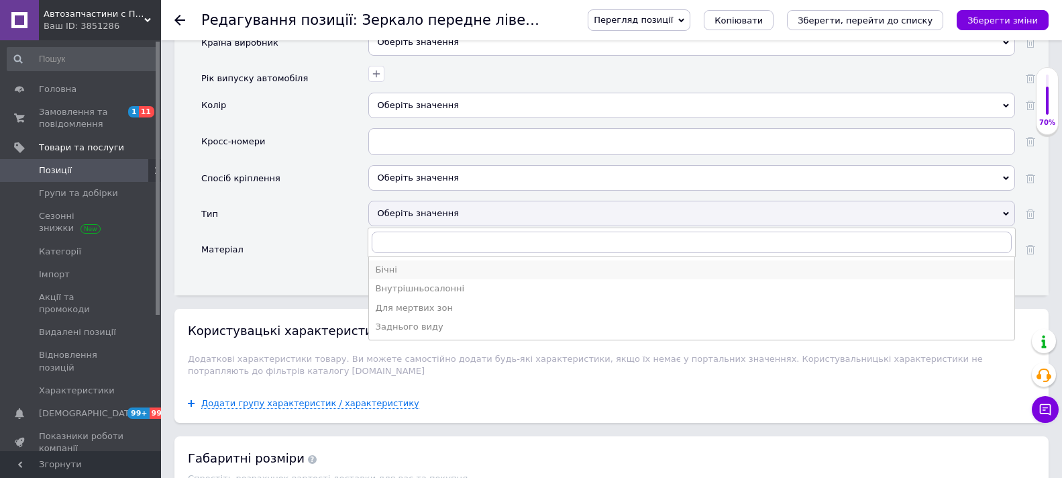
click at [389, 269] on div "Бічні" at bounding box center [692, 270] width 632 height 12
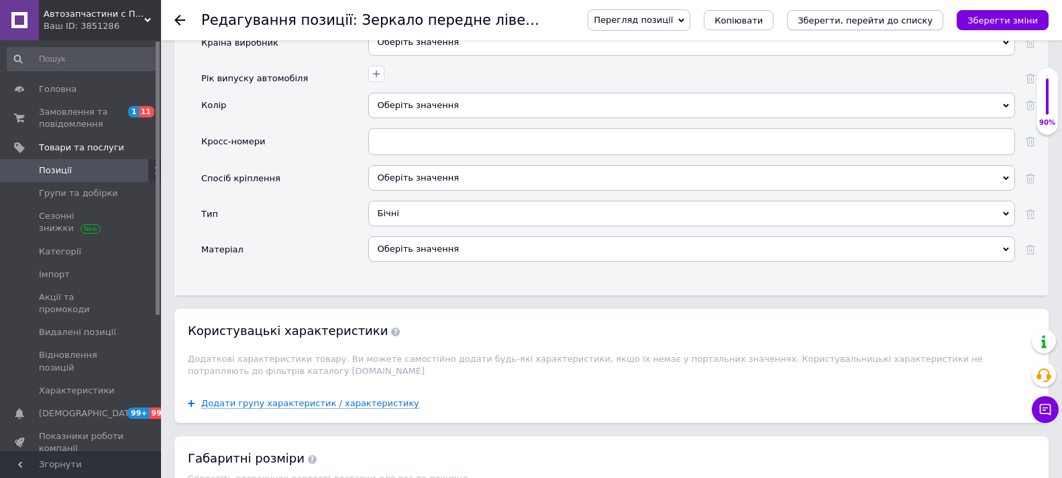
click at [890, 19] on icon "Зберегти, перейти до списку" at bounding box center [865, 20] width 135 height 10
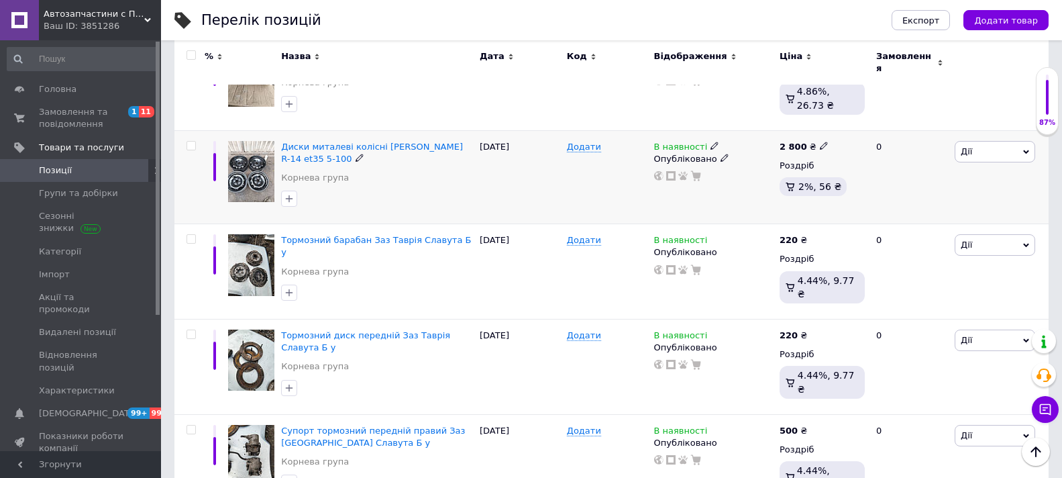
scroll to position [1129, 0]
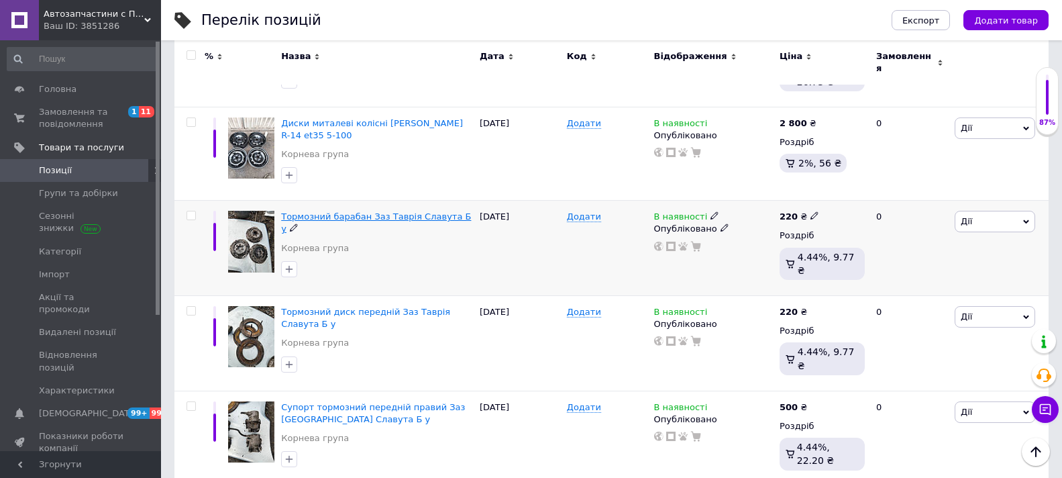
click at [363, 211] on span "Тормозний барабан Заз Таврія Славута Б у" at bounding box center [376, 222] width 190 height 22
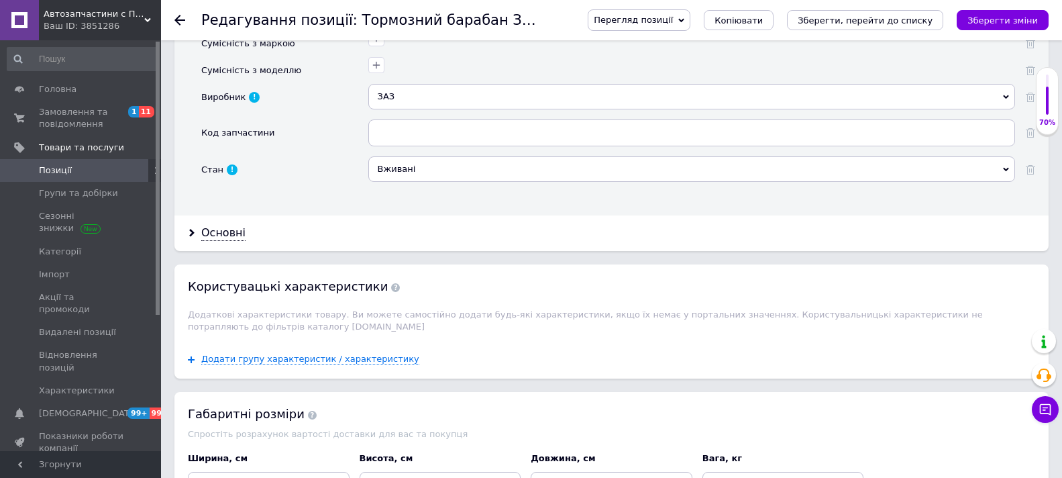
scroll to position [1275, 0]
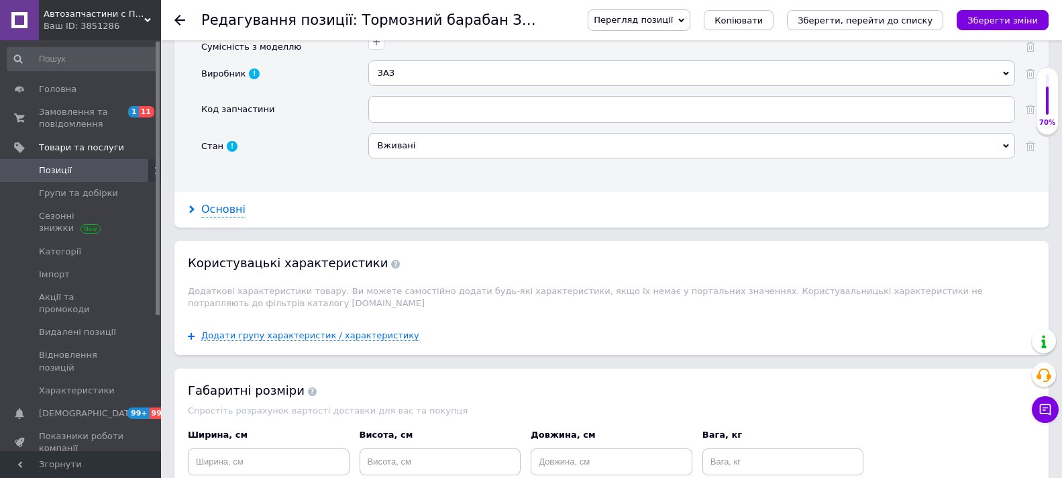
click at [214, 202] on div "Основні" at bounding box center [223, 209] width 44 height 15
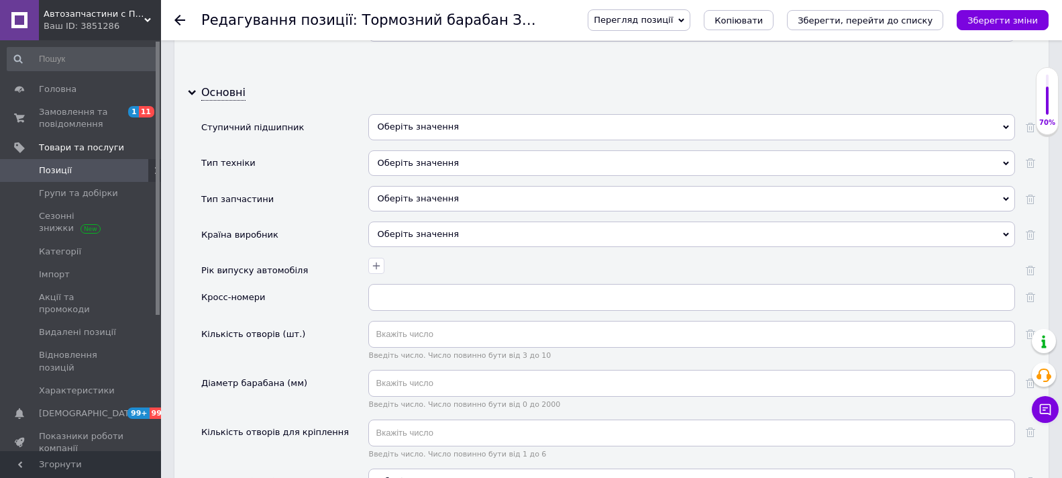
scroll to position [1409, 0]
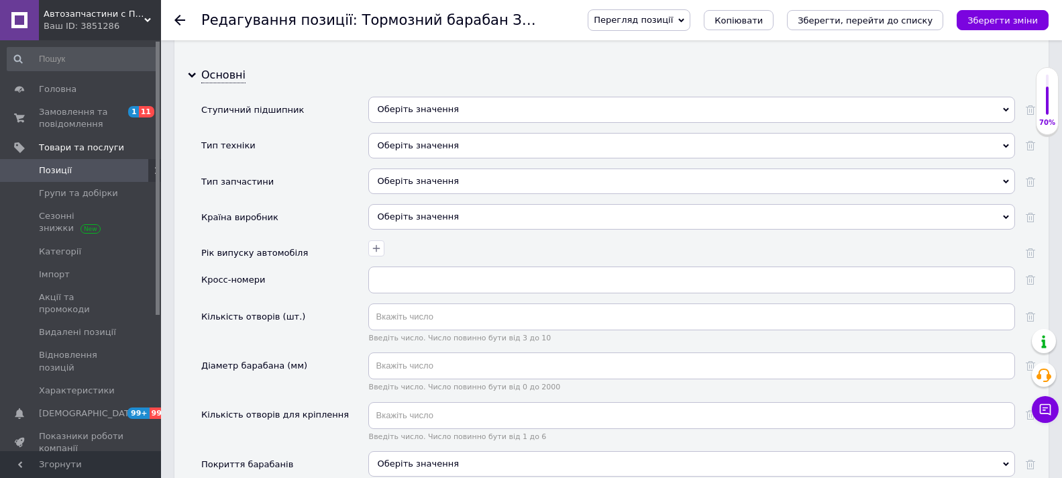
click at [500, 141] on div "Оберіть значення" at bounding box center [691, 145] width 647 height 25
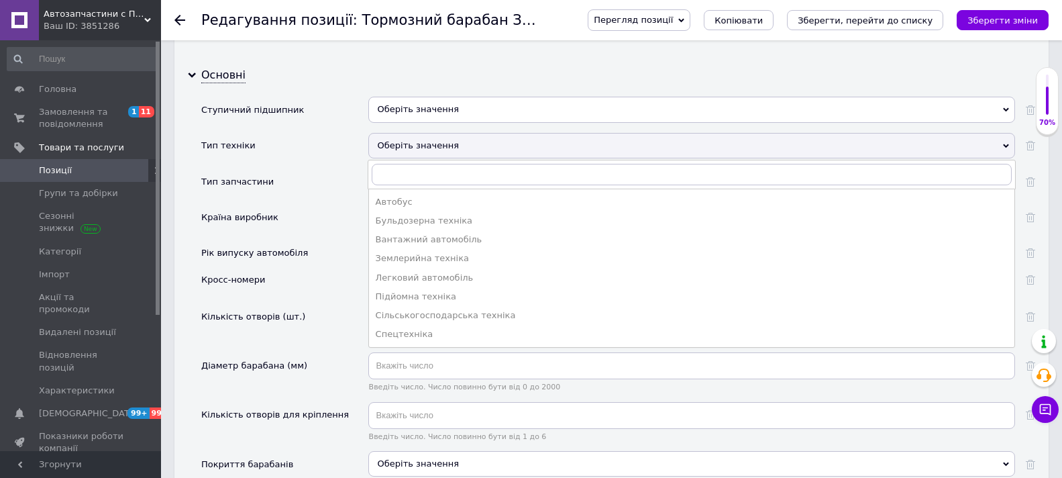
drag, startPoint x: 403, startPoint y: 276, endPoint x: 407, endPoint y: 264, distance: 12.7
click at [403, 276] on div "Легковий автомобіль" at bounding box center [692, 278] width 632 height 12
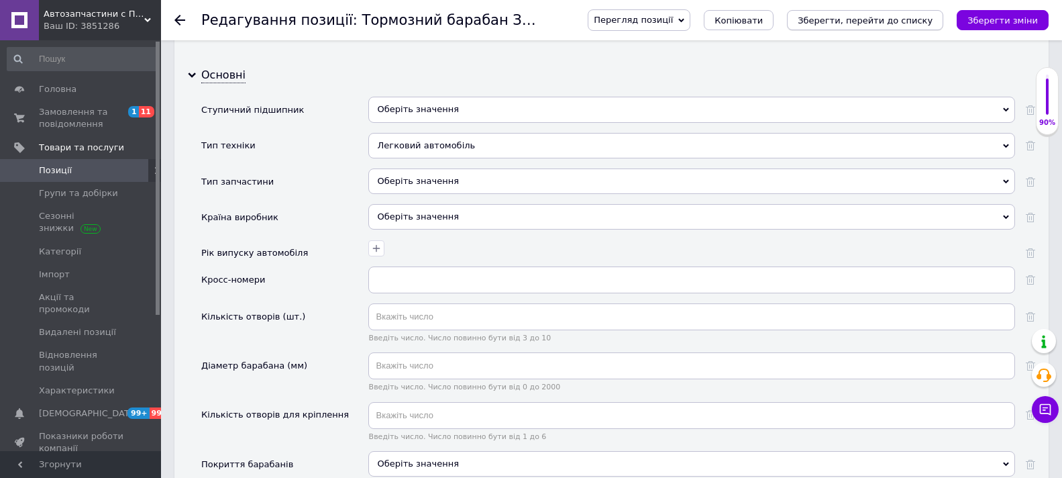
click at [836, 17] on icon "Зберегти, перейти до списку" at bounding box center [865, 20] width 135 height 10
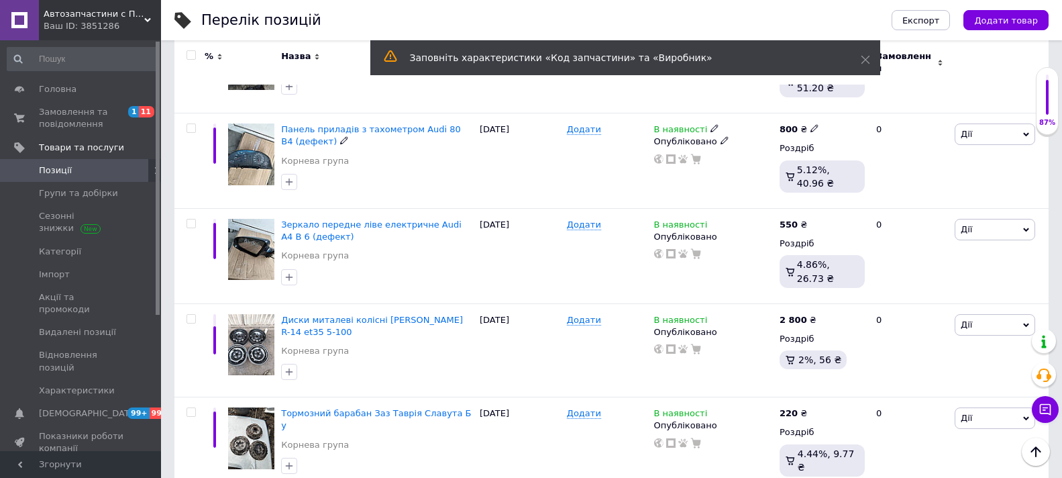
scroll to position [939, 0]
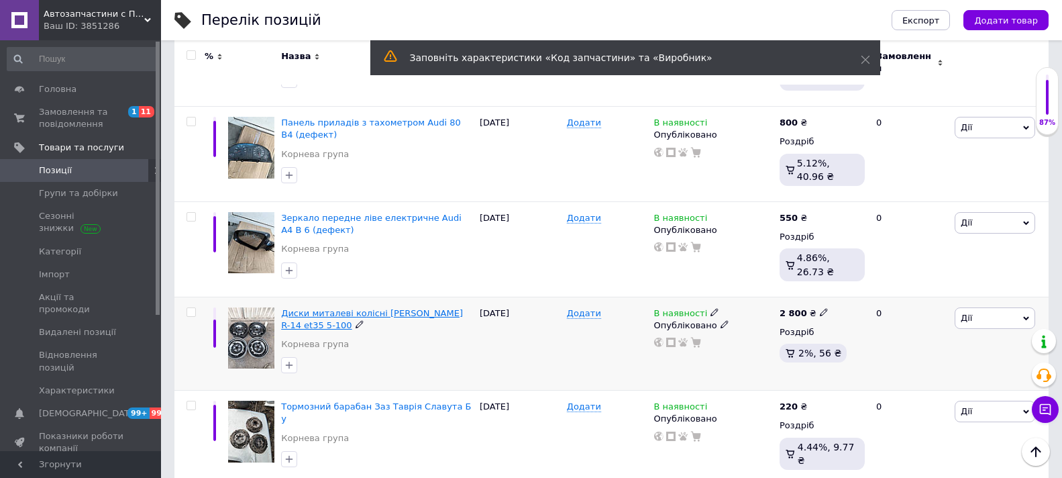
click at [329, 308] on span "Диски миталеві колісні [PERSON_NAME] R-14 et35 5-100" at bounding box center [372, 319] width 182 height 22
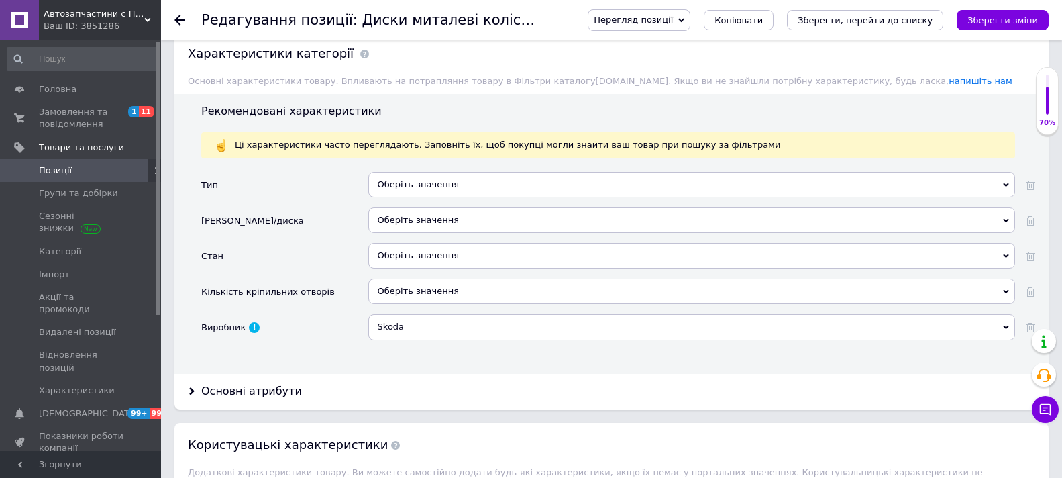
scroll to position [1141, 0]
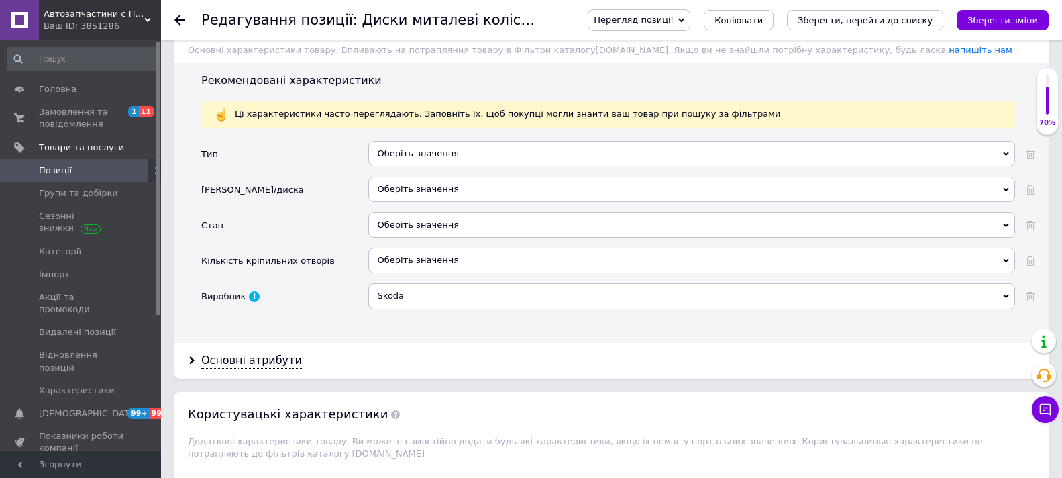
click at [499, 152] on div "Оберіть значення" at bounding box center [691, 153] width 647 height 25
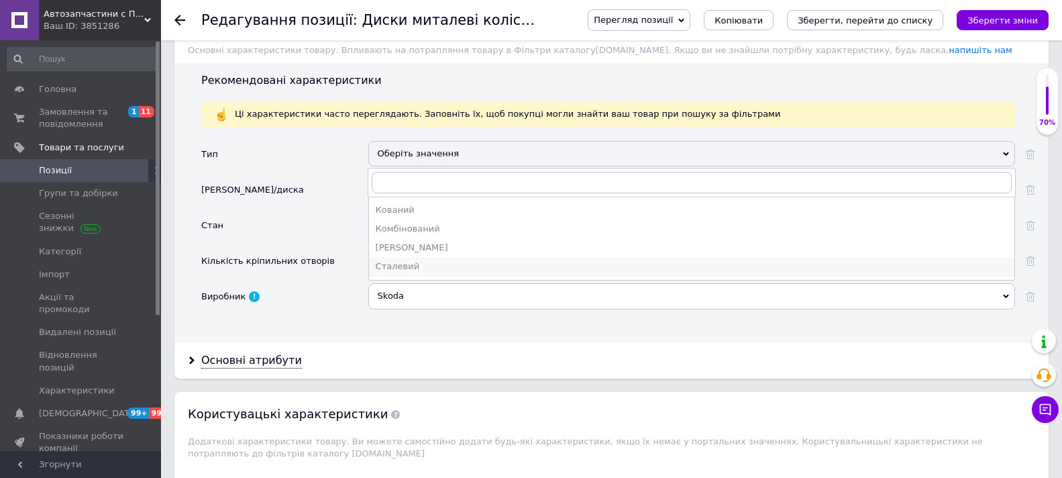
click at [394, 263] on div "Сталевий" at bounding box center [692, 266] width 632 height 12
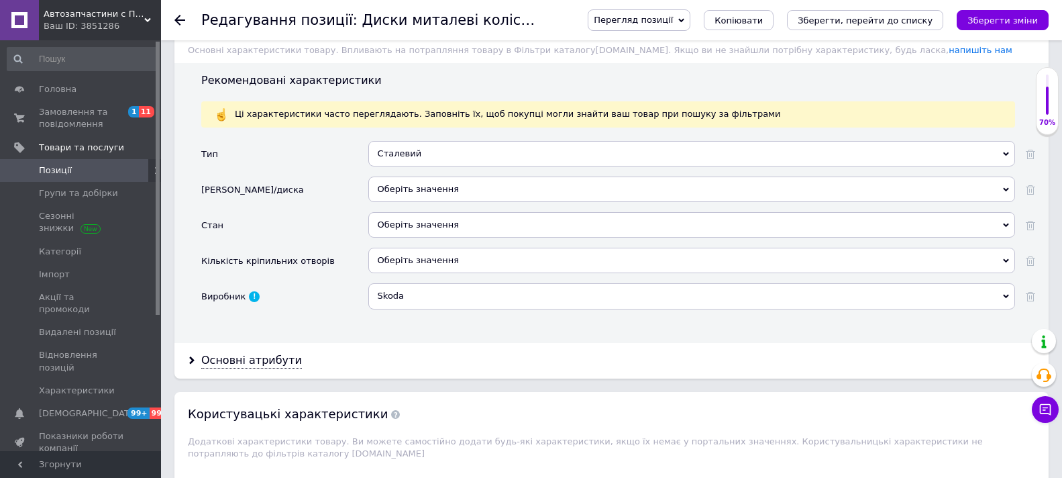
click at [427, 185] on div "Оберіть значення" at bounding box center [691, 188] width 647 height 25
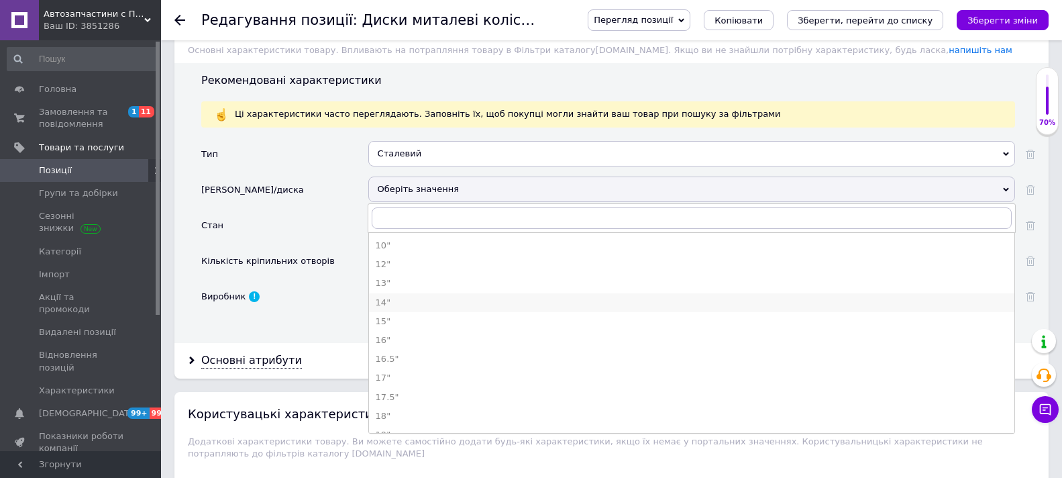
click at [384, 299] on div "14"" at bounding box center [692, 303] width 632 height 12
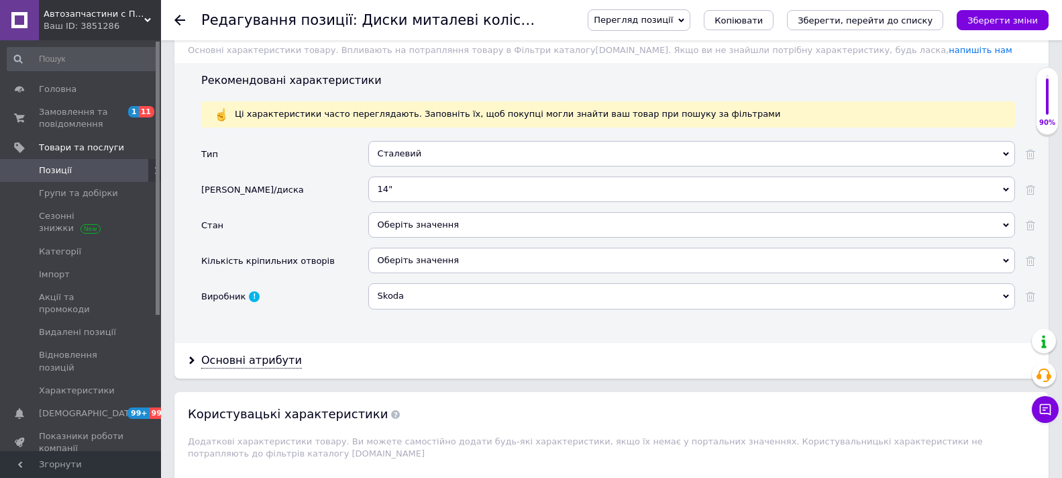
click at [462, 221] on div "Оберіть значення" at bounding box center [691, 224] width 647 height 25
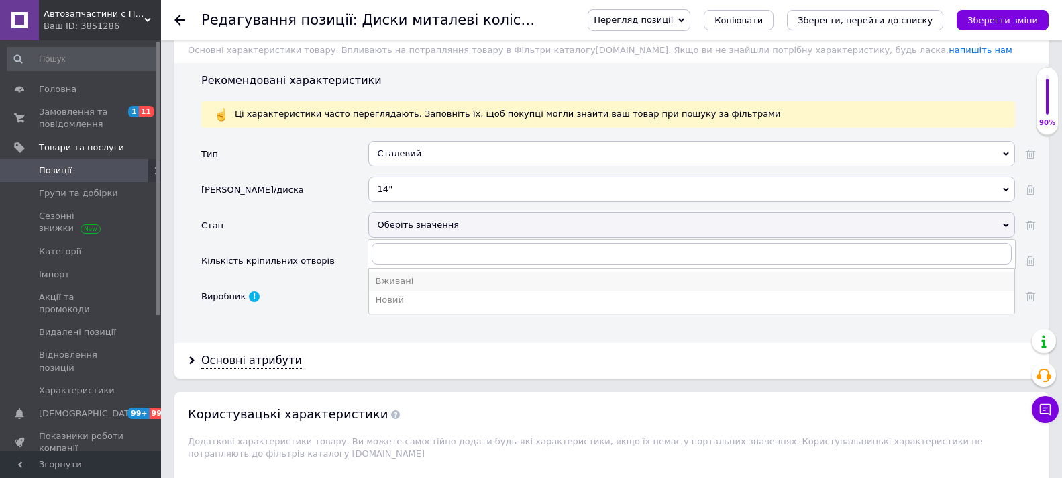
click at [401, 278] on div "Вживані" at bounding box center [692, 281] width 632 height 12
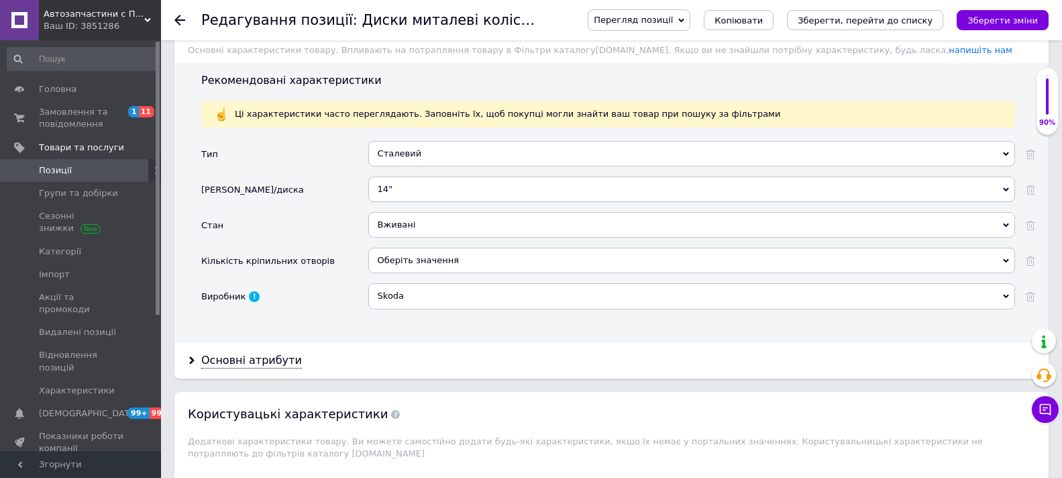
click at [450, 257] on div "Оберіть значення" at bounding box center [691, 260] width 647 height 25
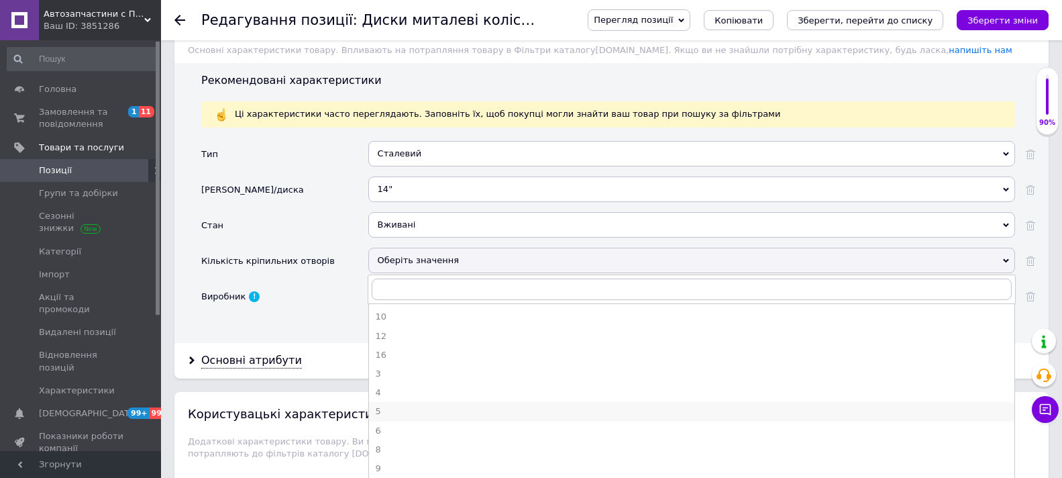
click at [379, 411] on div "5" at bounding box center [692, 411] width 632 height 12
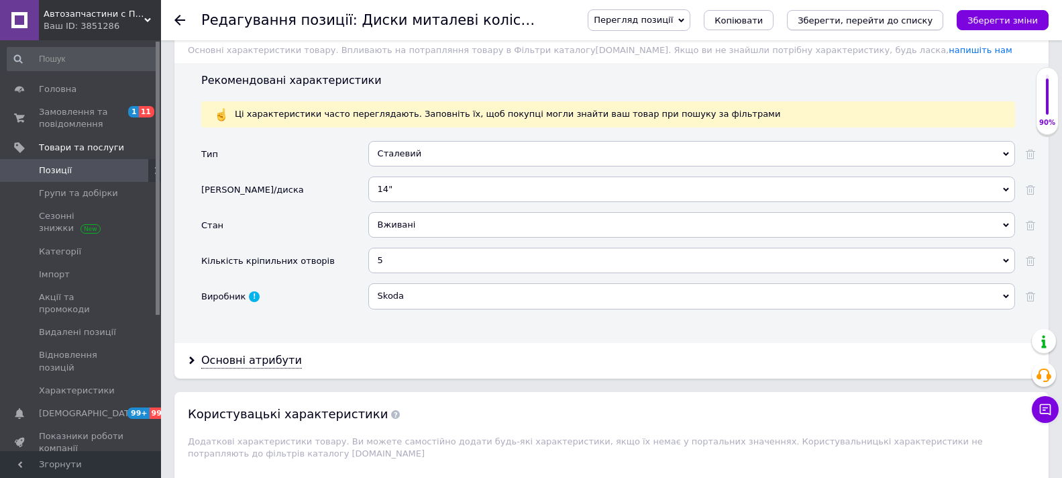
click at [863, 25] on icon "Зберегти, перейти до списку" at bounding box center [865, 20] width 135 height 10
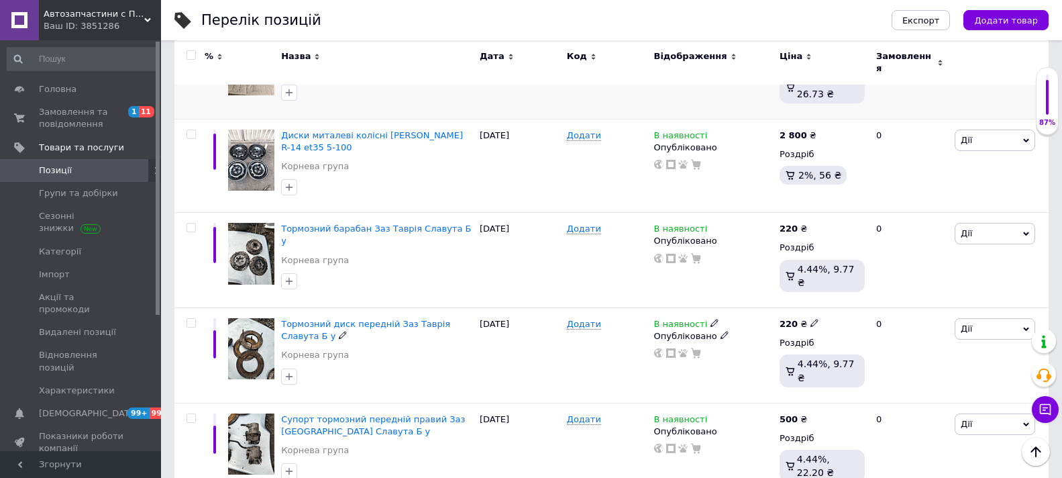
scroll to position [1141, 0]
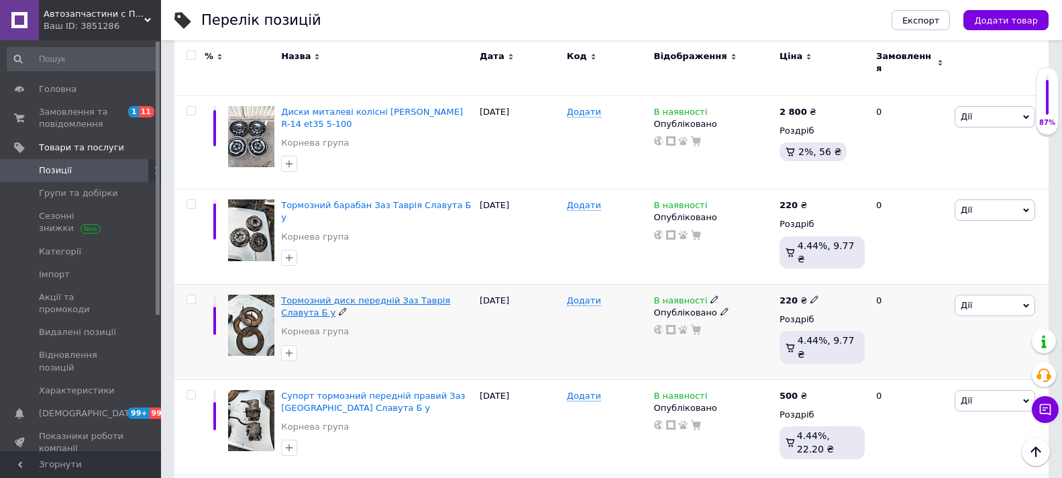
click at [322, 295] on span "Тормозний диск передній Заз Таврія Славута Б у" at bounding box center [365, 306] width 169 height 22
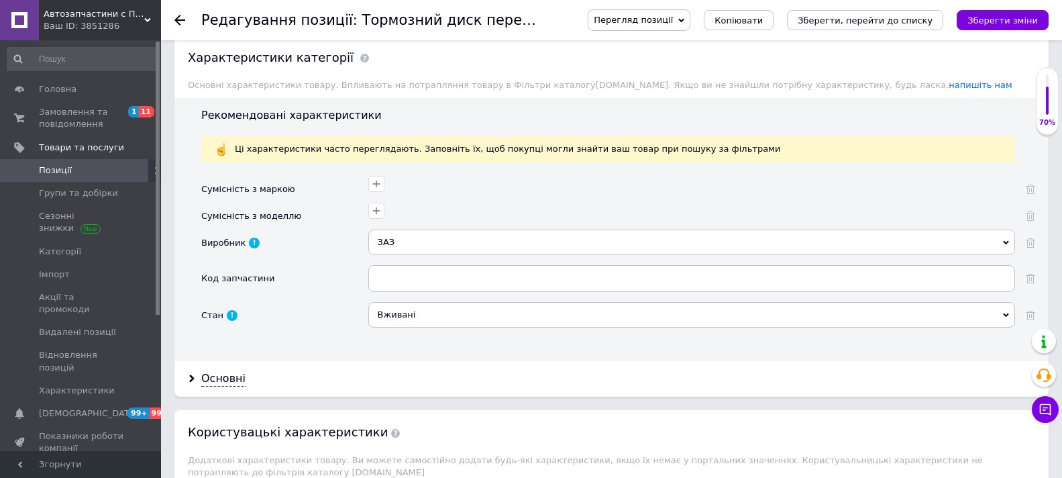
scroll to position [1141, 0]
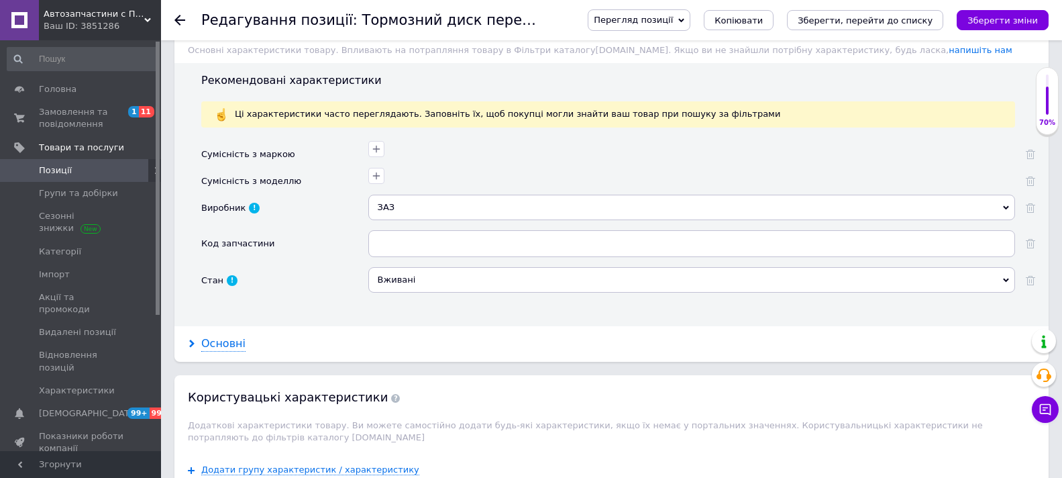
click at [235, 342] on div "Основні" at bounding box center [223, 343] width 44 height 15
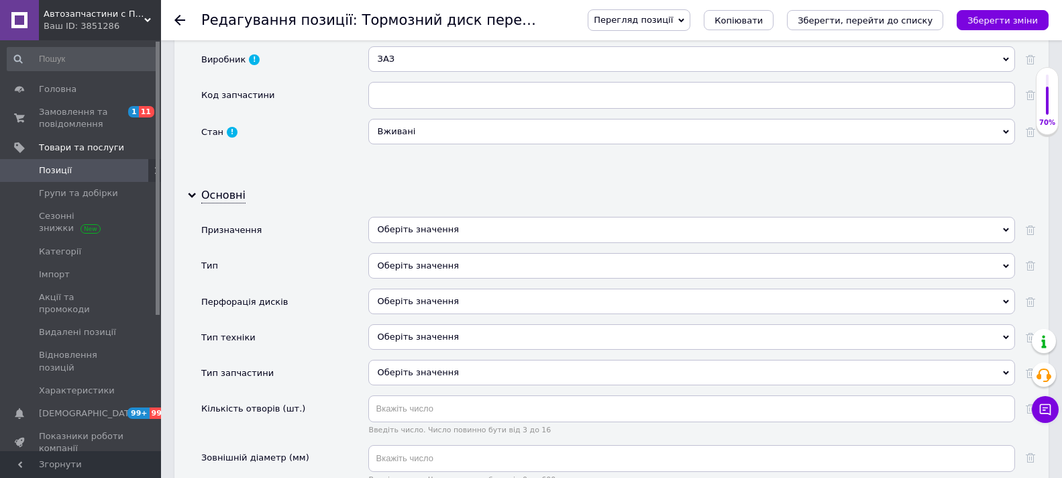
scroll to position [1342, 0]
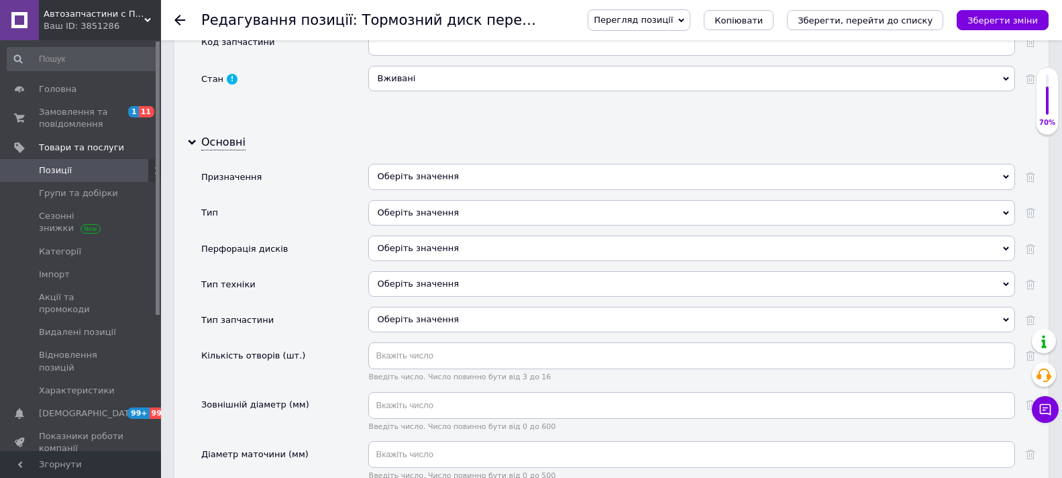
click at [478, 172] on div "Оберіть значення" at bounding box center [691, 176] width 647 height 25
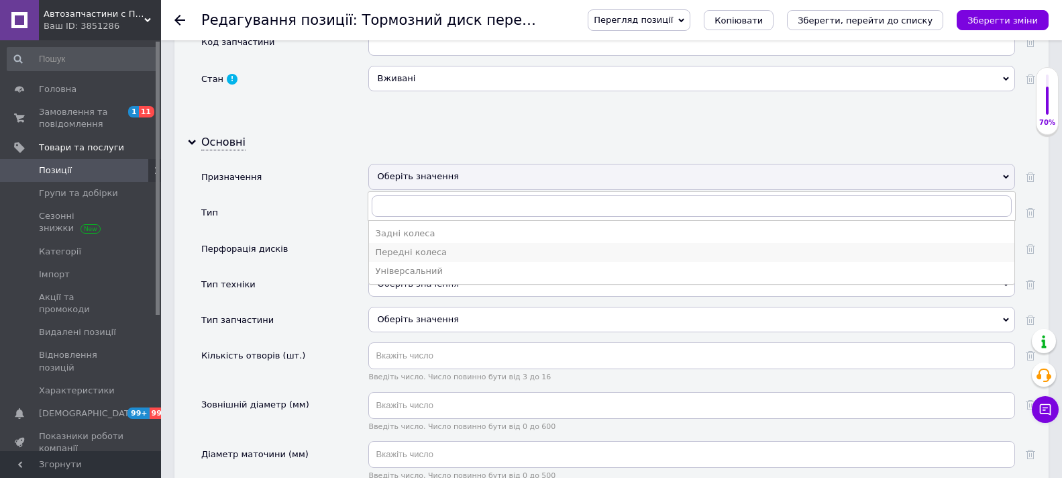
click at [428, 252] on div "Передні колеса" at bounding box center [692, 252] width 632 height 12
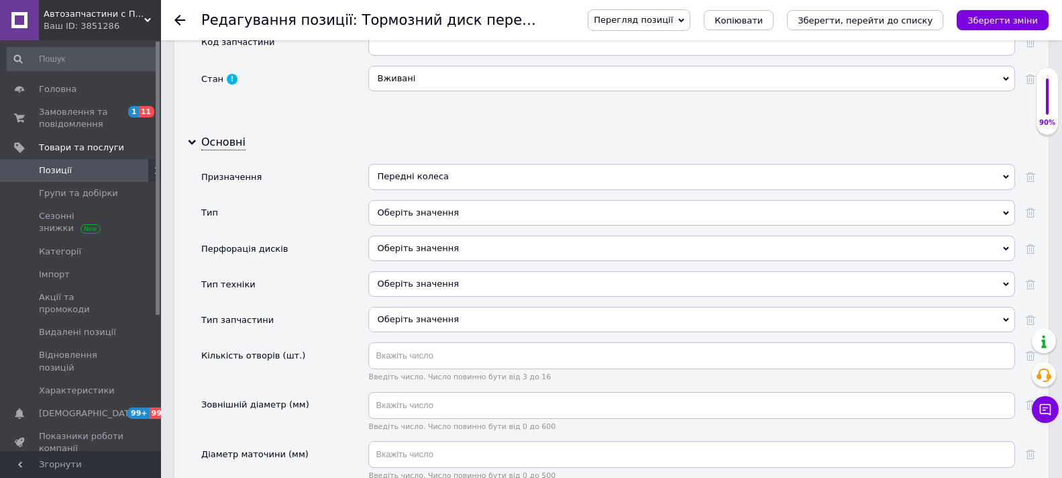
click at [487, 205] on div "Оберіть значення" at bounding box center [691, 212] width 647 height 25
click at [355, 307] on div "Тип запчастини" at bounding box center [284, 325] width 167 height 36
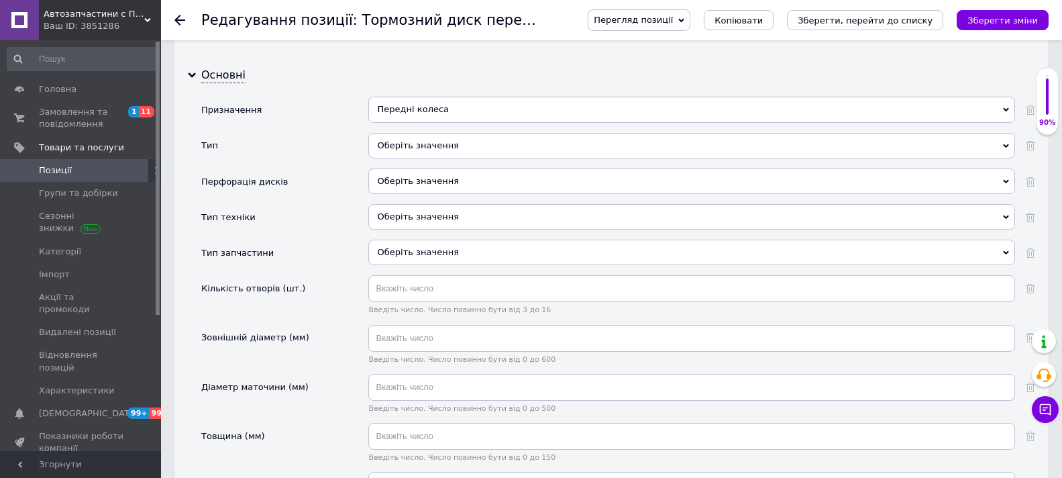
click at [482, 211] on div "Оберіть значення" at bounding box center [691, 216] width 647 height 25
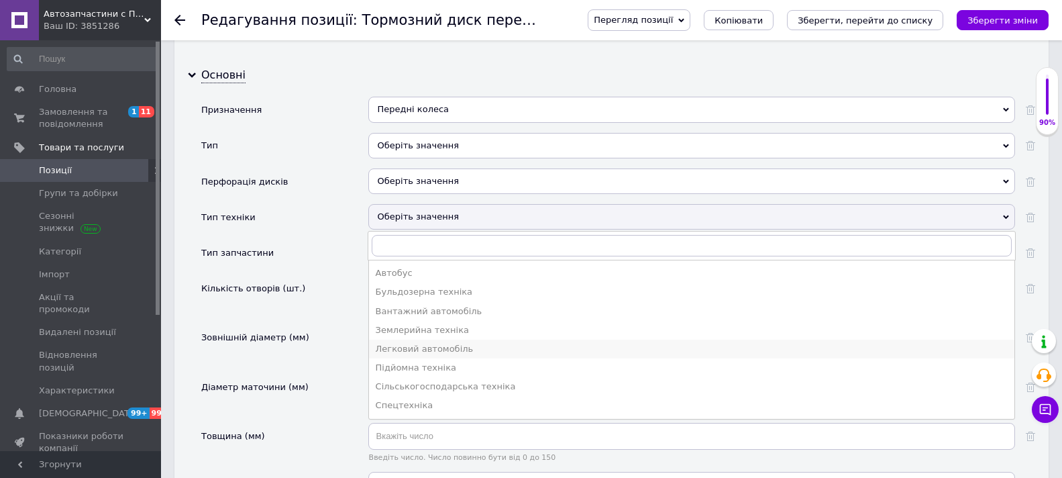
click at [406, 347] on div "Легковий автомобіль" at bounding box center [692, 349] width 632 height 12
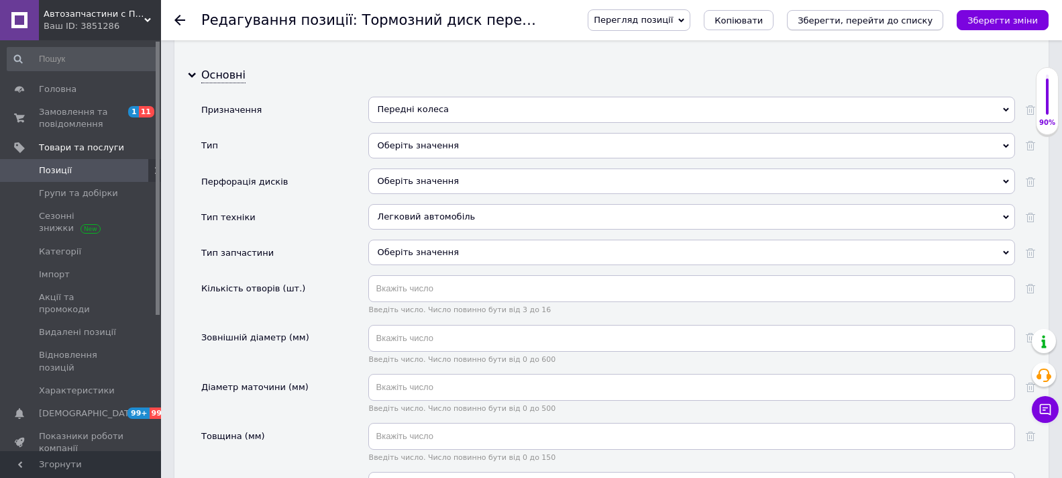
click at [872, 15] on icon "Зберегти, перейти до списку" at bounding box center [865, 20] width 135 height 10
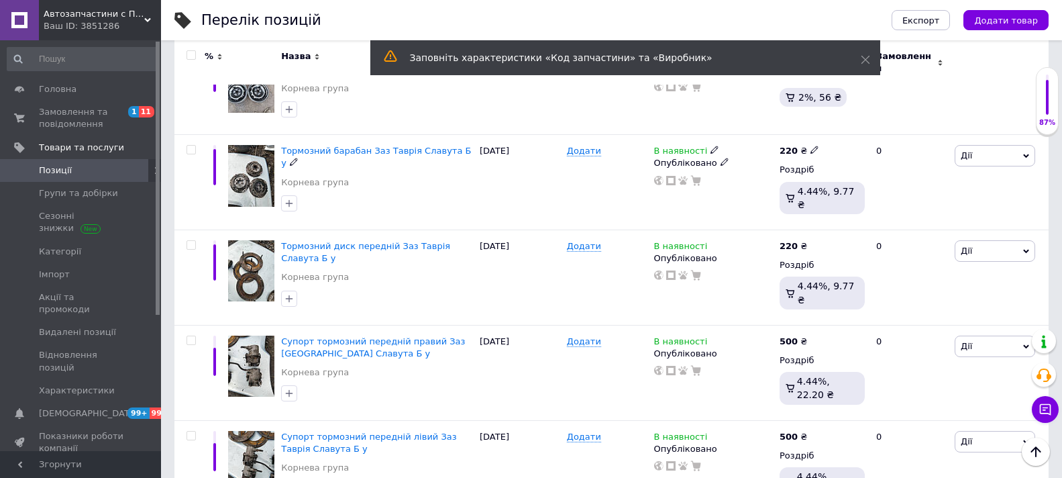
scroll to position [1208, 0]
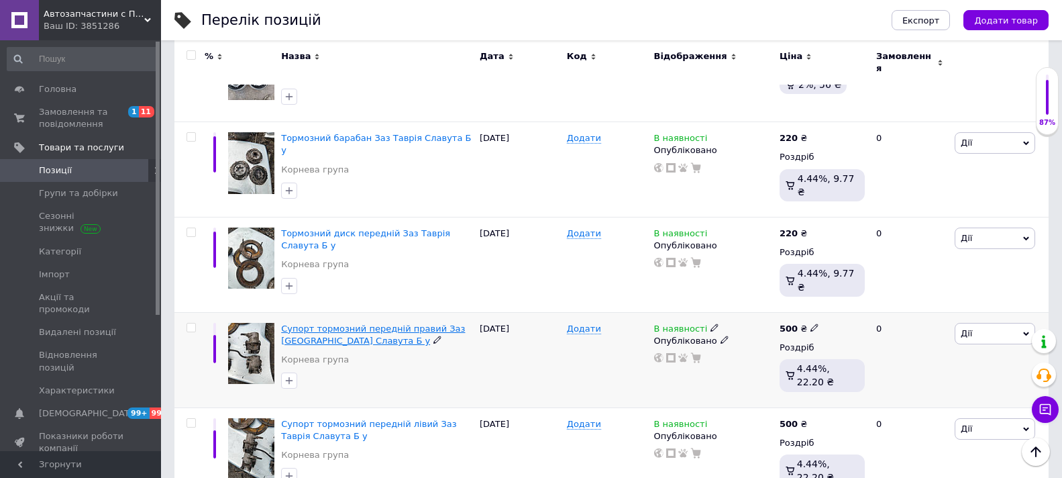
click at [344, 323] on span "Супорт тормозний передній правий Заз [GEOGRAPHIC_DATA] Славута Б у" at bounding box center [373, 334] width 184 height 22
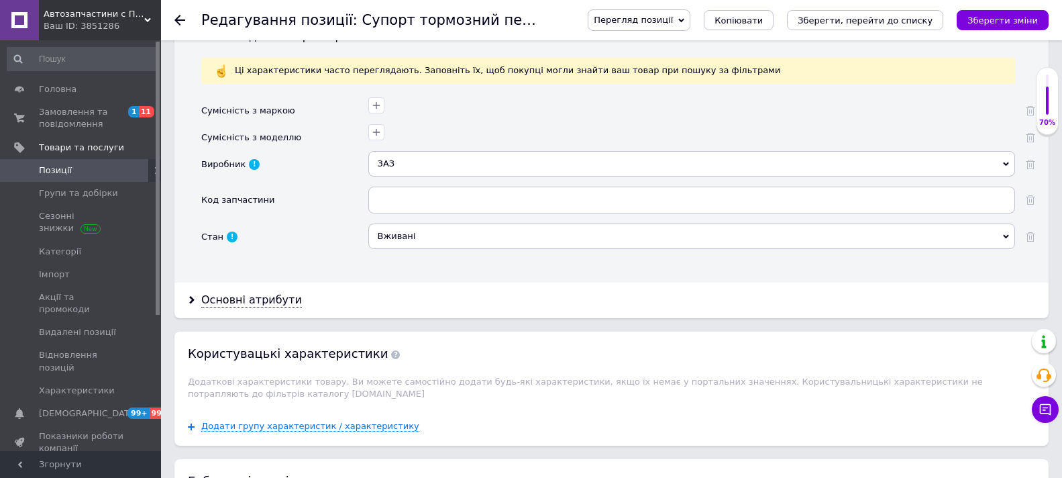
scroll to position [1208, 0]
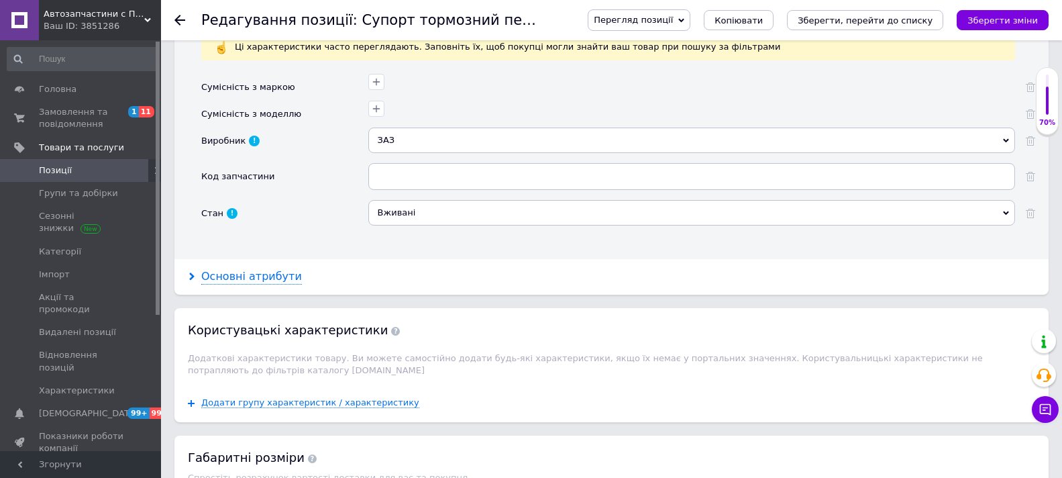
click at [257, 278] on div "Основні атрибути" at bounding box center [251, 276] width 101 height 15
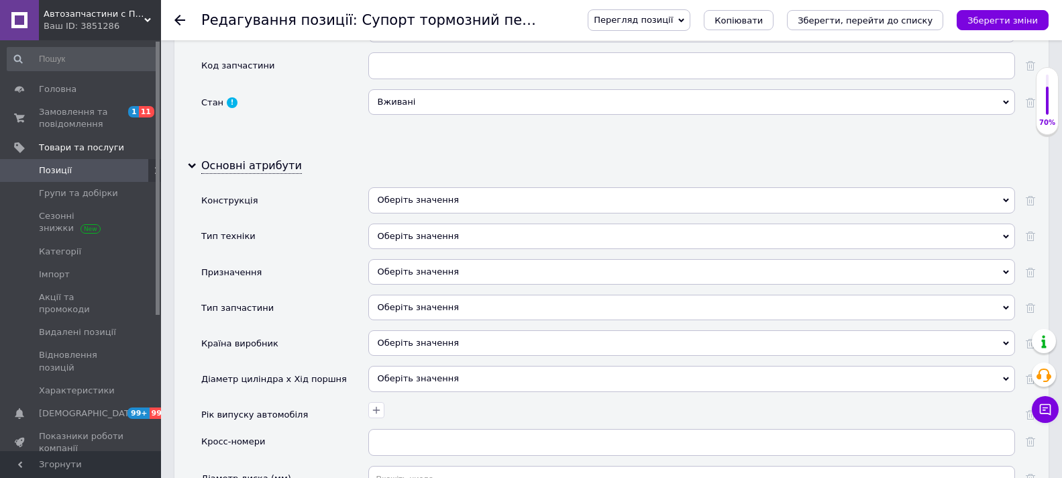
scroll to position [1342, 0]
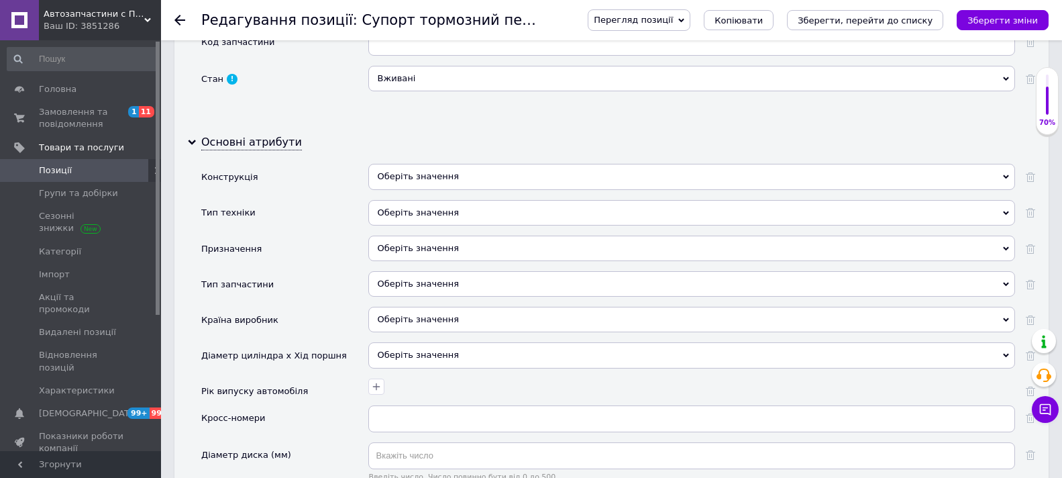
click at [497, 207] on div "Оберіть значення" at bounding box center [691, 212] width 647 height 25
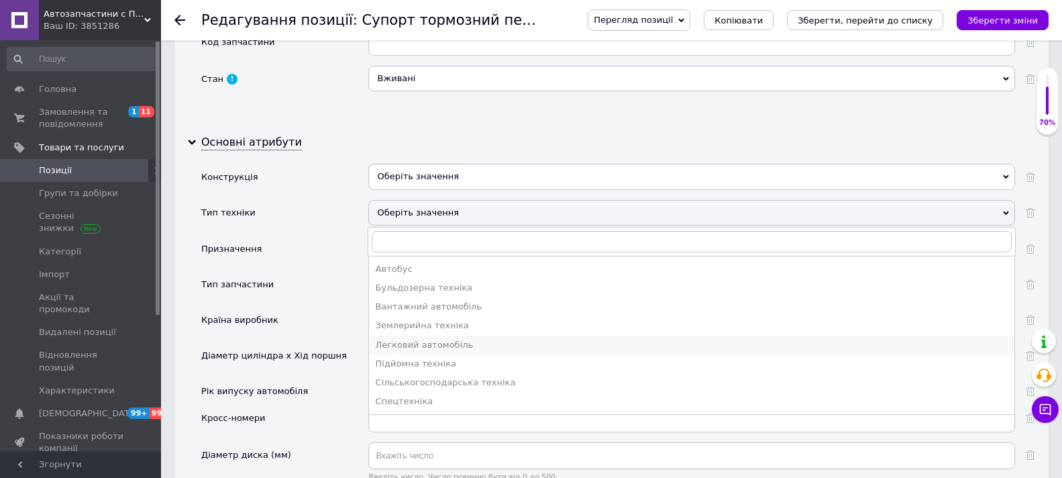
click at [416, 344] on div "Легковий автомобіль" at bounding box center [692, 345] width 632 height 12
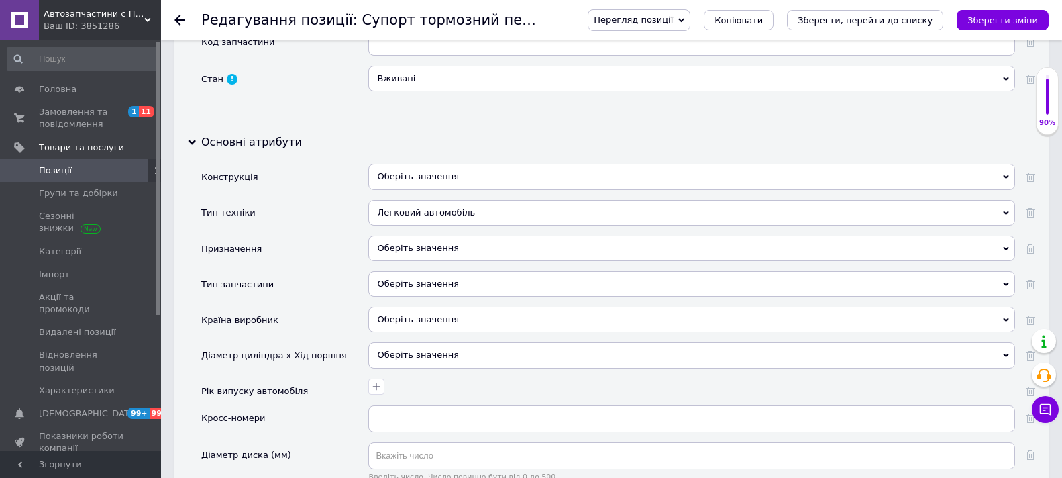
scroll to position [1409, 0]
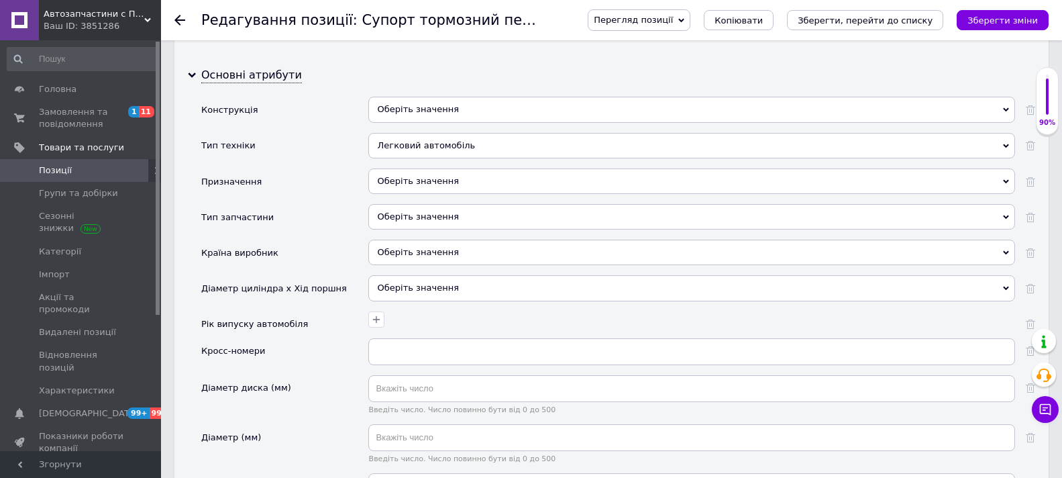
click at [503, 174] on div "Оберіть значення" at bounding box center [691, 180] width 647 height 25
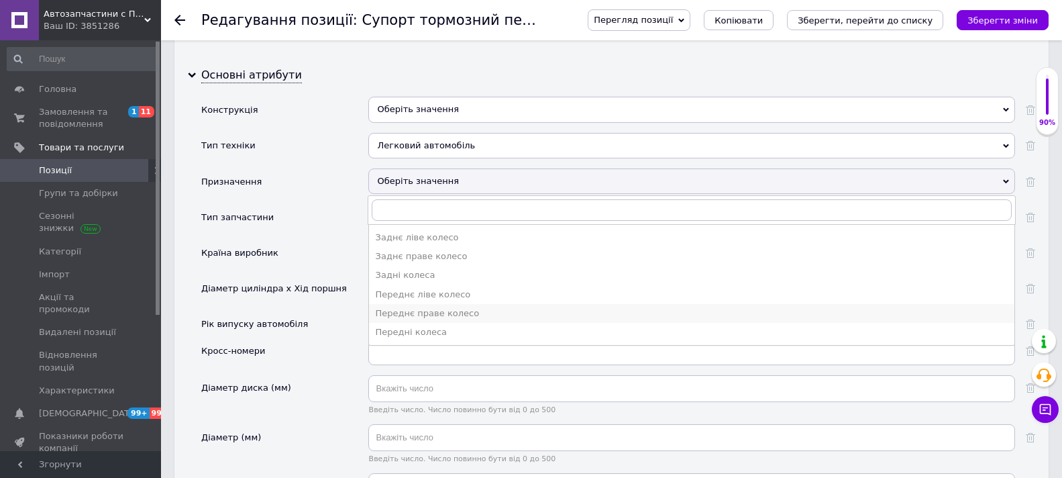
click at [431, 313] on div "Переднє праве колесо" at bounding box center [692, 313] width 632 height 12
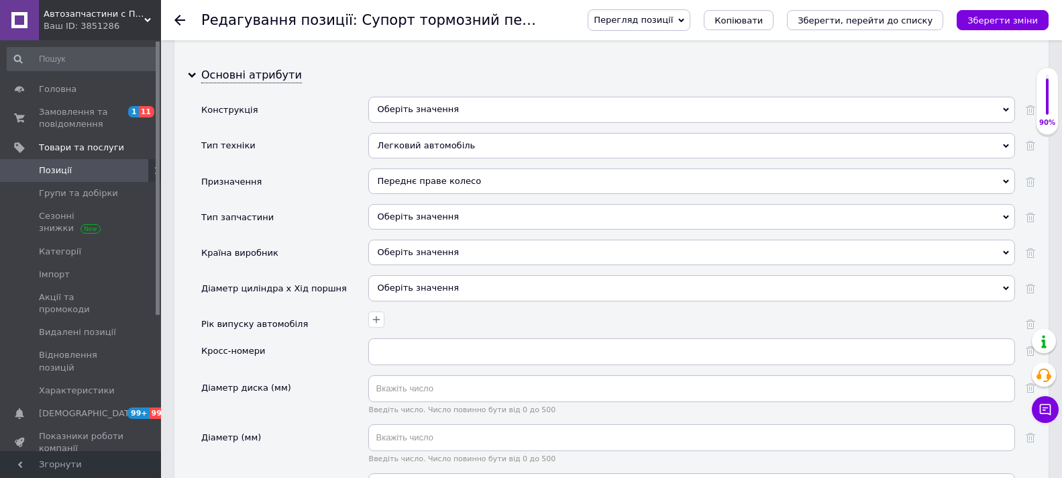
click at [464, 211] on div "Оберіть значення" at bounding box center [691, 216] width 647 height 25
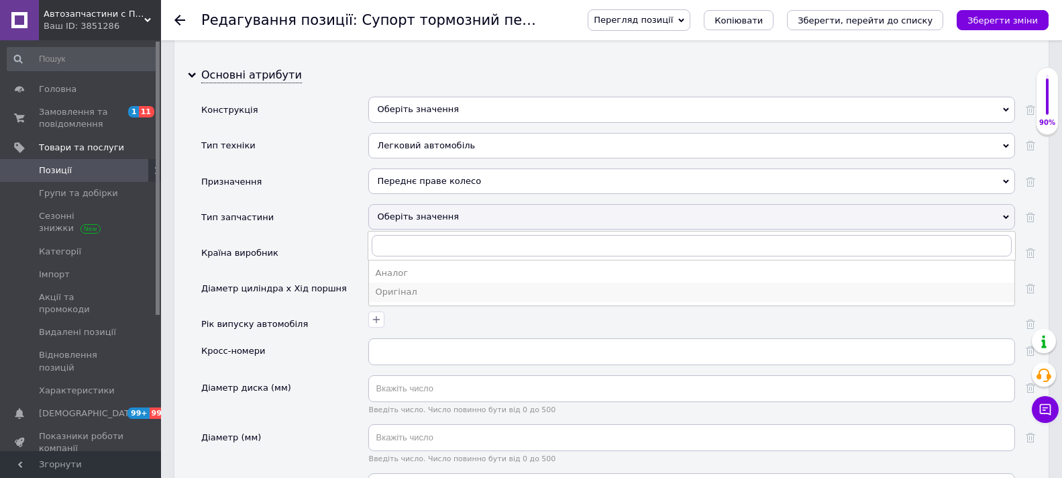
click at [414, 291] on div "Оригінал" at bounding box center [692, 292] width 632 height 12
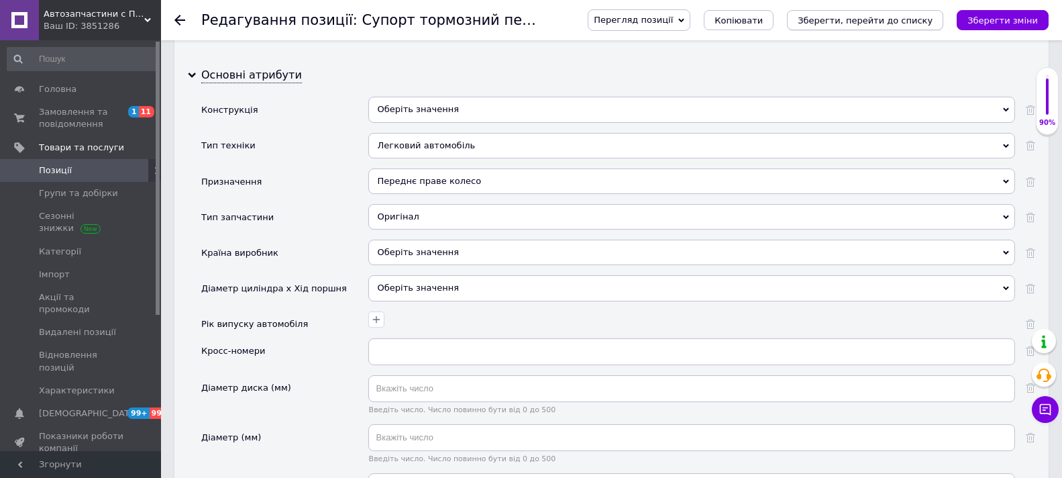
click at [835, 18] on icon "Зберегти, перейти до списку" at bounding box center [865, 20] width 135 height 10
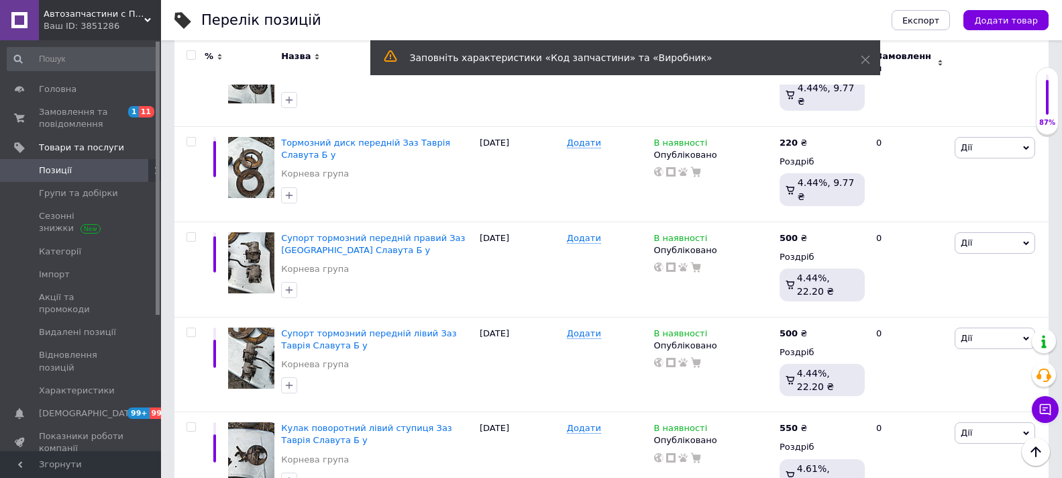
scroll to position [1319, 0]
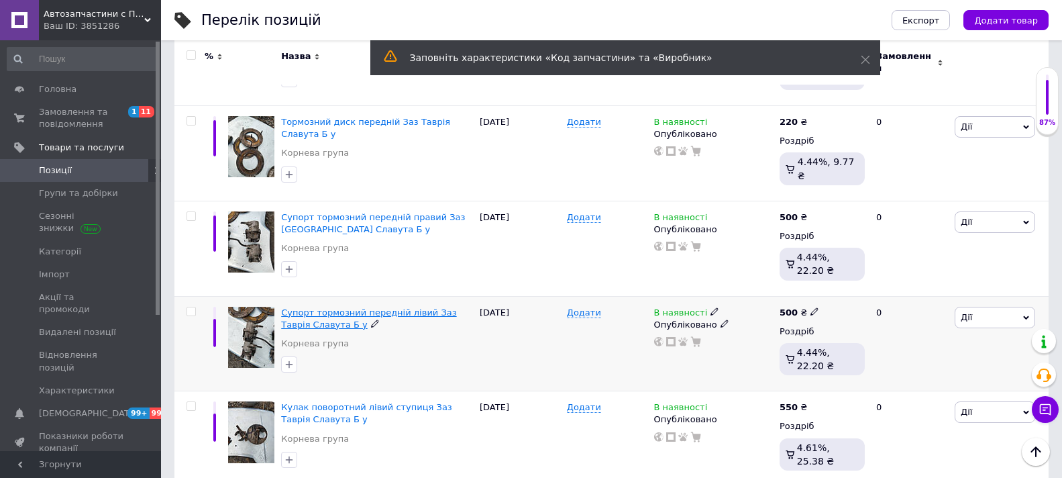
click at [325, 307] on span "Супорт тормозний передній лівий Заз Таврія Славута Б у" at bounding box center [368, 318] width 175 height 22
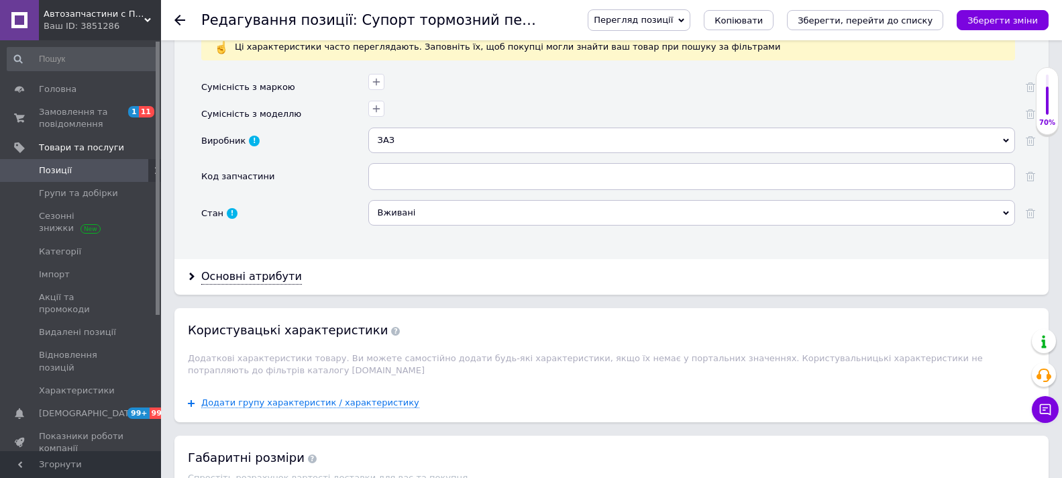
scroll to position [1275, 0]
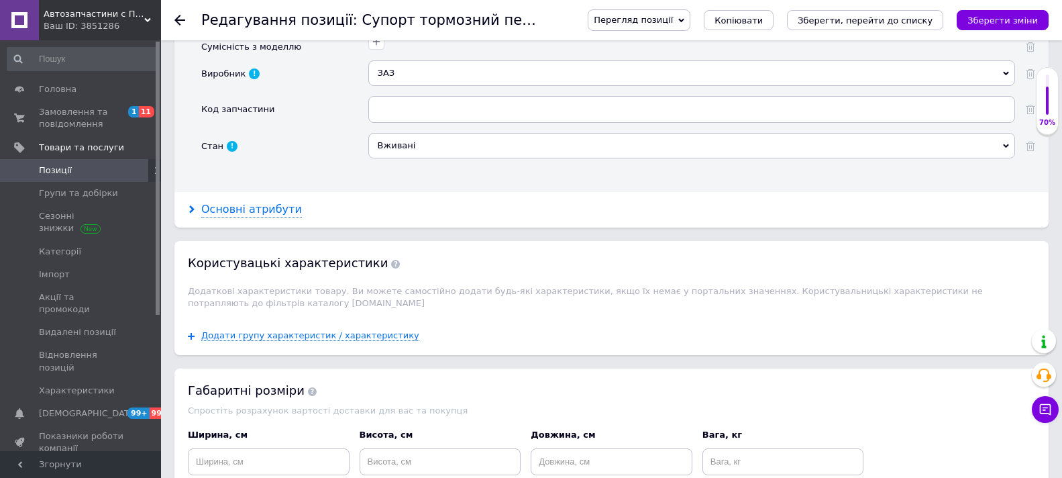
click at [258, 205] on div "Основні атрибути" at bounding box center [251, 209] width 101 height 15
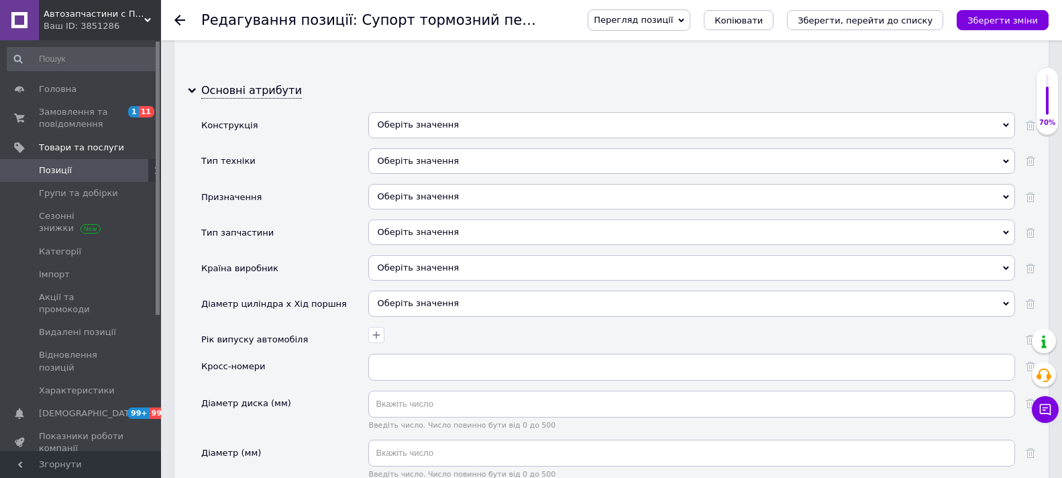
scroll to position [1409, 0]
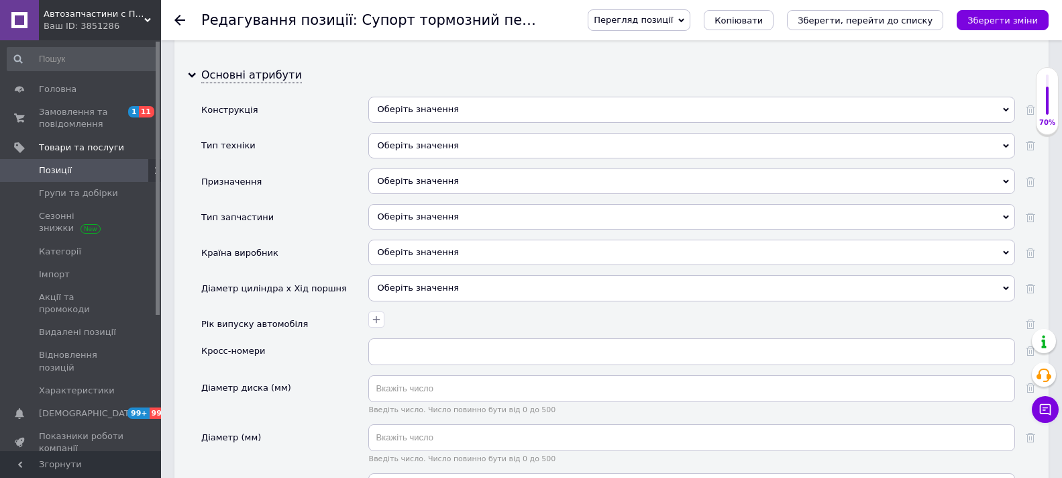
click at [512, 106] on div "Оберіть значення" at bounding box center [691, 109] width 647 height 25
click at [352, 170] on div "Призначення" at bounding box center [284, 186] width 167 height 36
click at [437, 138] on div "Оберіть значення" at bounding box center [691, 145] width 647 height 25
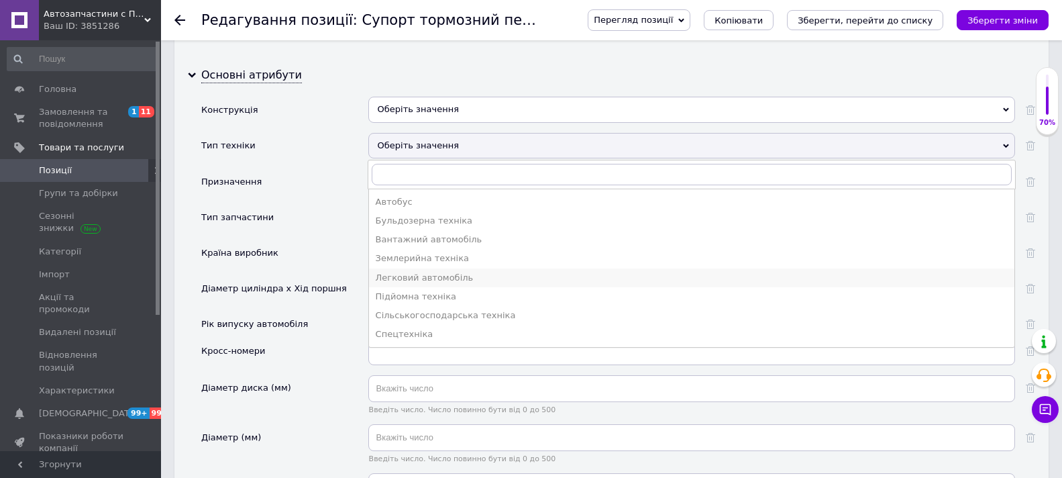
click at [415, 275] on div "Легковий автомобіль" at bounding box center [692, 278] width 632 height 12
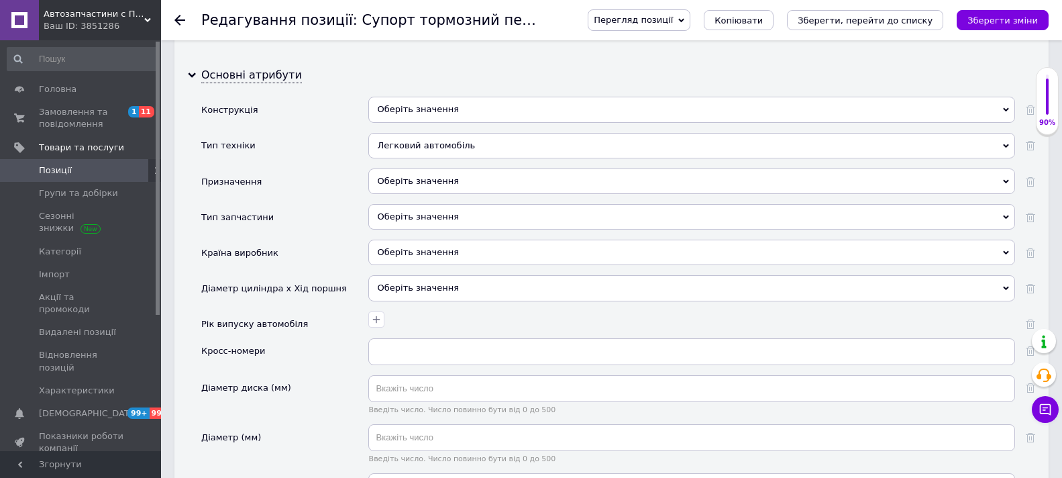
click at [446, 176] on div "Оберіть значення" at bounding box center [691, 180] width 647 height 25
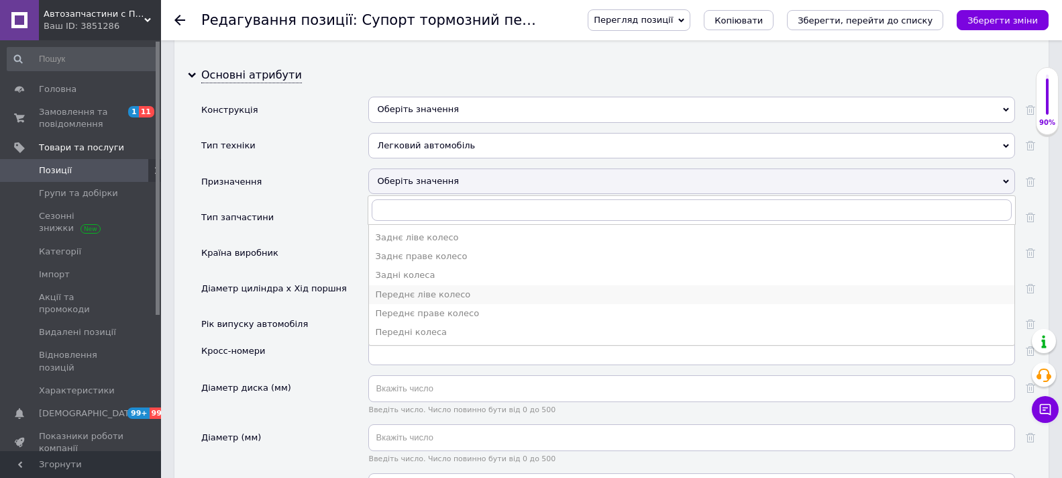
click at [423, 295] on div "Переднє ліве колесо" at bounding box center [692, 295] width 632 height 12
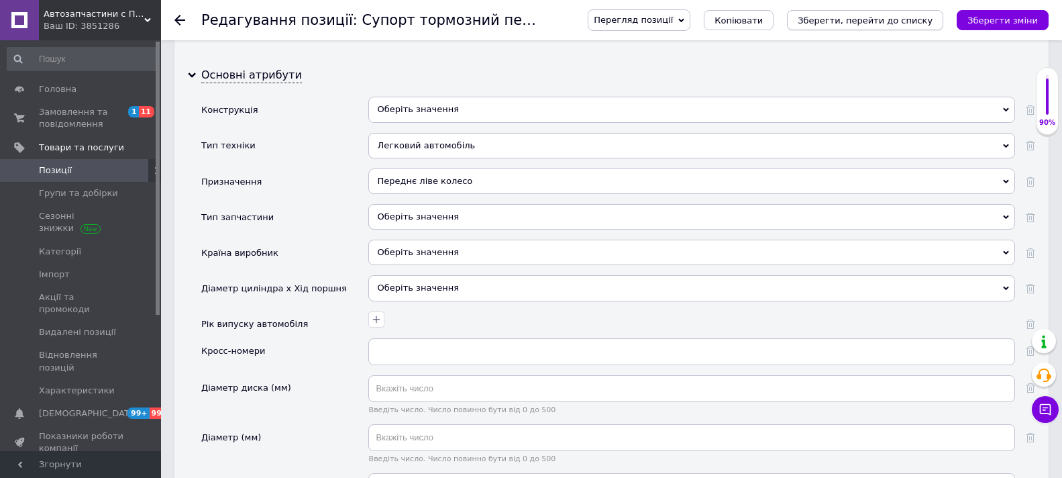
click at [845, 19] on icon "Зберегти, перейти до списку" at bounding box center [865, 20] width 135 height 10
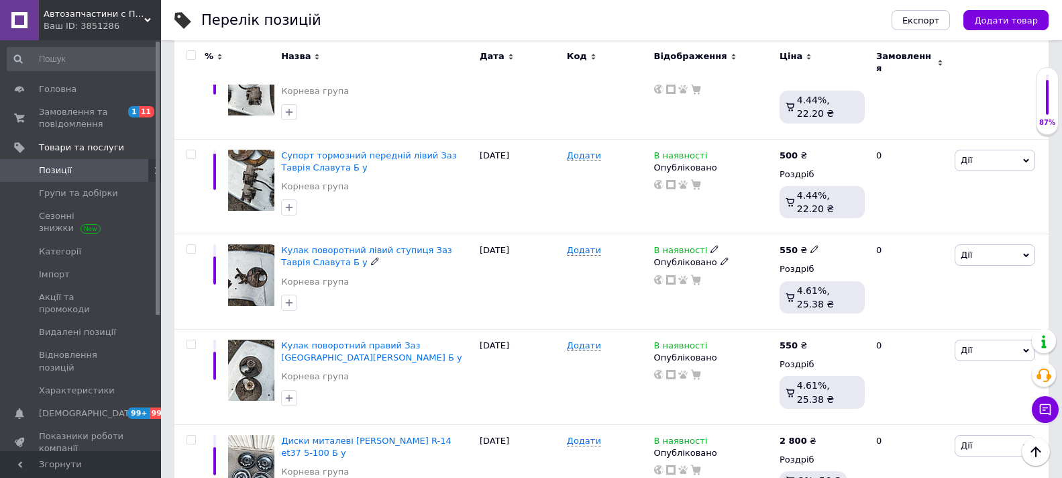
scroll to position [1409, 0]
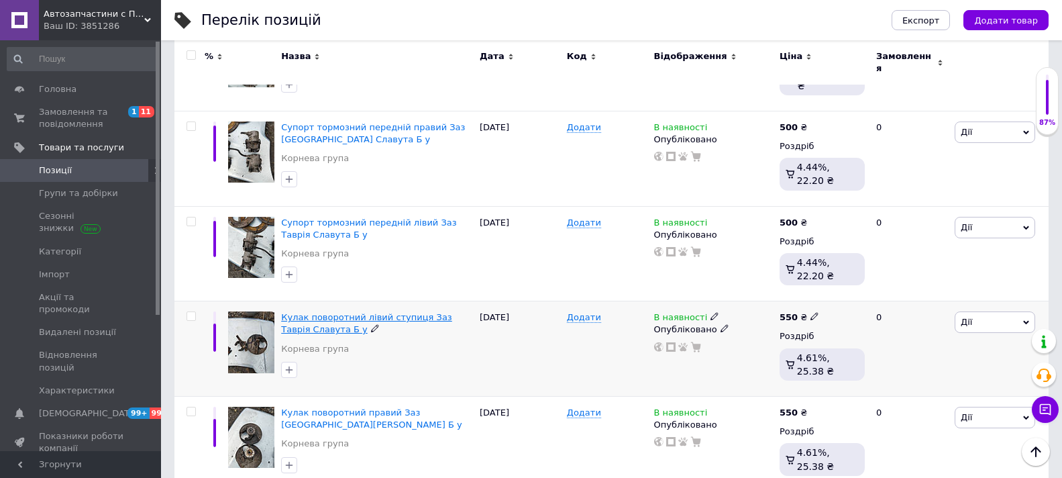
click at [346, 312] on span "Кулак поворотний лівий ступиця Заз Таврія Славута Б у" at bounding box center [366, 323] width 171 height 22
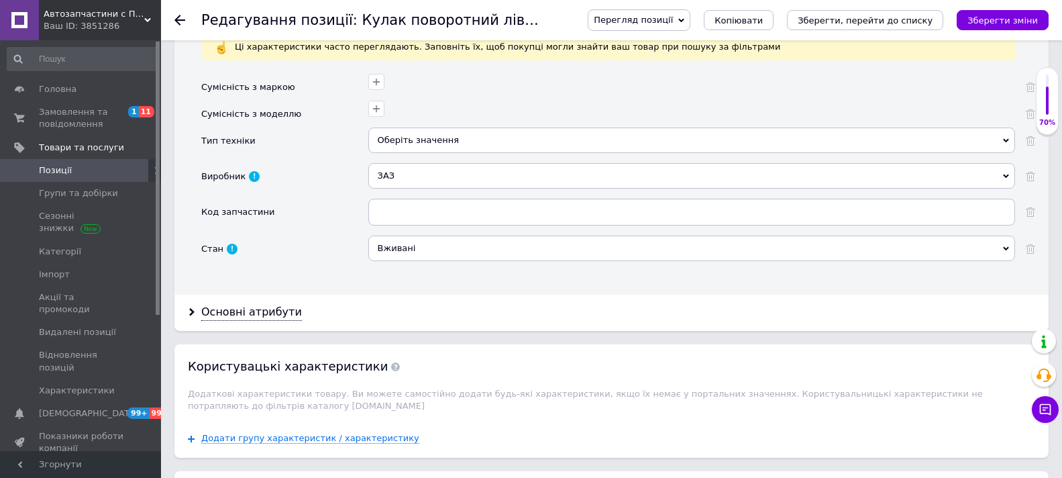
scroll to position [1275, 0]
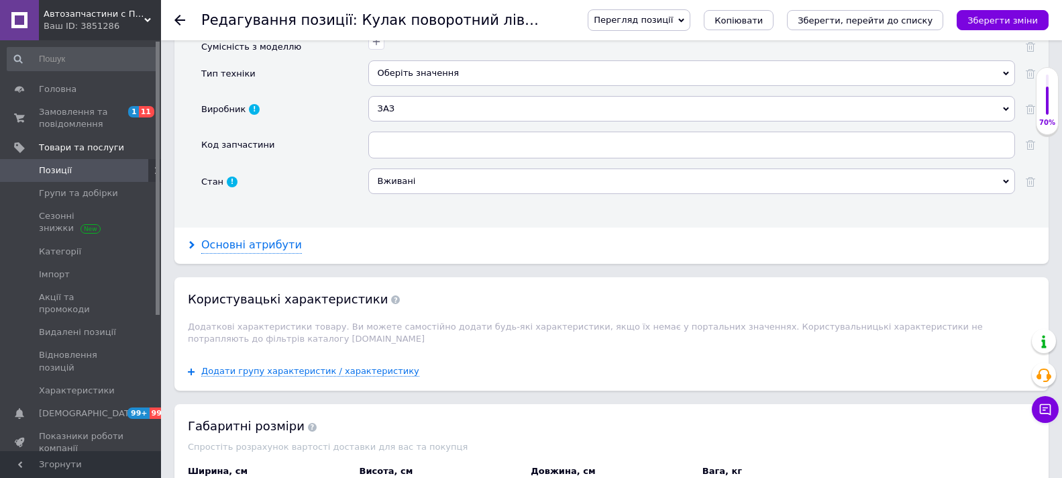
click at [275, 246] on div "Основні атрибути" at bounding box center [251, 245] width 101 height 15
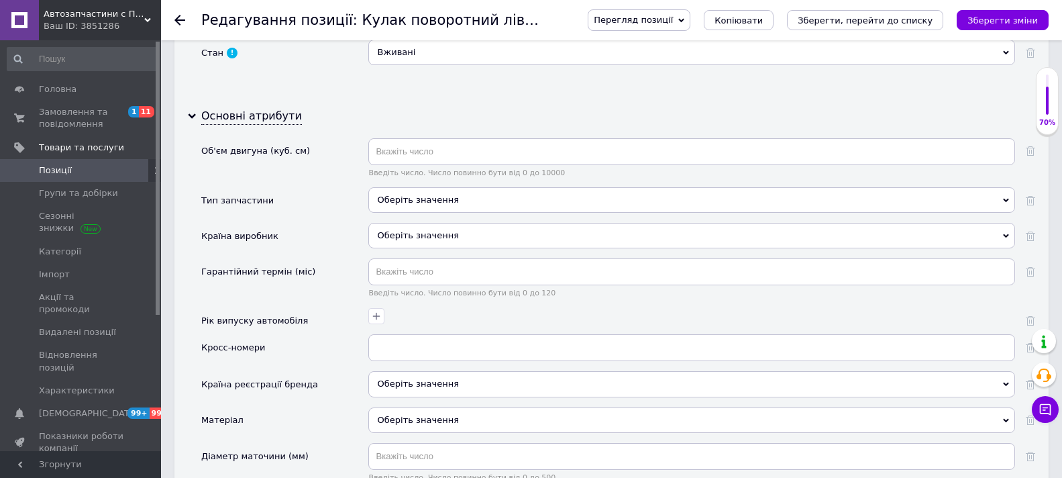
scroll to position [1409, 0]
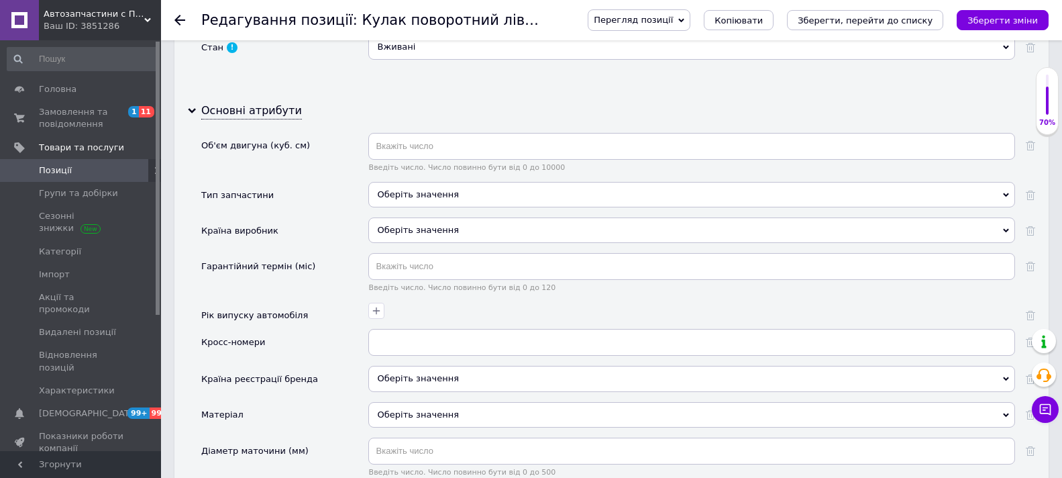
click at [465, 189] on div "Оберіть значення" at bounding box center [691, 194] width 647 height 25
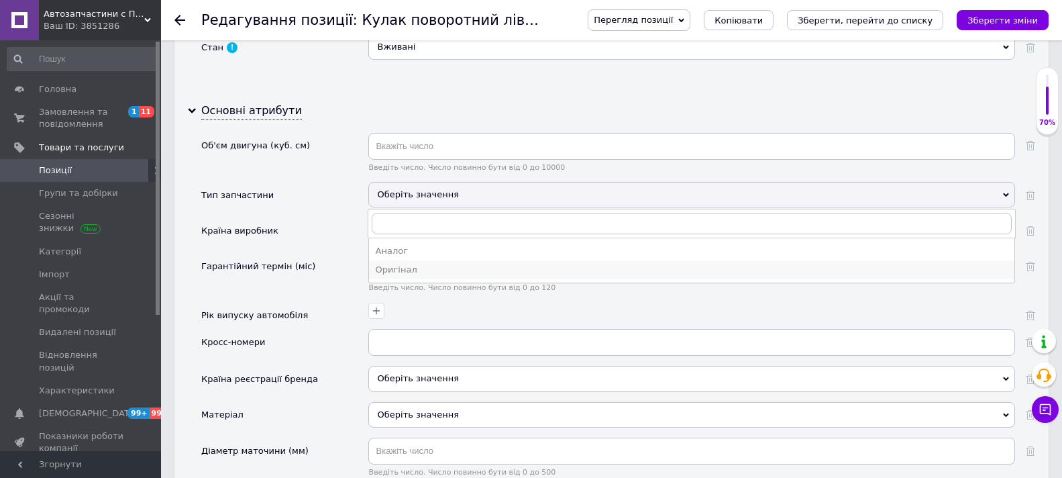
click at [406, 267] on div "Оригінал" at bounding box center [692, 270] width 632 height 12
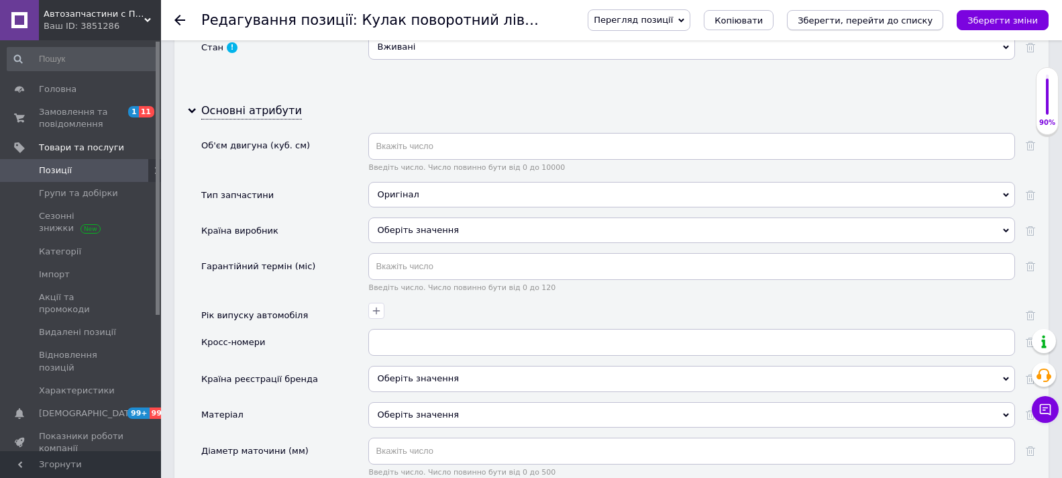
click at [854, 24] on icon "Зберегти, перейти до списку" at bounding box center [865, 20] width 135 height 10
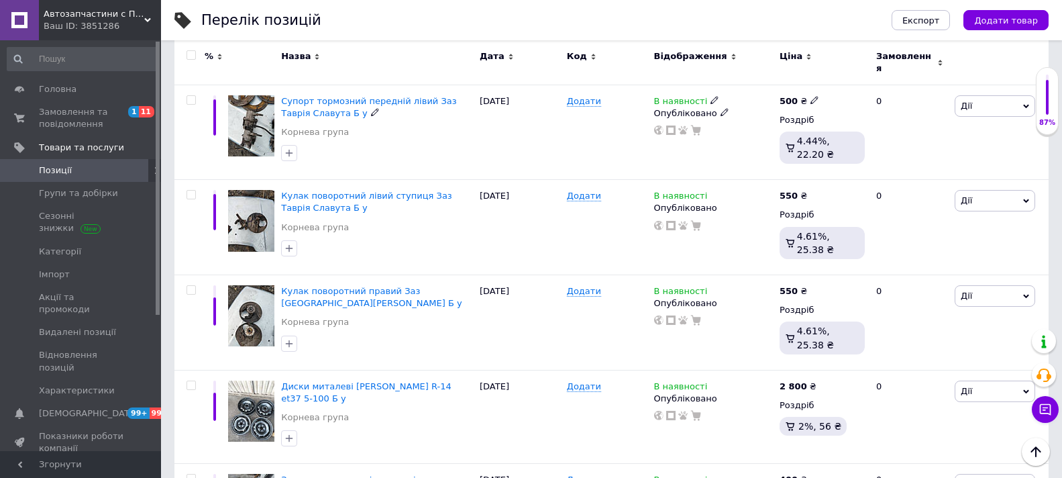
scroll to position [1532, 0]
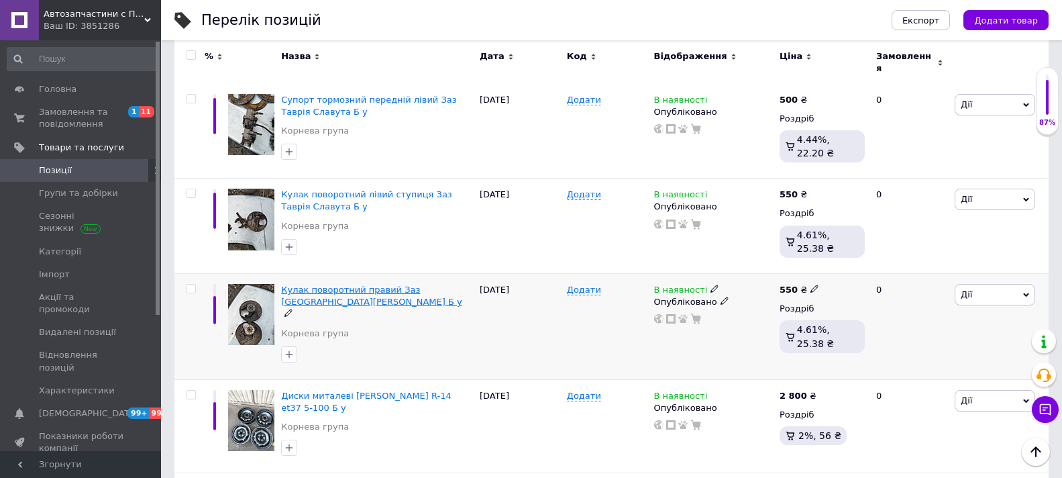
click at [338, 285] on span "Кулак поворотний правий Заз [GEOGRAPHIC_DATA][PERSON_NAME] Б у" at bounding box center [371, 296] width 181 height 22
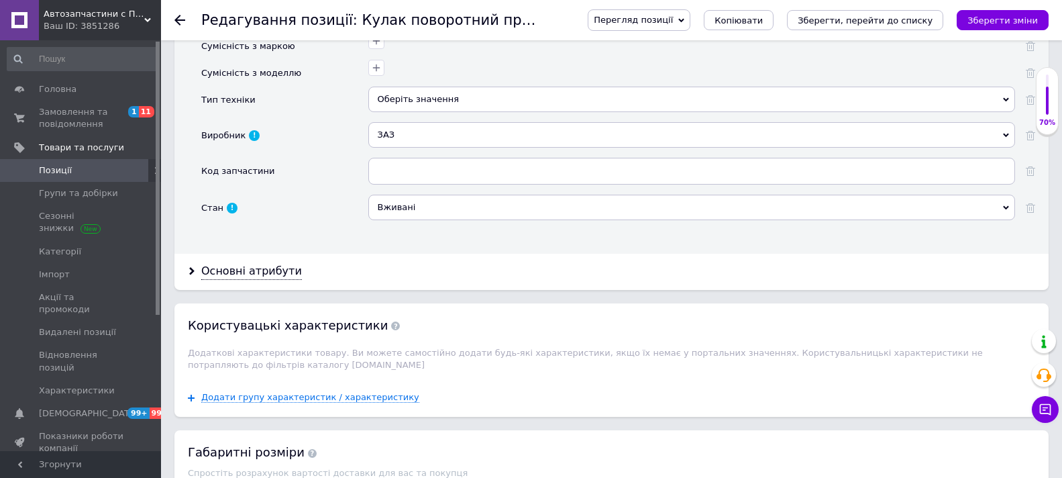
scroll to position [1275, 0]
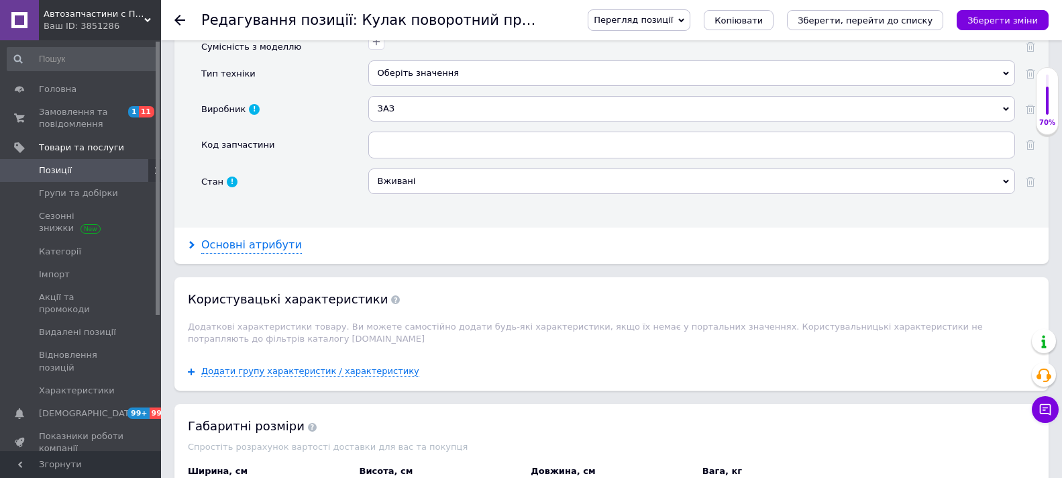
click at [266, 246] on div "Основні атрибути" at bounding box center [251, 245] width 101 height 15
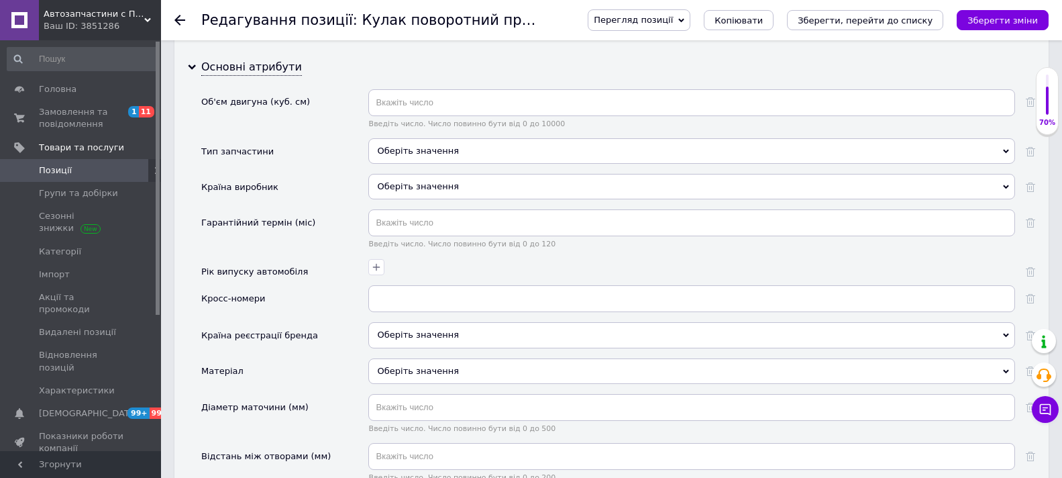
scroll to position [1476, 0]
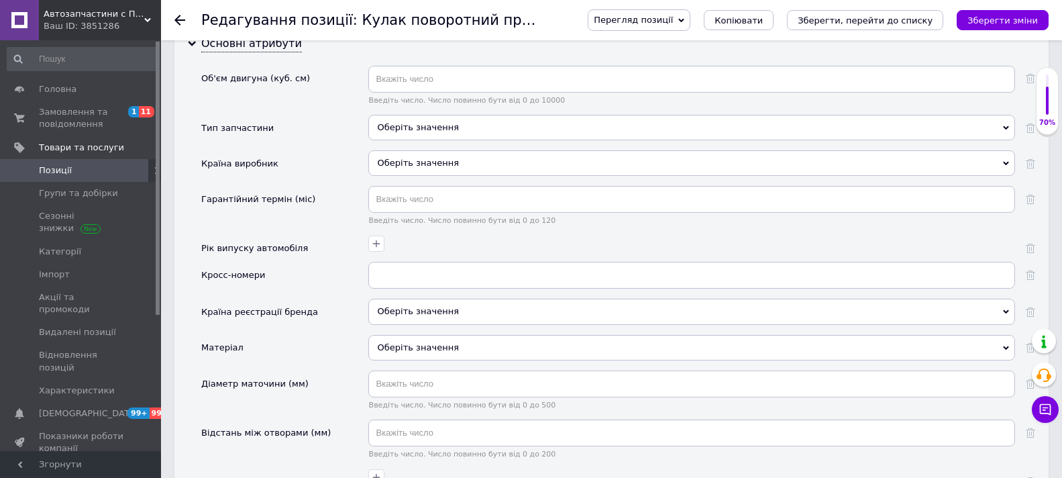
click at [560, 119] on div "Оберіть значення" at bounding box center [691, 127] width 647 height 25
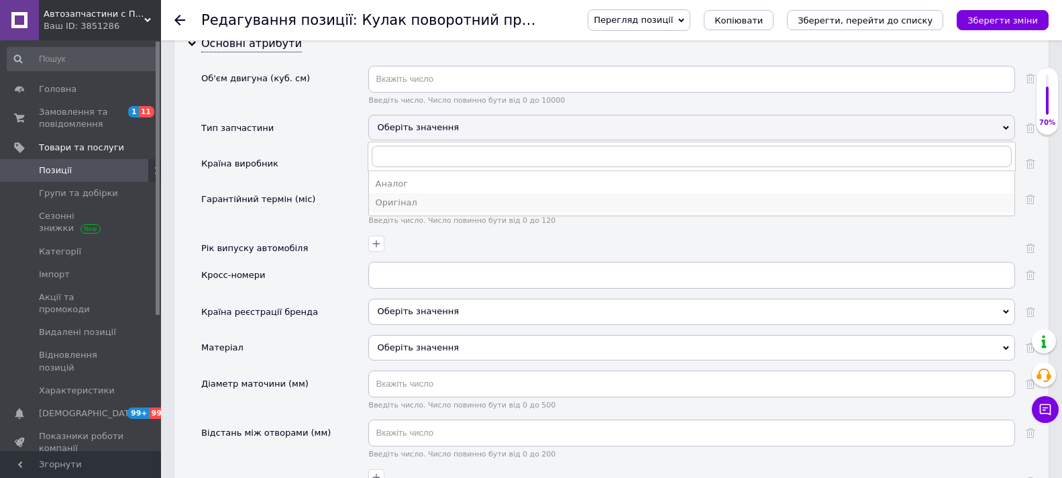
click at [440, 203] on div "Оригінал" at bounding box center [692, 203] width 632 height 12
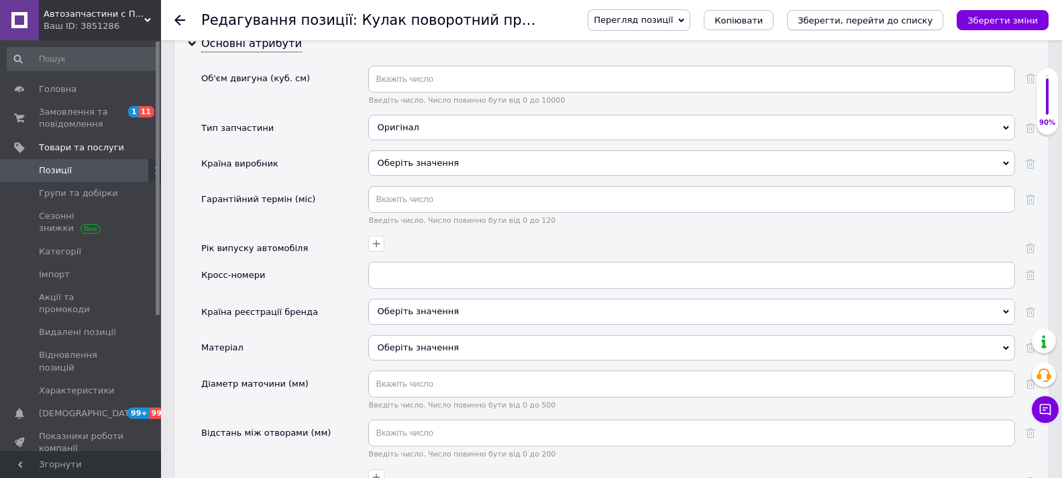
click at [872, 23] on icon "Зберегти, перейти до списку" at bounding box center [865, 20] width 135 height 10
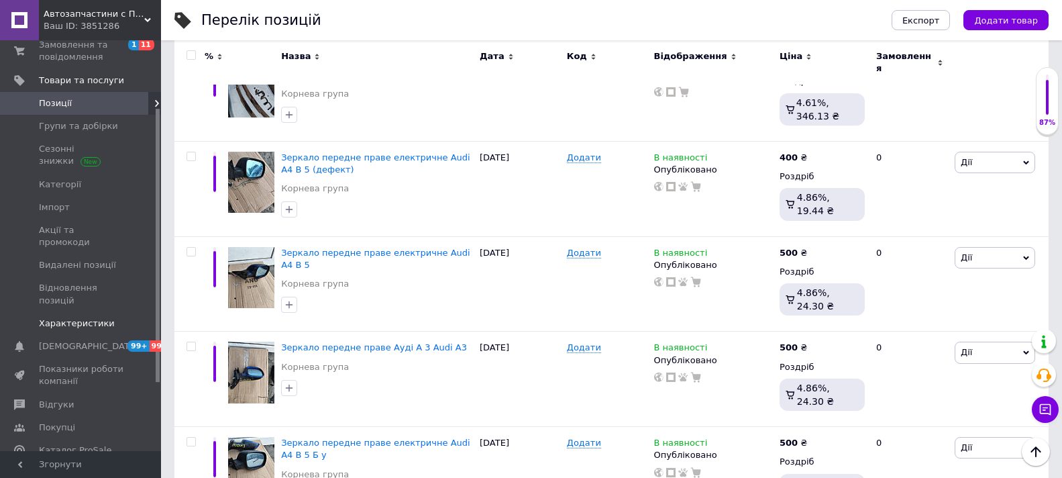
scroll to position [134, 0]
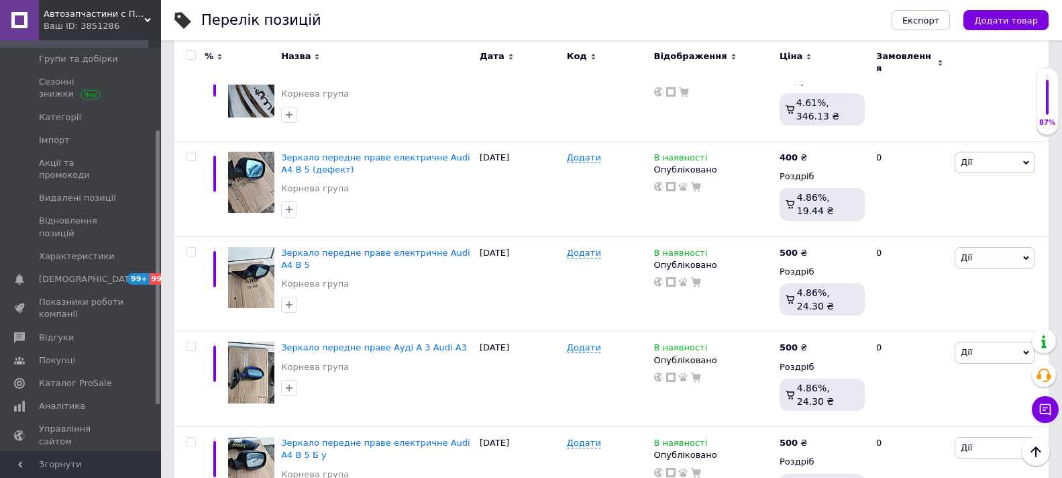
click at [90, 377] on span "Каталог ProSale" at bounding box center [75, 383] width 72 height 12
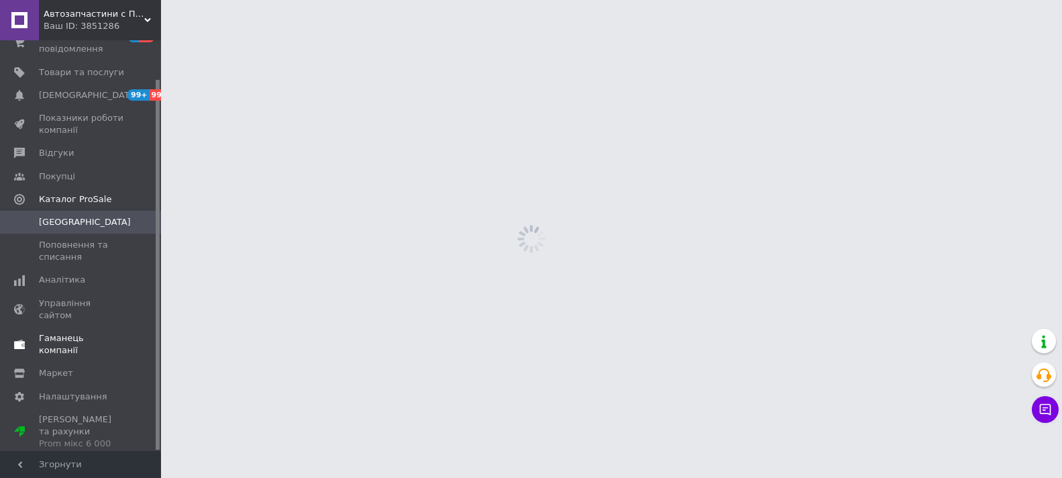
scroll to position [43, 0]
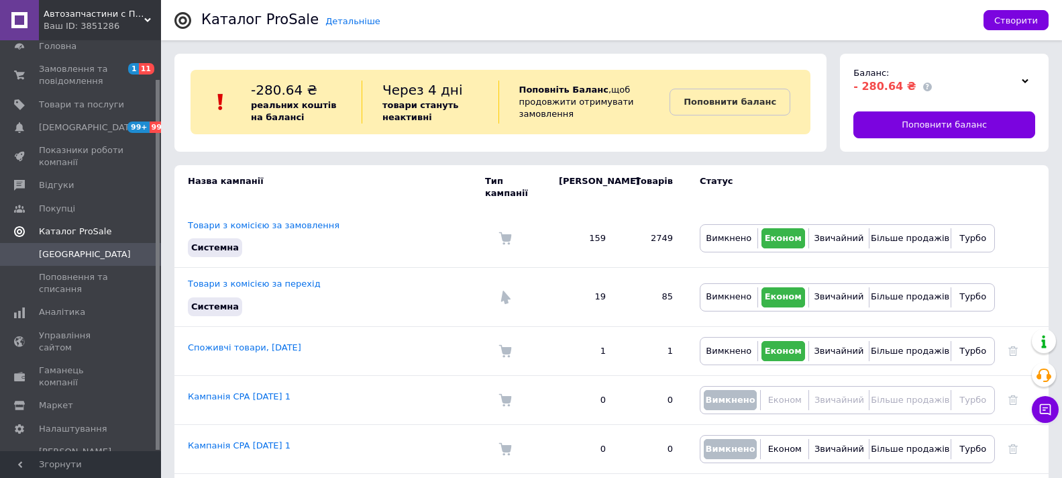
click at [86, 229] on span "Каталог ProSale" at bounding box center [75, 231] width 72 height 12
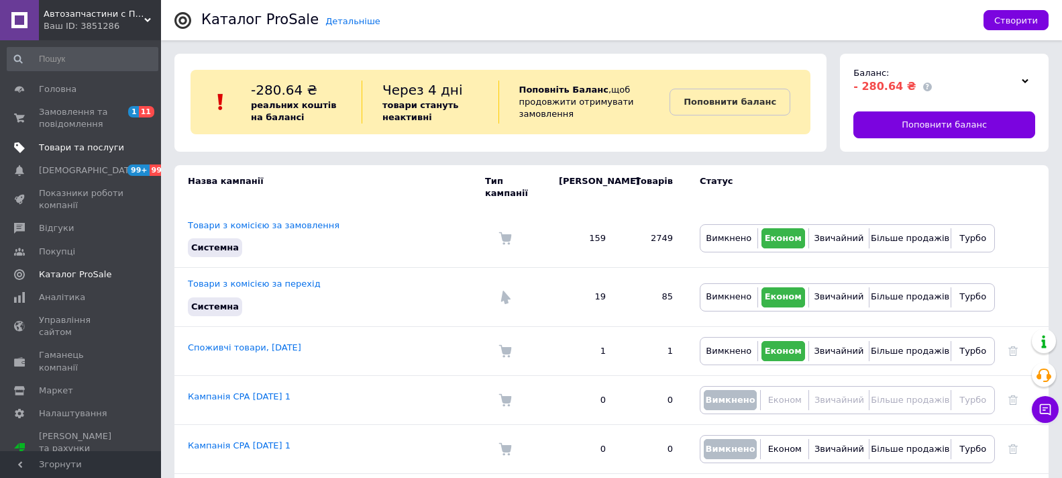
click at [93, 150] on span "Товари та послуги" at bounding box center [81, 148] width 85 height 12
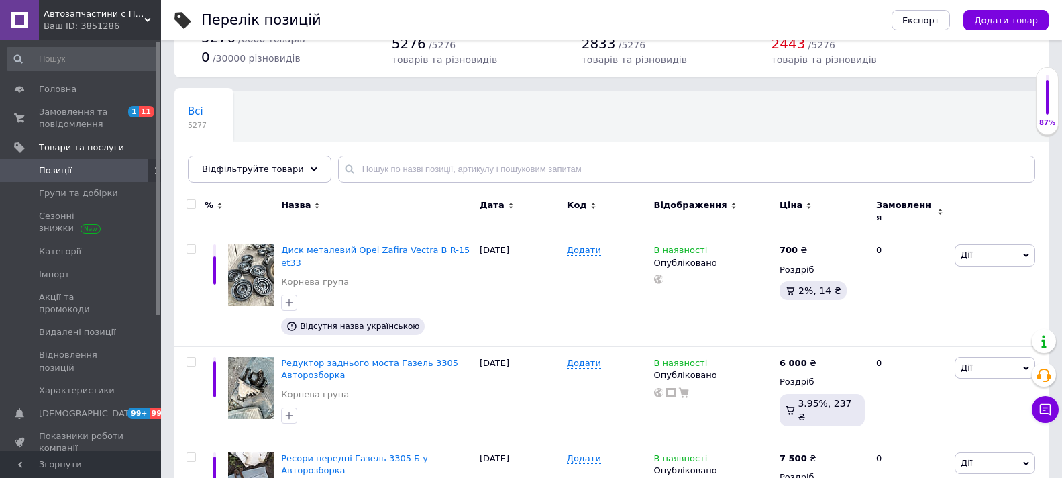
scroll to position [67, 0]
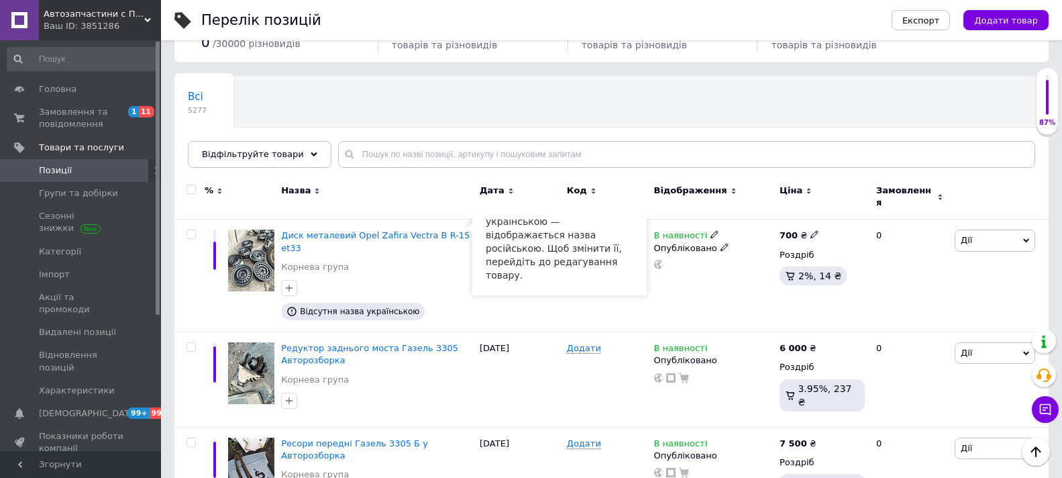
click at [342, 230] on span "Диск металевий Opel Zafira Vectra B R-15 et33" at bounding box center [375, 241] width 189 height 22
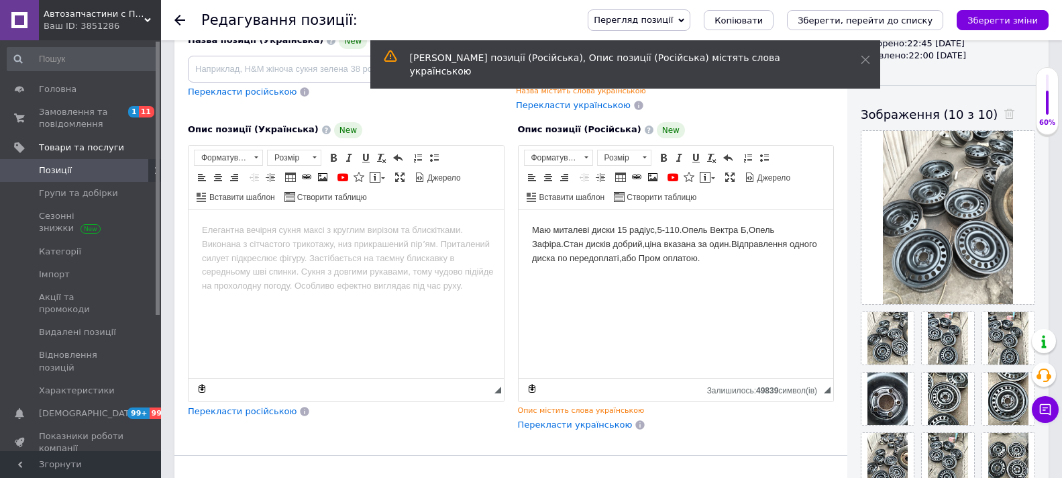
scroll to position [201, 0]
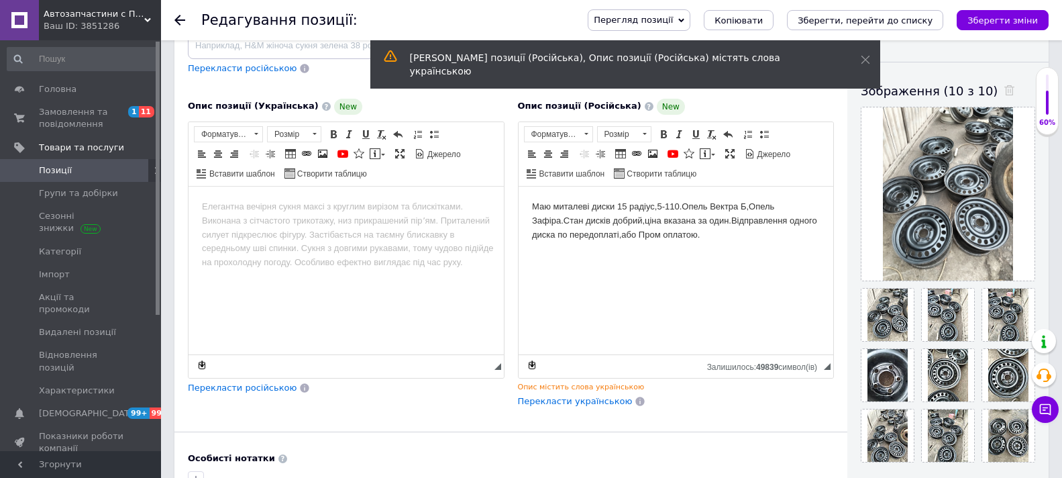
click at [592, 403] on span "Перекласти українською" at bounding box center [575, 401] width 115 height 10
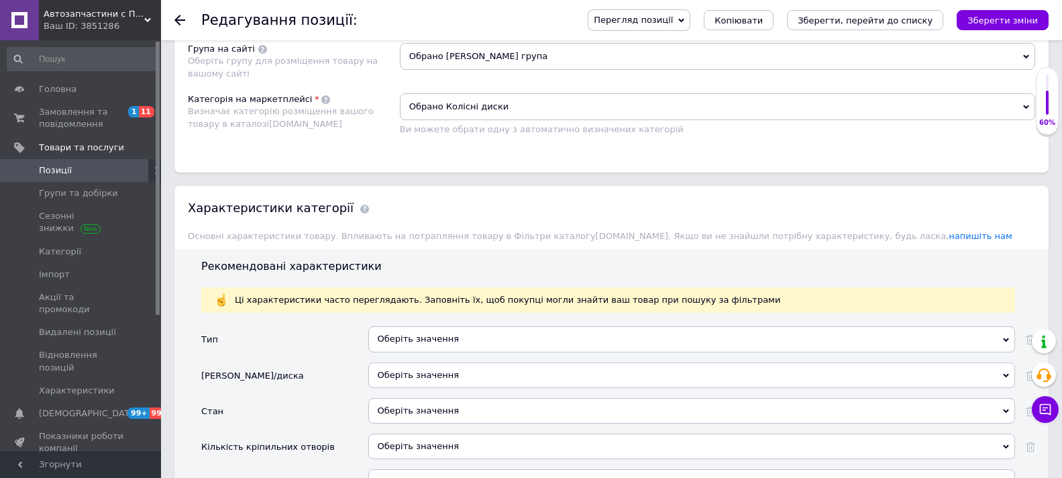
scroll to position [1007, 0]
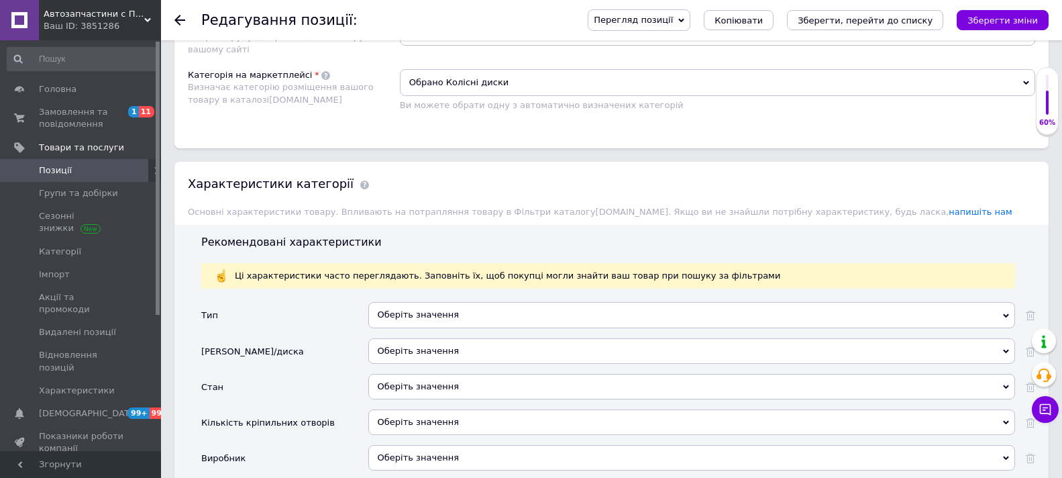
click at [524, 309] on div "Оберіть значення" at bounding box center [691, 314] width 647 height 25
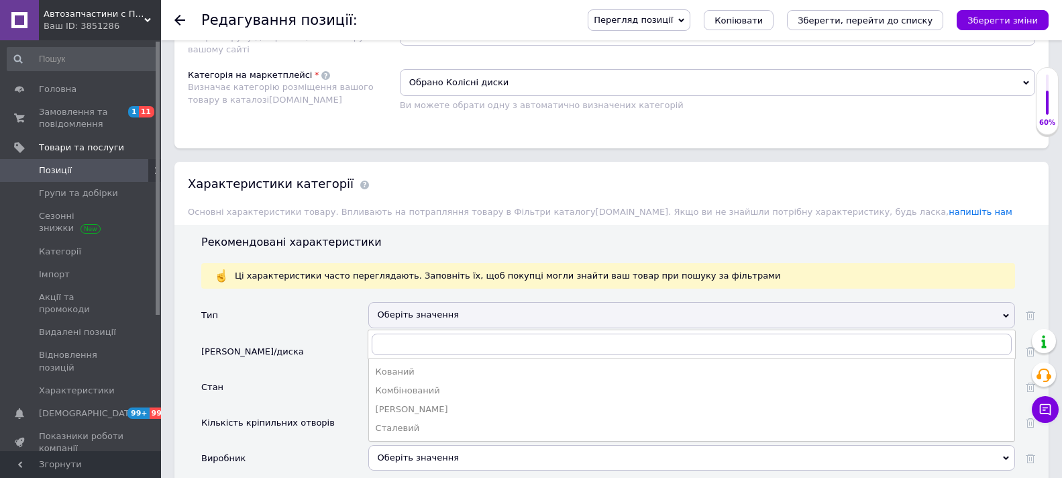
click at [408, 425] on div "Сталевий" at bounding box center [692, 428] width 632 height 12
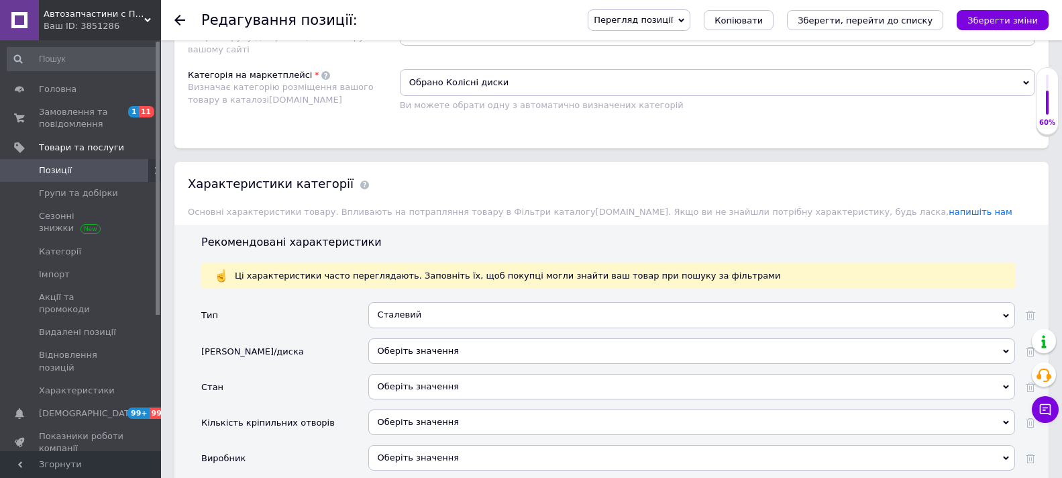
click at [487, 344] on div "Оберіть значення" at bounding box center [691, 350] width 647 height 25
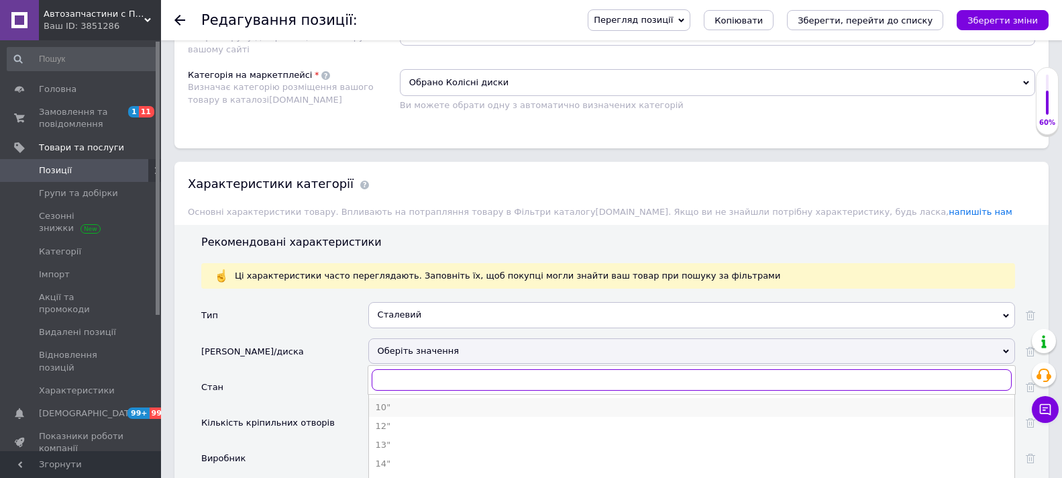
scroll to position [67, 0]
click at [379, 415] on div "15"" at bounding box center [692, 416] width 632 height 12
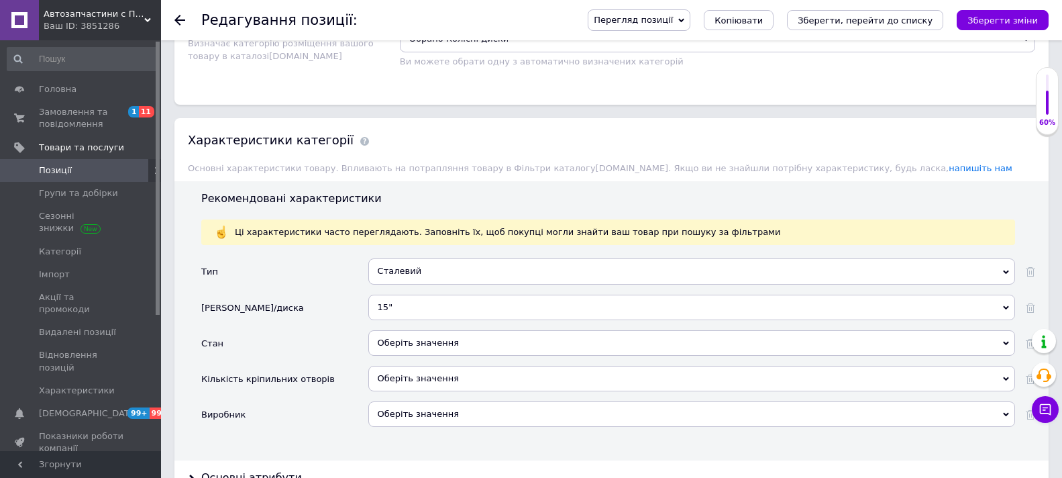
scroll to position [1074, 0]
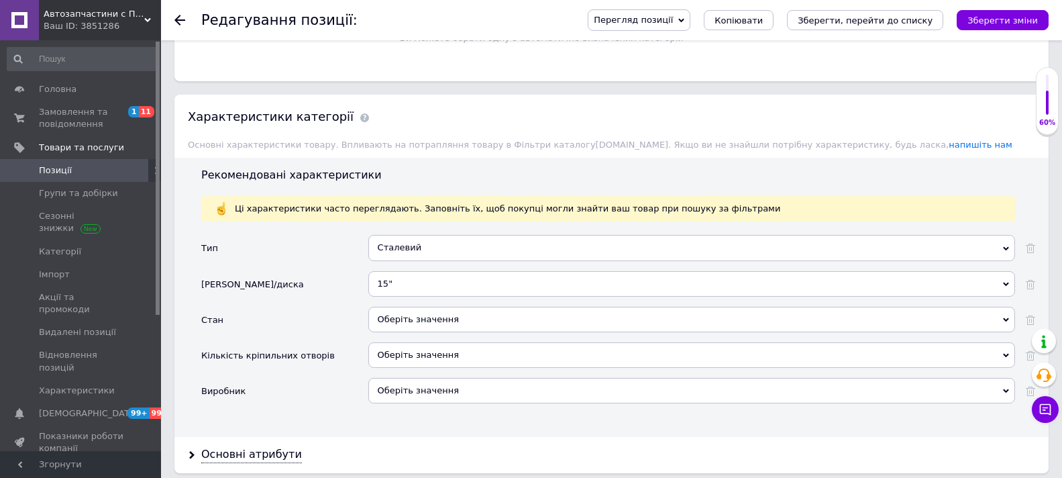
click at [491, 312] on div "Оберіть значення" at bounding box center [691, 319] width 647 height 25
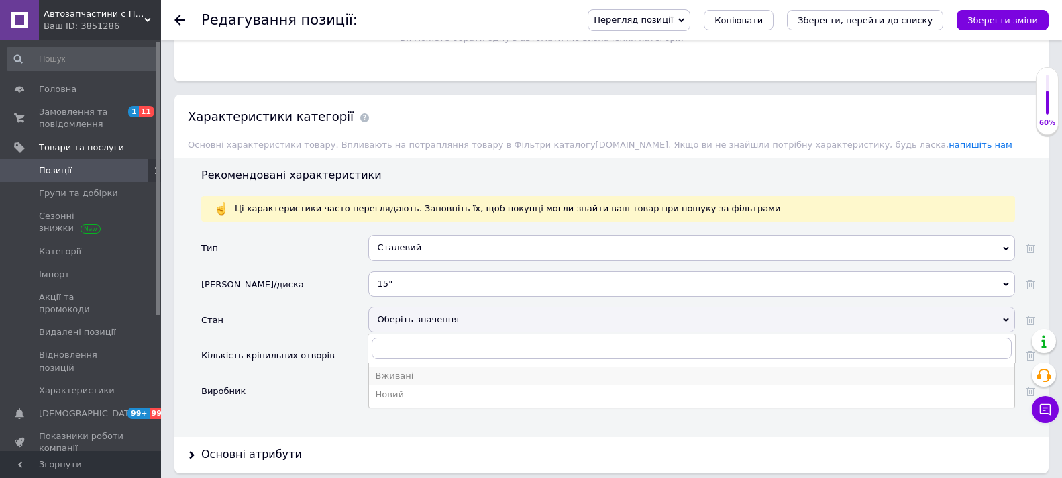
click at [405, 373] on div "Вживані" at bounding box center [692, 376] width 632 height 12
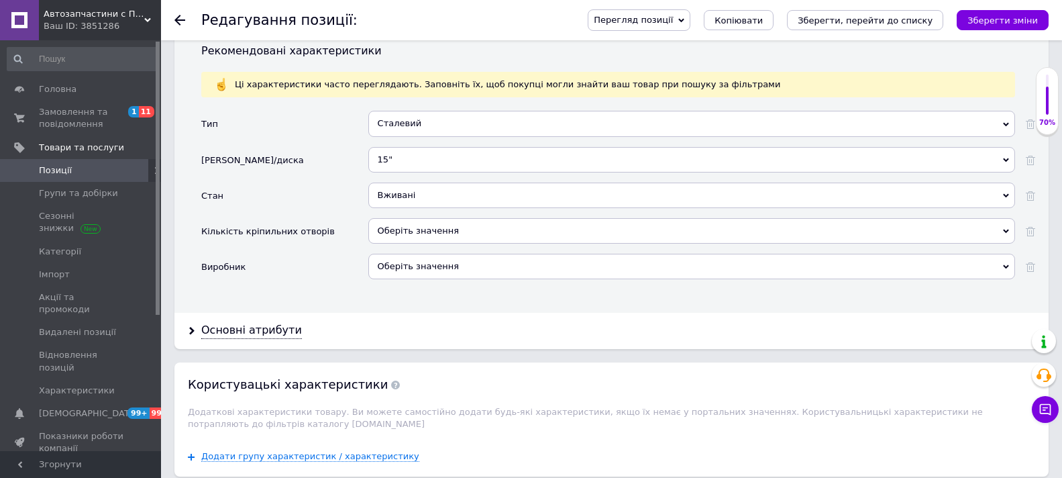
scroll to position [1208, 0]
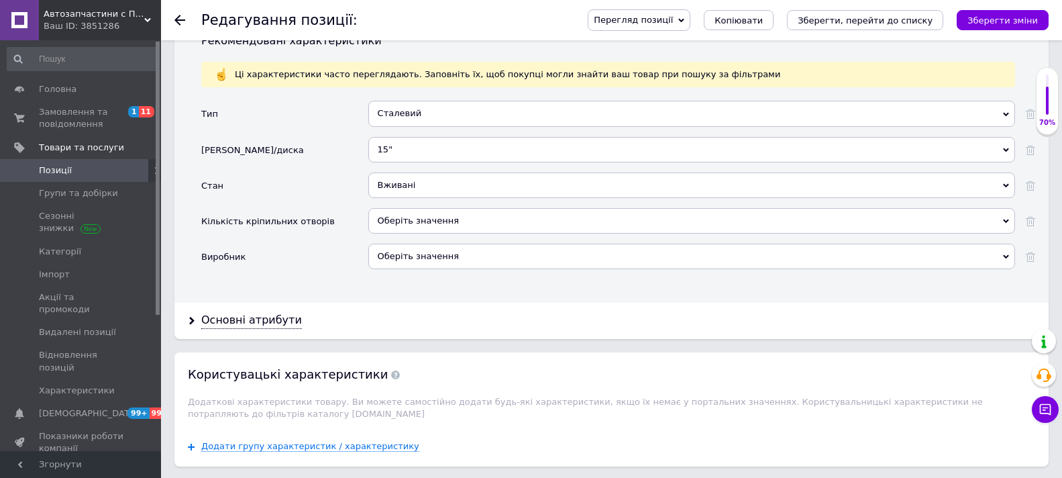
click at [501, 216] on div "Оберіть значення" at bounding box center [691, 220] width 647 height 25
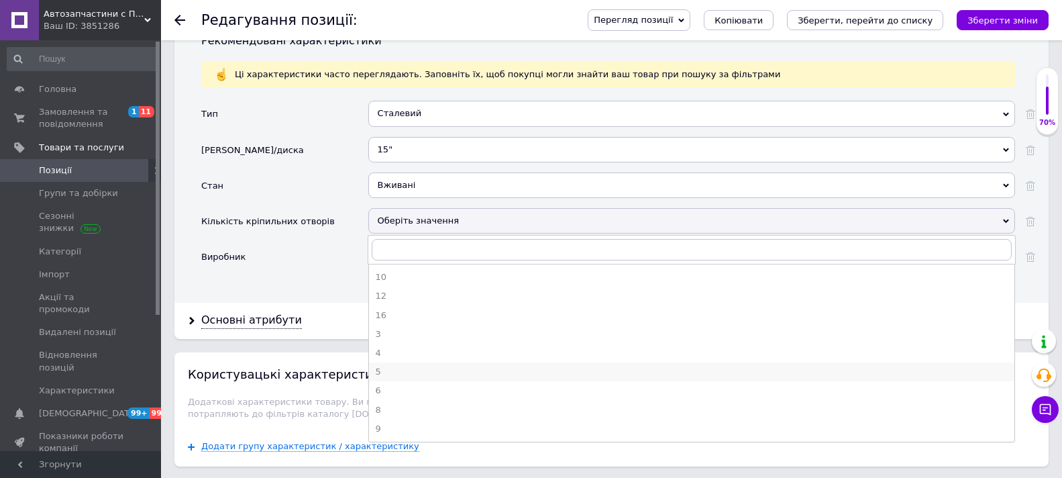
click at [384, 369] on div "5" at bounding box center [692, 372] width 632 height 12
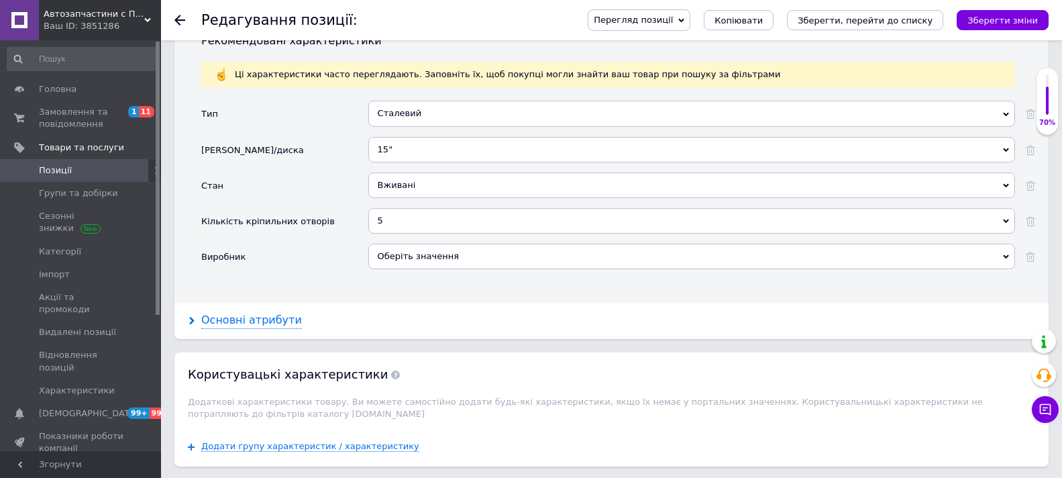
click at [260, 317] on div "Основні атрибути" at bounding box center [251, 320] width 101 height 15
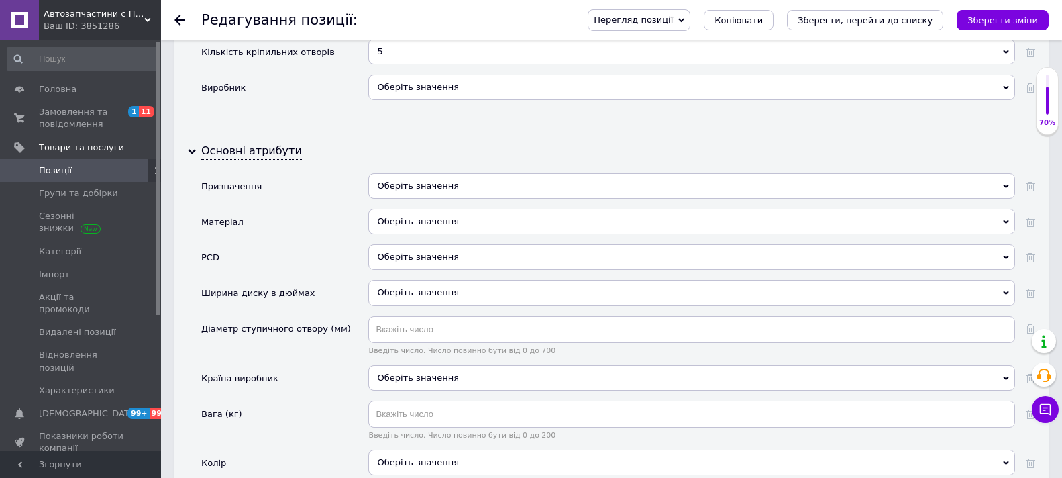
scroll to position [1409, 0]
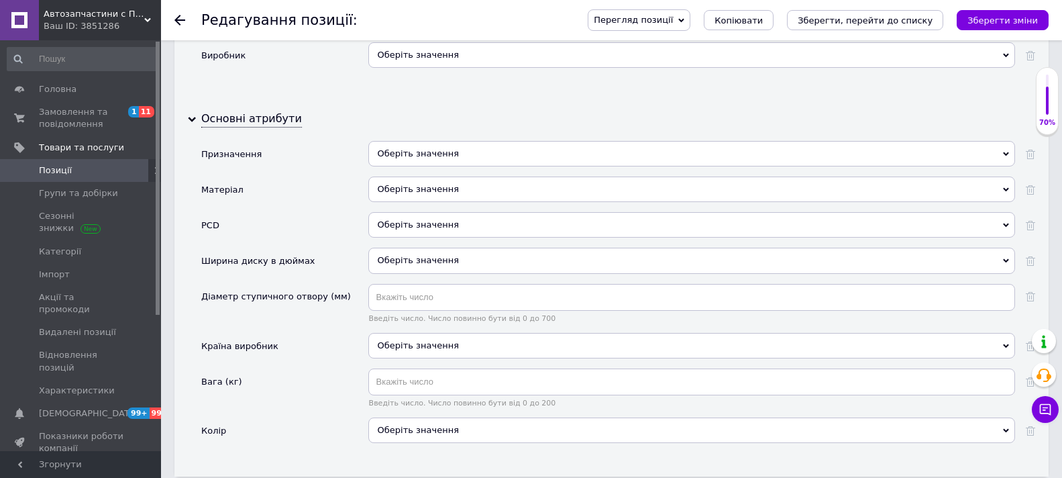
click at [514, 144] on div "Оберіть значення" at bounding box center [691, 153] width 647 height 25
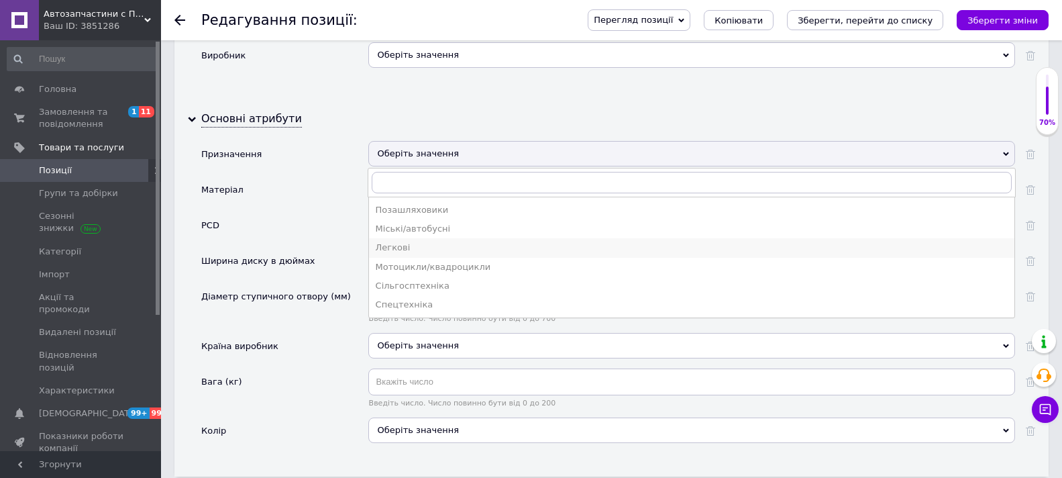
click at [402, 244] on div "Легкові" at bounding box center [692, 248] width 632 height 12
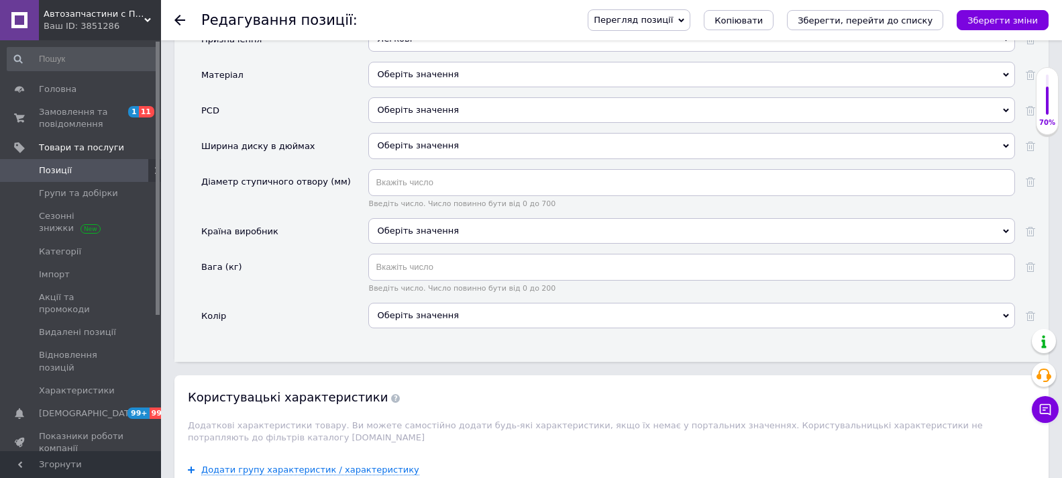
scroll to position [1543, 0]
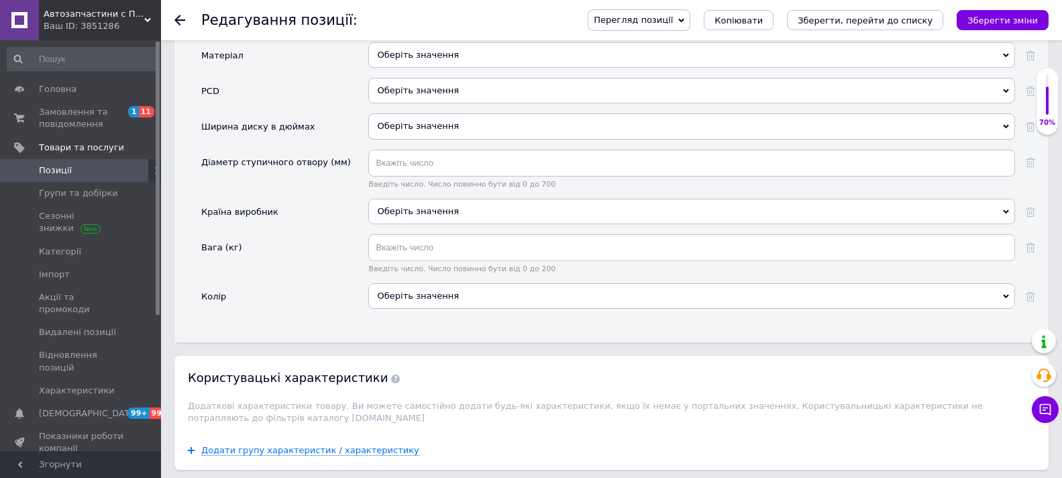
click at [499, 289] on div "Оберіть значення" at bounding box center [691, 295] width 647 height 25
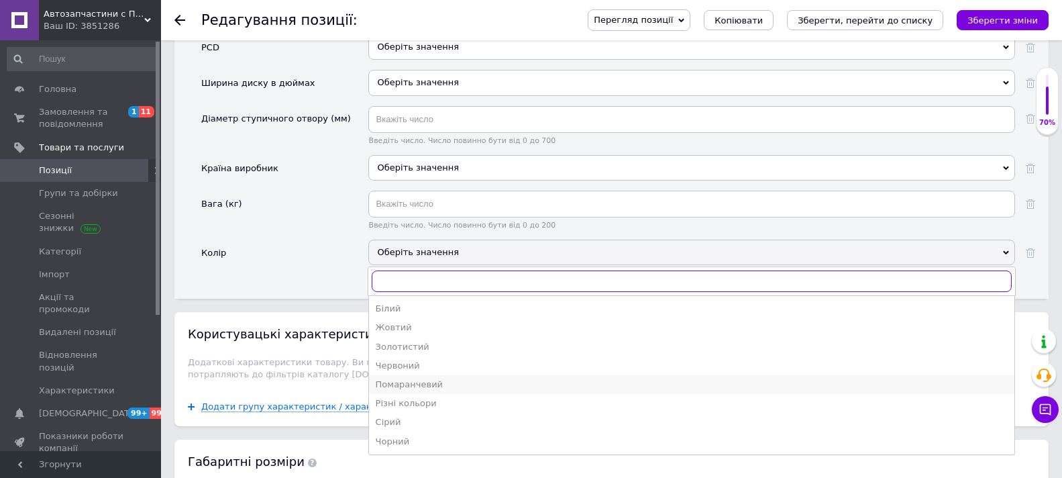
scroll to position [1610, 0]
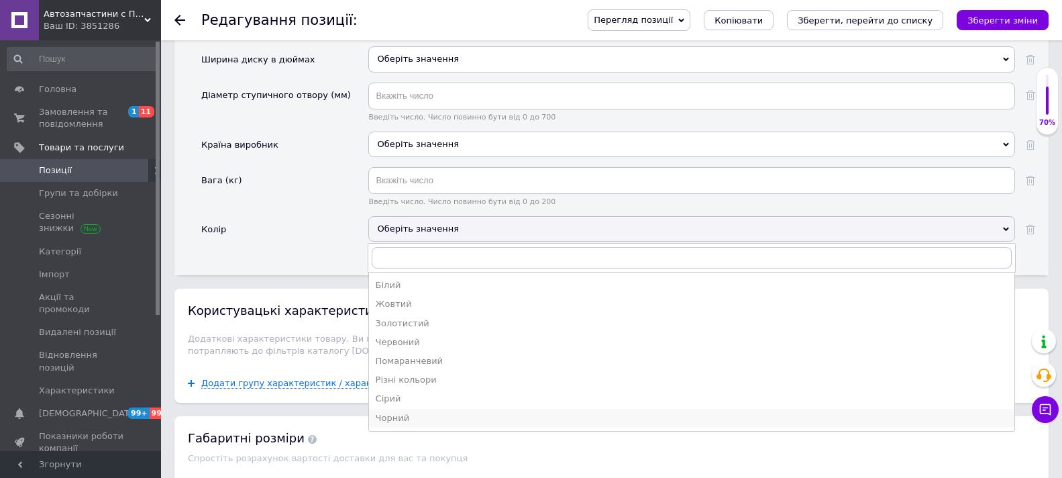
click at [402, 413] on div "Чорний" at bounding box center [692, 418] width 632 height 12
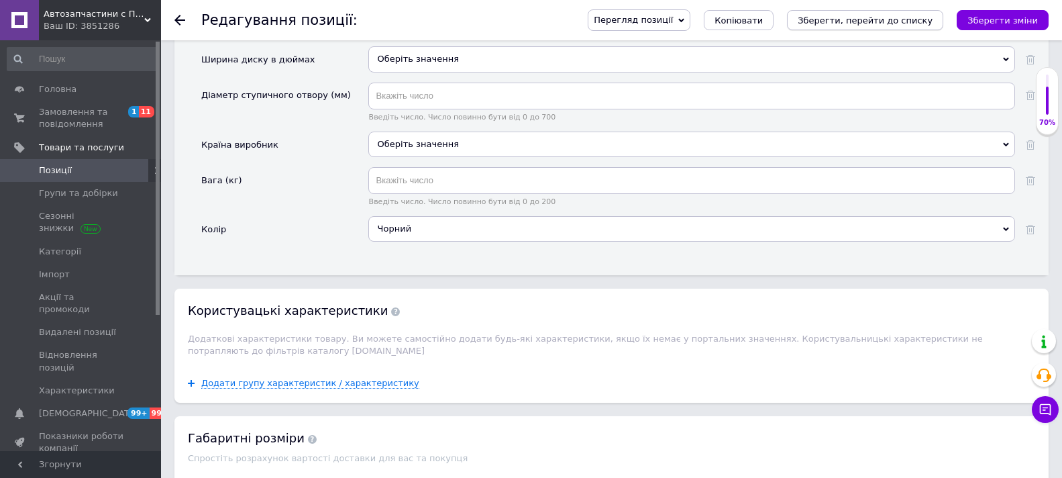
click at [863, 17] on icon "Зберегти, перейти до списку" at bounding box center [865, 20] width 135 height 10
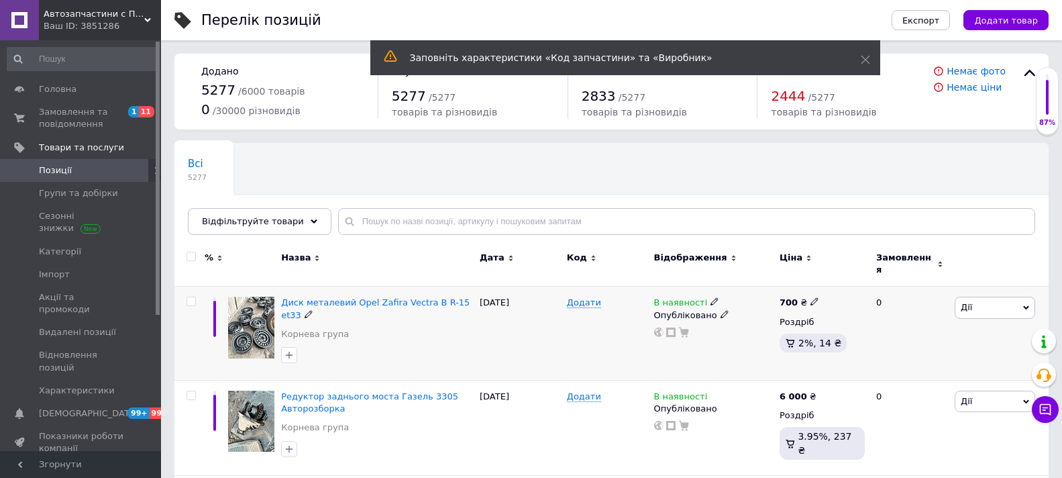
click at [256, 315] on img at bounding box center [251, 327] width 46 height 61
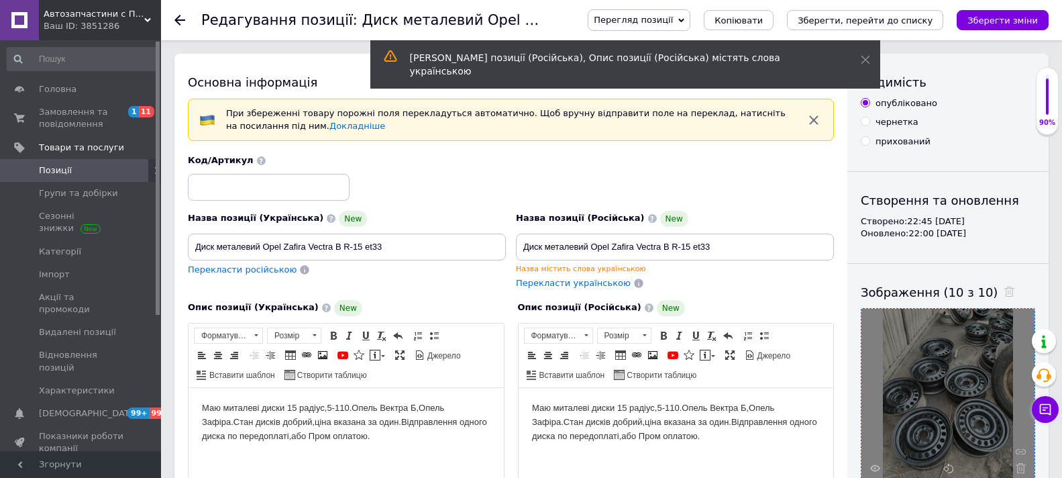
click at [933, 352] on div at bounding box center [948, 395] width 173 height 173
click at [930, 348] on div at bounding box center [948, 395] width 173 height 173
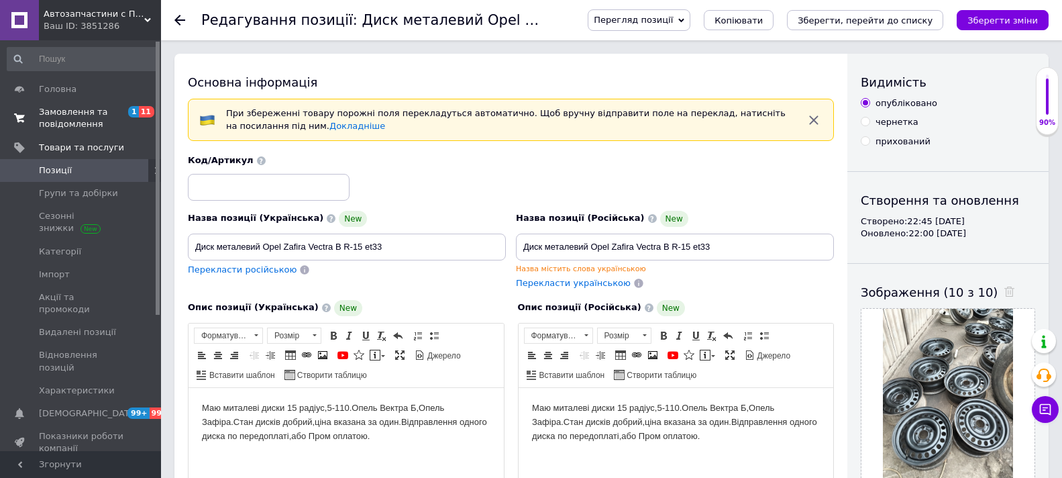
click at [76, 110] on span "Замовлення та повідомлення" at bounding box center [81, 118] width 85 height 24
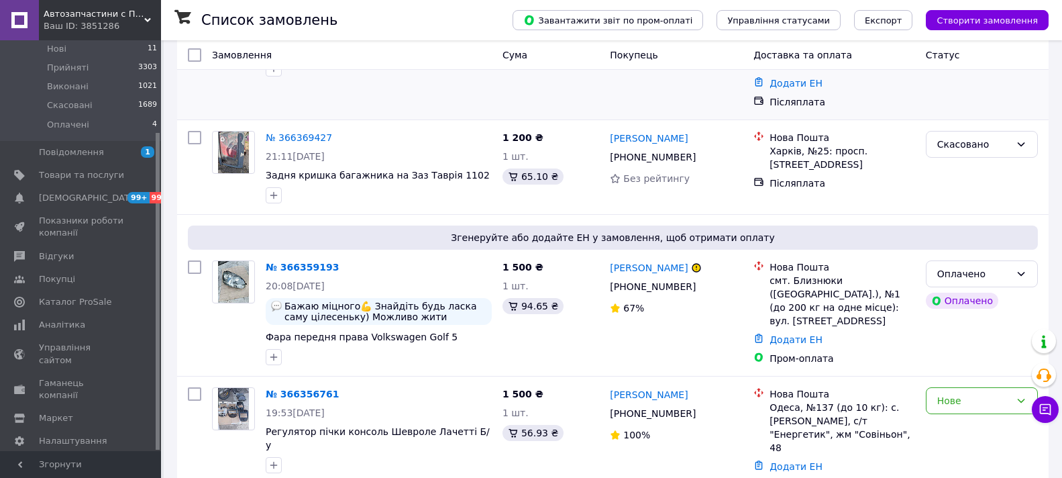
scroll to position [268, 0]
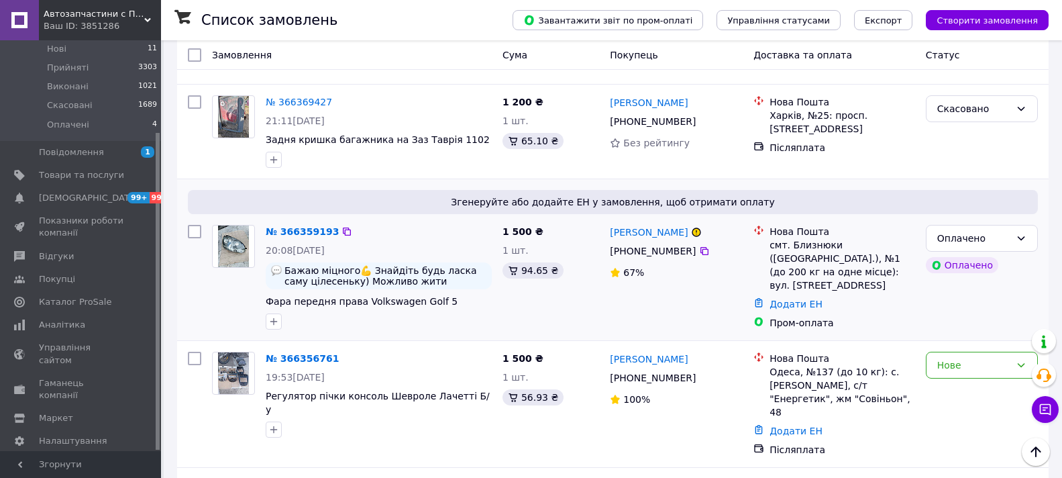
click at [236, 225] on img at bounding box center [234, 246] width 32 height 42
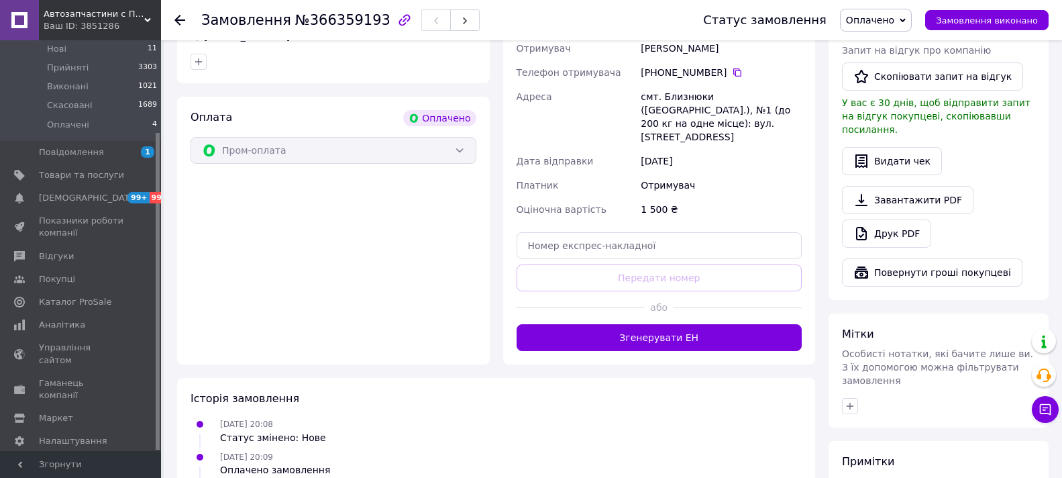
scroll to position [403, 0]
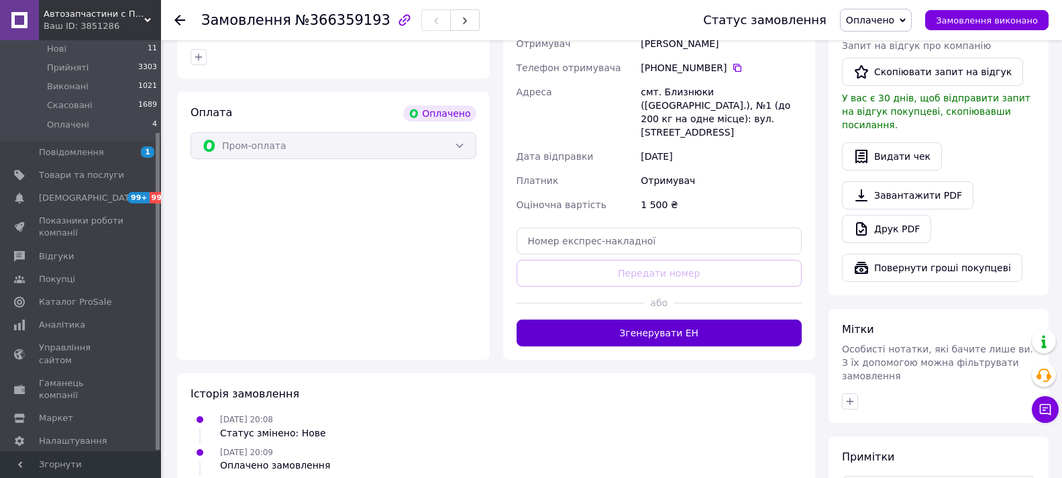
click at [663, 319] on button "Згенерувати ЕН" at bounding box center [660, 332] width 286 height 27
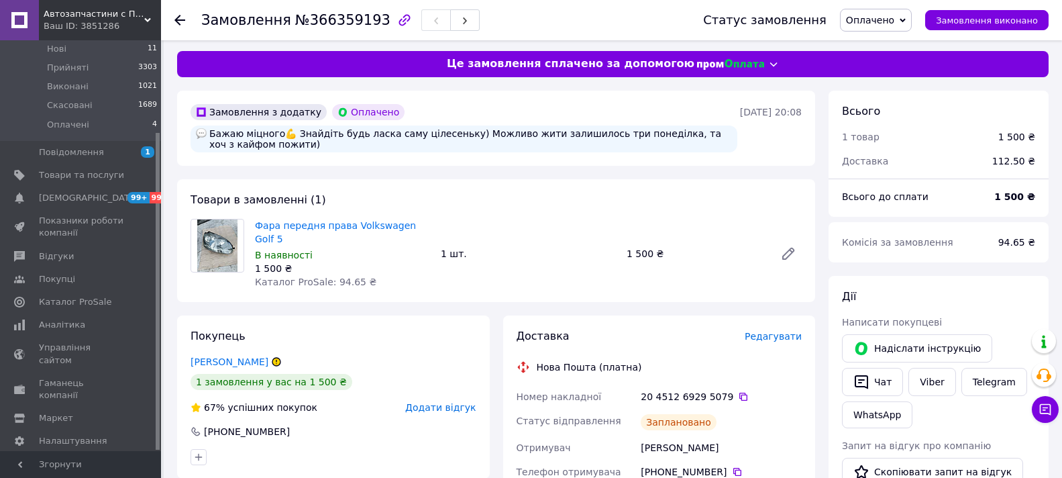
scroll to position [0, 0]
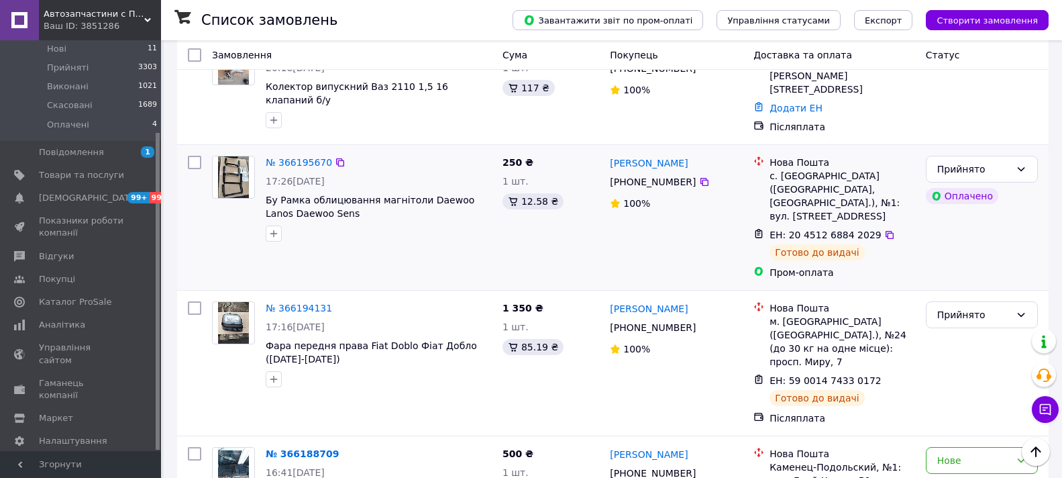
scroll to position [2189, 0]
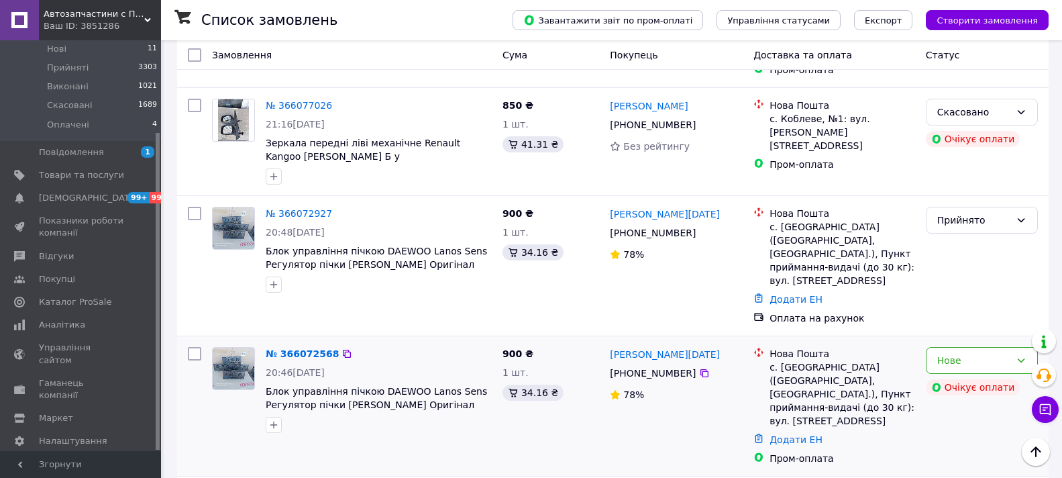
scroll to position [2168, 0]
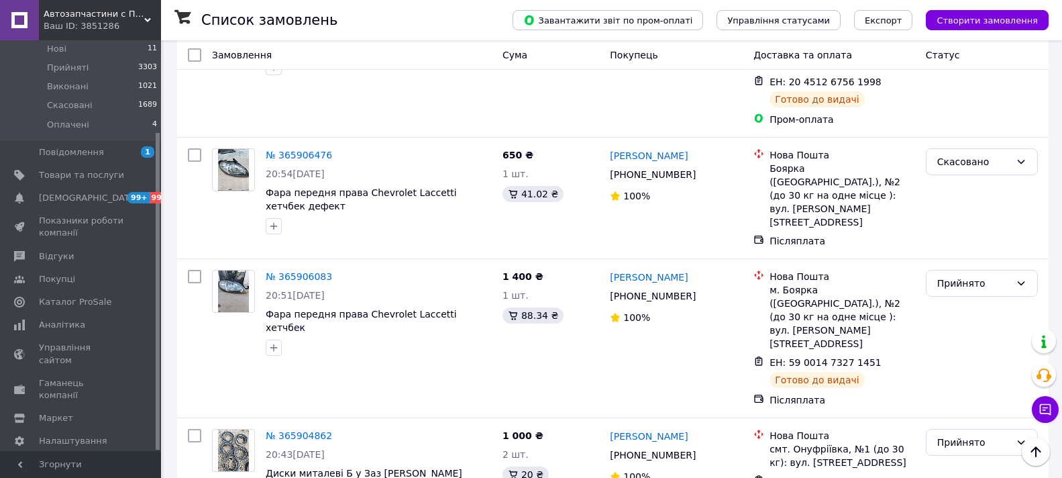
scroll to position [2195, 0]
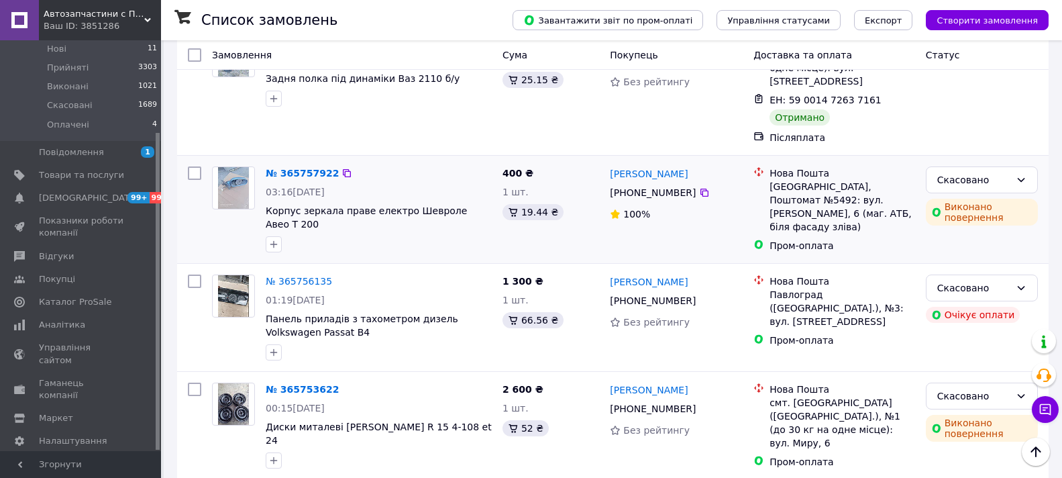
scroll to position [2087, 0]
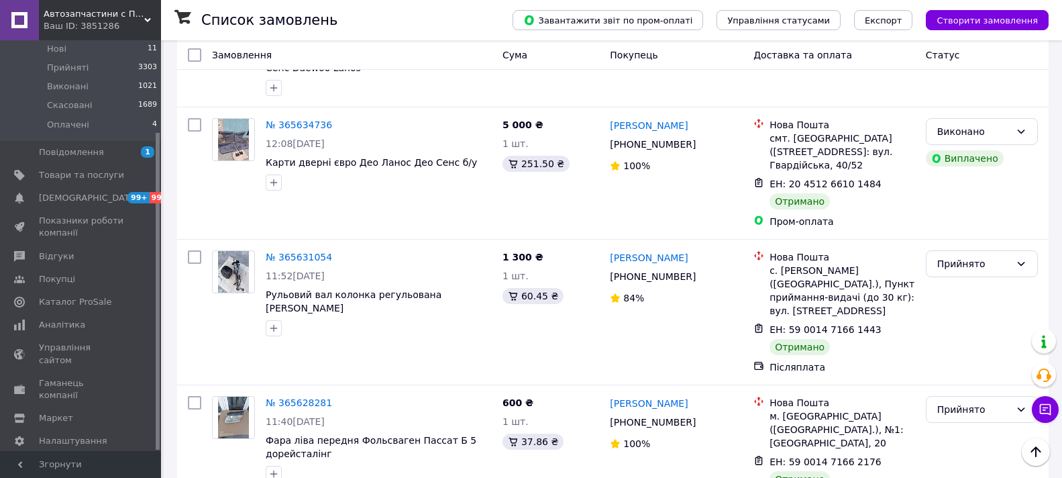
scroll to position [1090, 0]
